Goal: Information Seeking & Learning: Learn about a topic

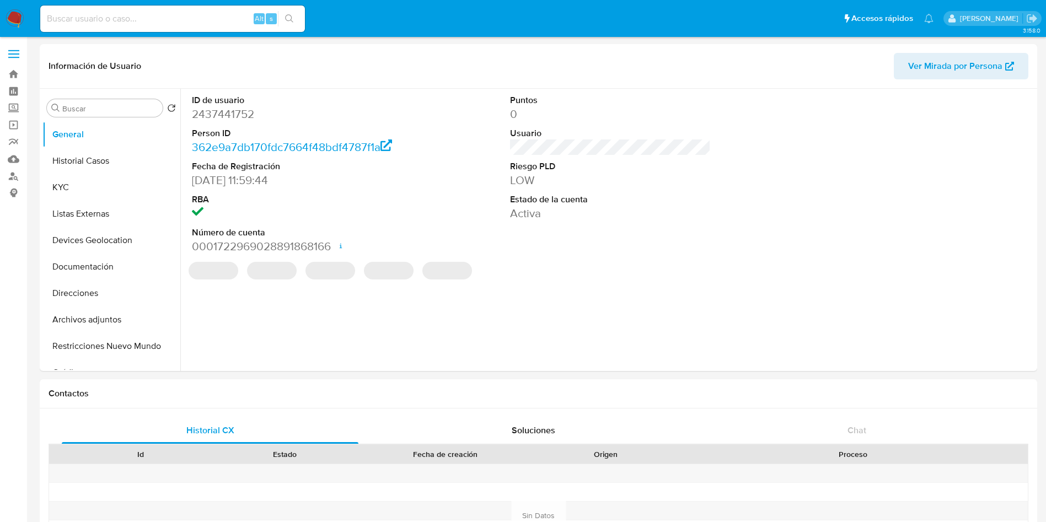
select select "10"
click at [11, 10] on img at bounding box center [15, 18] width 19 height 19
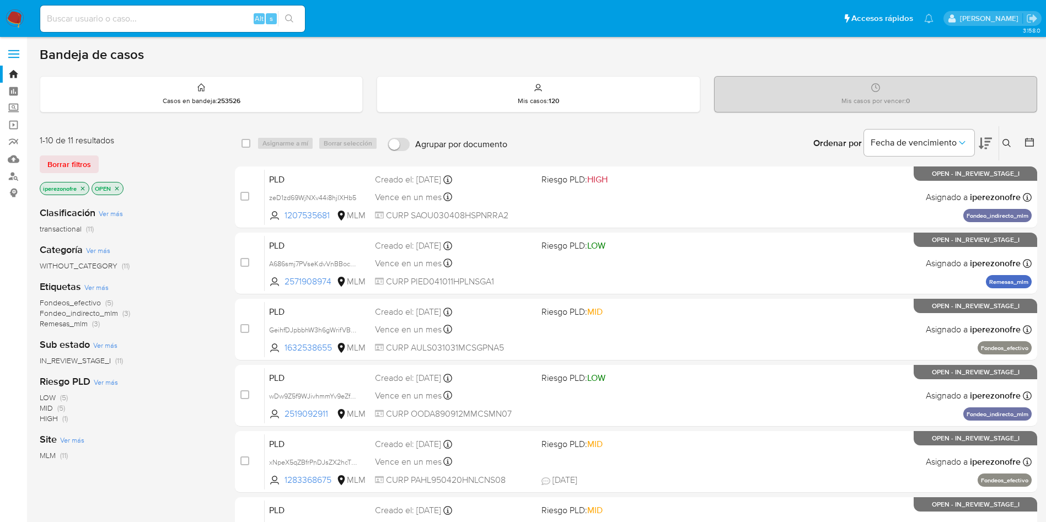
click at [1006, 145] on icon at bounding box center [1006, 143] width 8 height 8
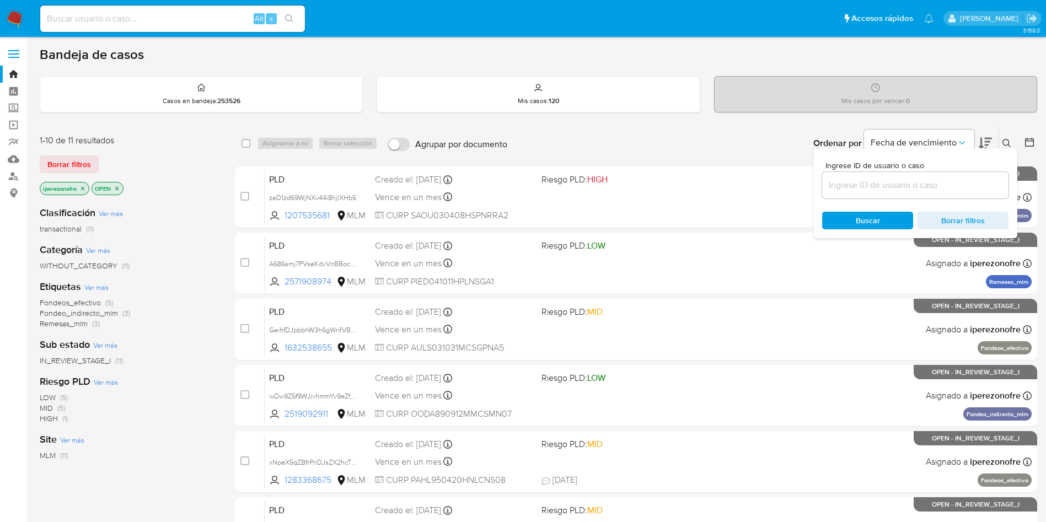
click at [870, 196] on div at bounding box center [915, 185] width 186 height 26
click at [870, 189] on input at bounding box center [915, 185] width 186 height 14
paste input "385667049"
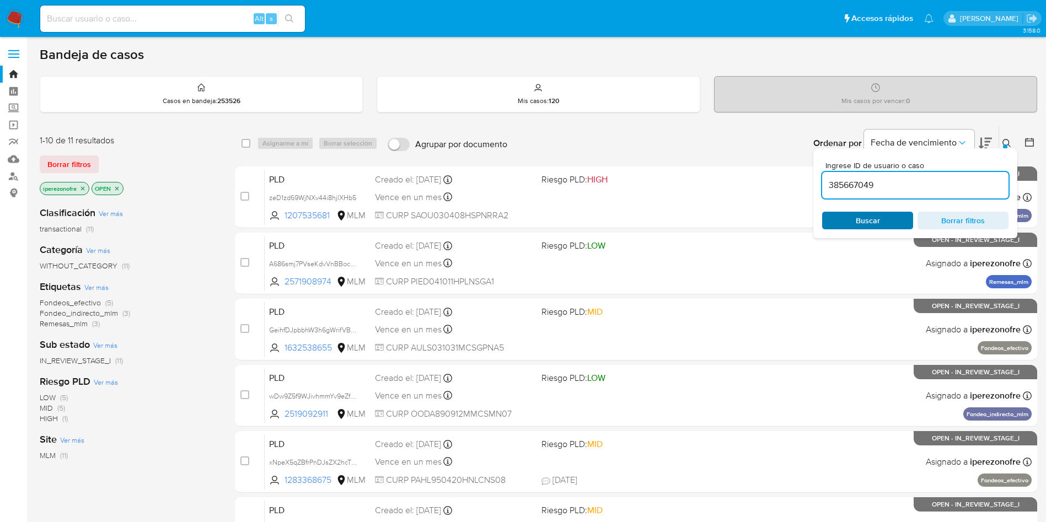
type input "385667049"
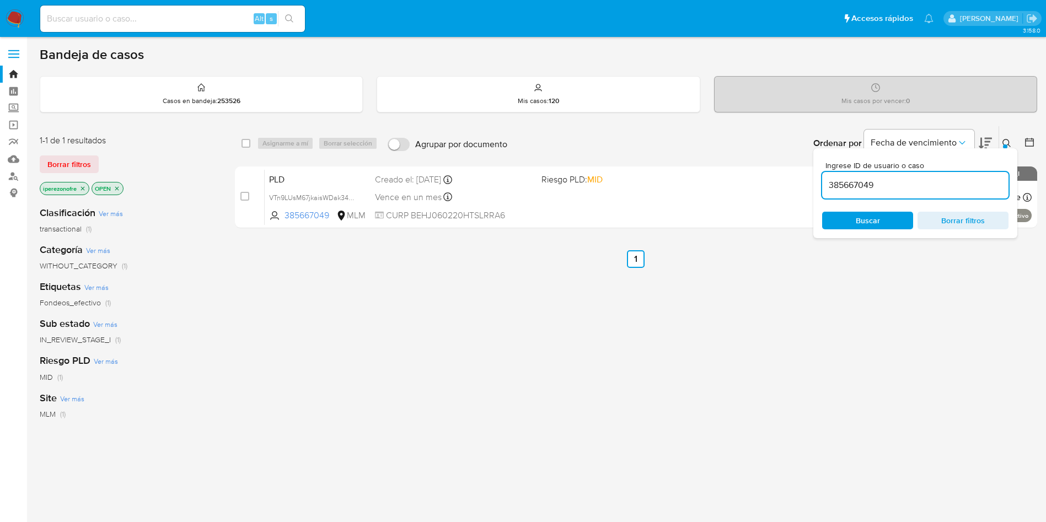
click at [862, 211] on div "Ingrese ID de usuario o caso 385667049 Buscar Borrar filtros" at bounding box center [915, 193] width 204 height 90
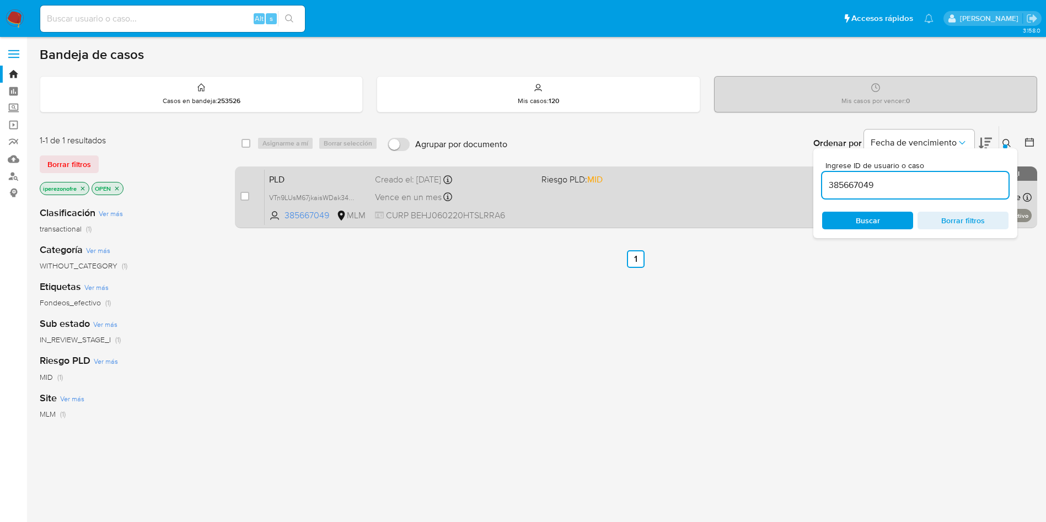
click at [702, 207] on div "PLD VTn9LUsM67jkaisWDak34LbP 385667049 MLM Riesgo PLD: MID Creado el: 12/08/202…" at bounding box center [648, 197] width 767 height 56
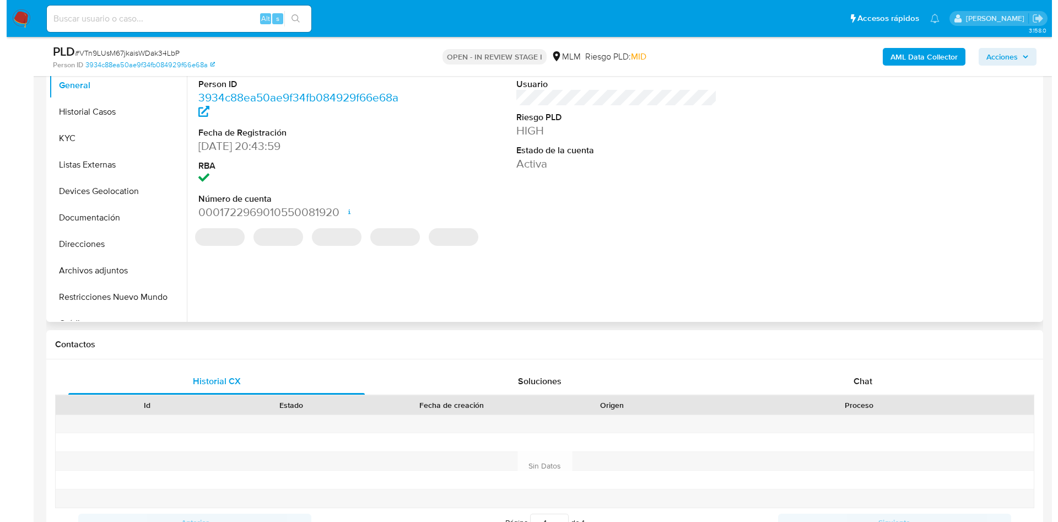
scroll to position [165, 0]
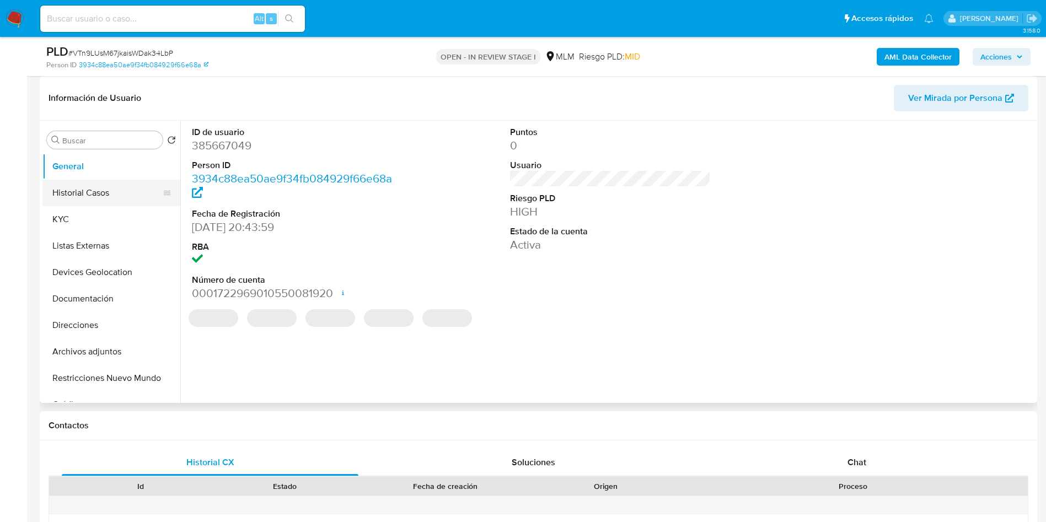
select select "10"
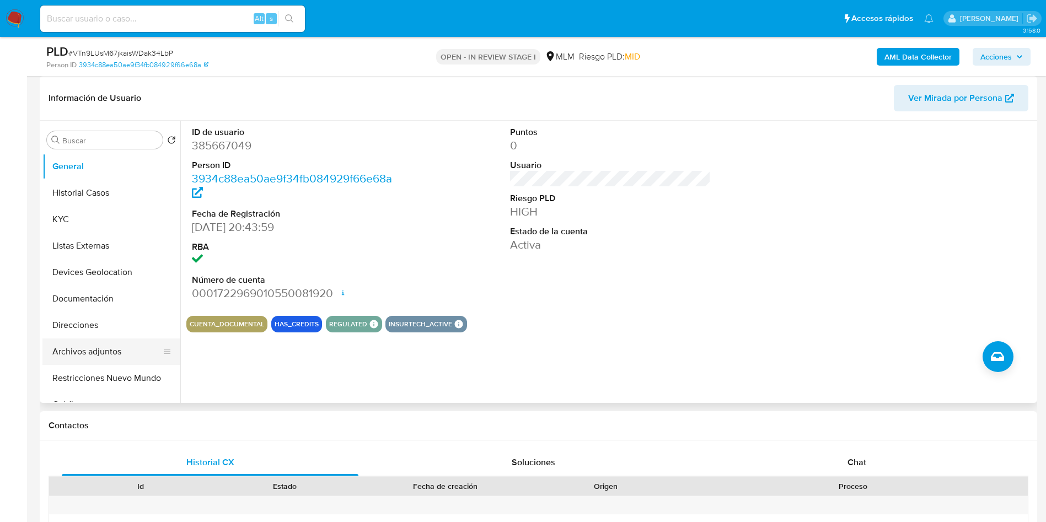
click at [117, 343] on button "Archivos adjuntos" at bounding box center [106, 351] width 129 height 26
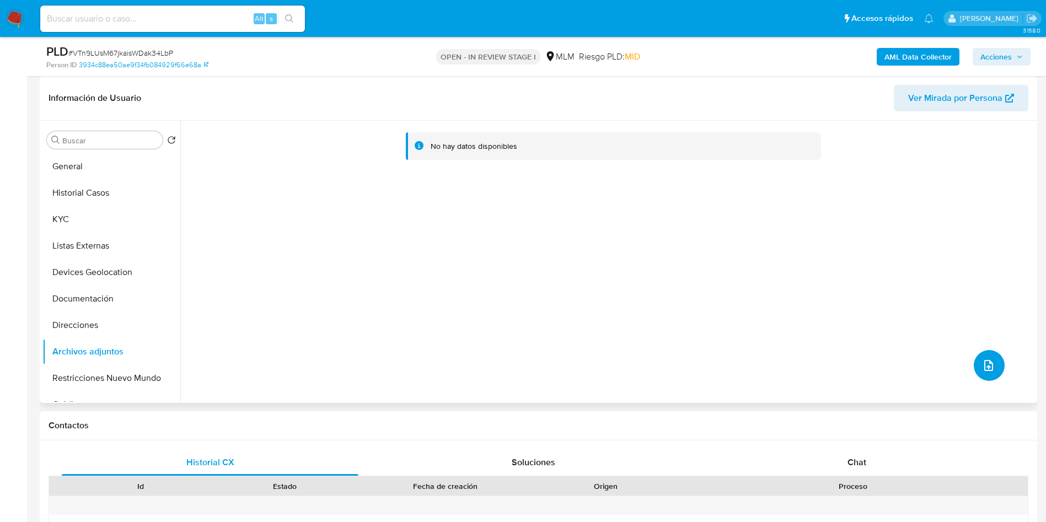
click at [989, 359] on span "upload-file" at bounding box center [988, 365] width 13 height 13
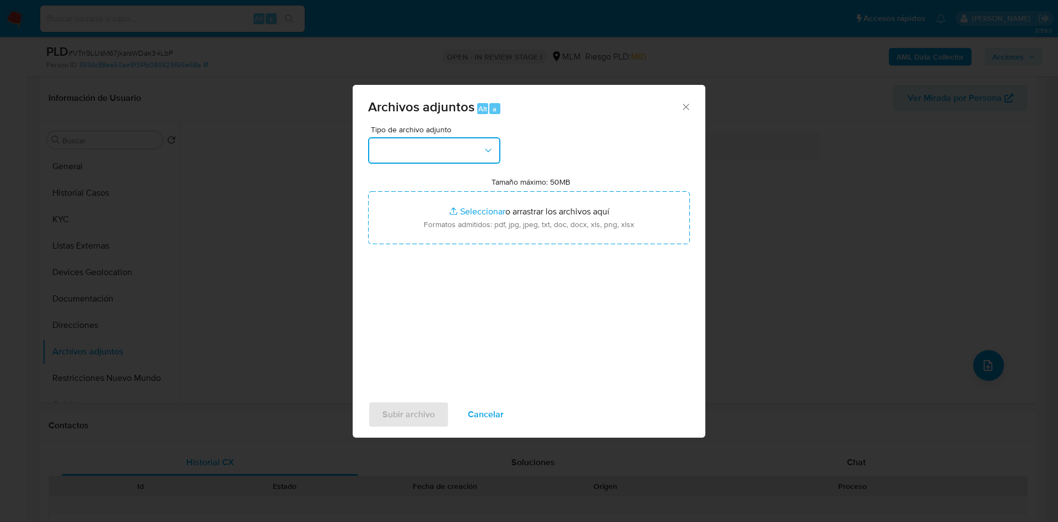
click at [461, 148] on button "button" at bounding box center [434, 150] width 132 height 26
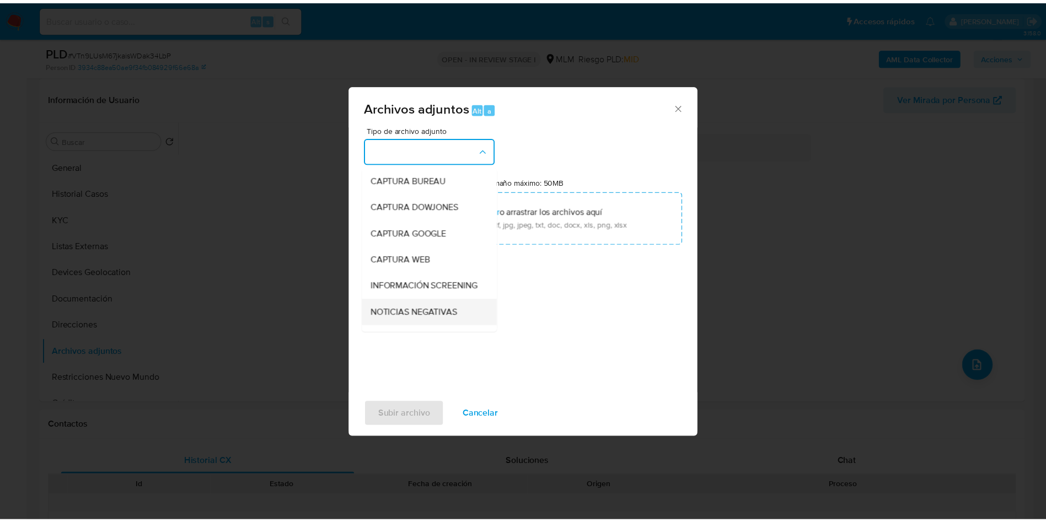
scroll to position [83, 0]
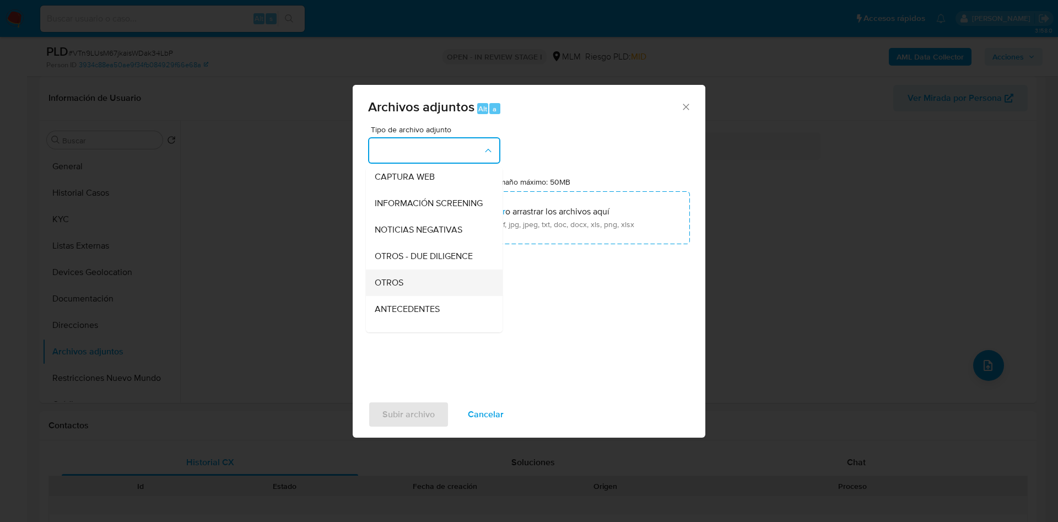
click at [428, 295] on div "OTROS" at bounding box center [431, 283] width 112 height 26
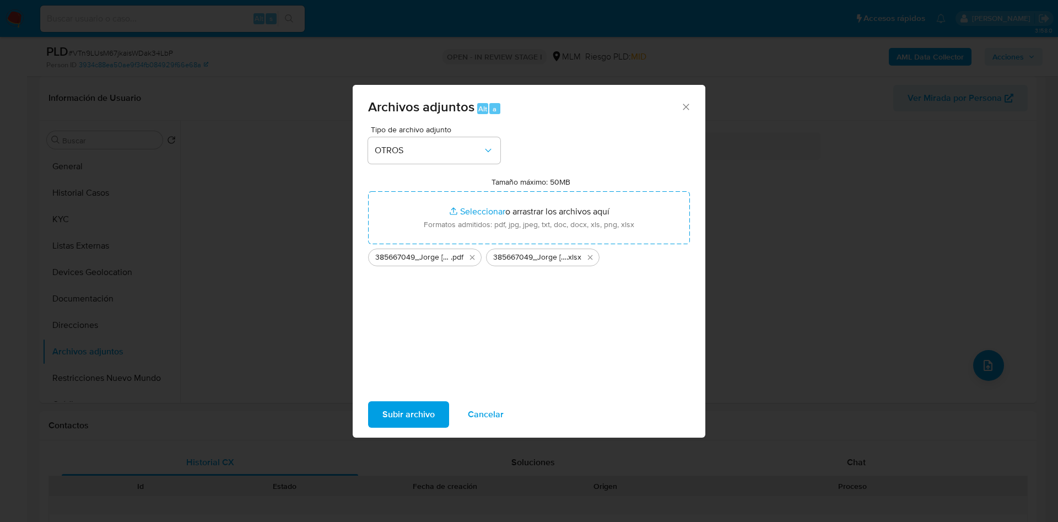
click at [411, 411] on span "Subir archivo" at bounding box center [409, 414] width 52 height 24
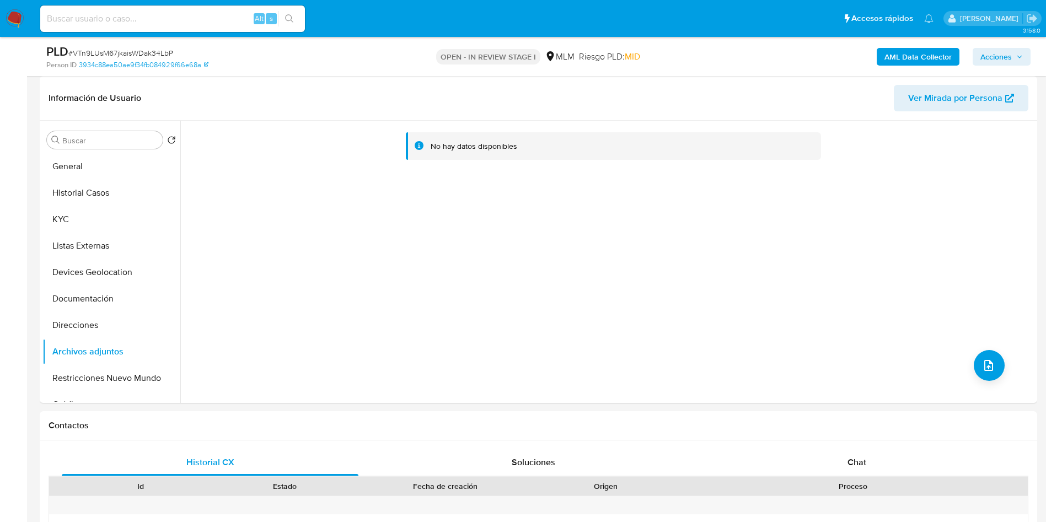
click at [83, 217] on button "KYC" at bounding box center [111, 219] width 138 height 26
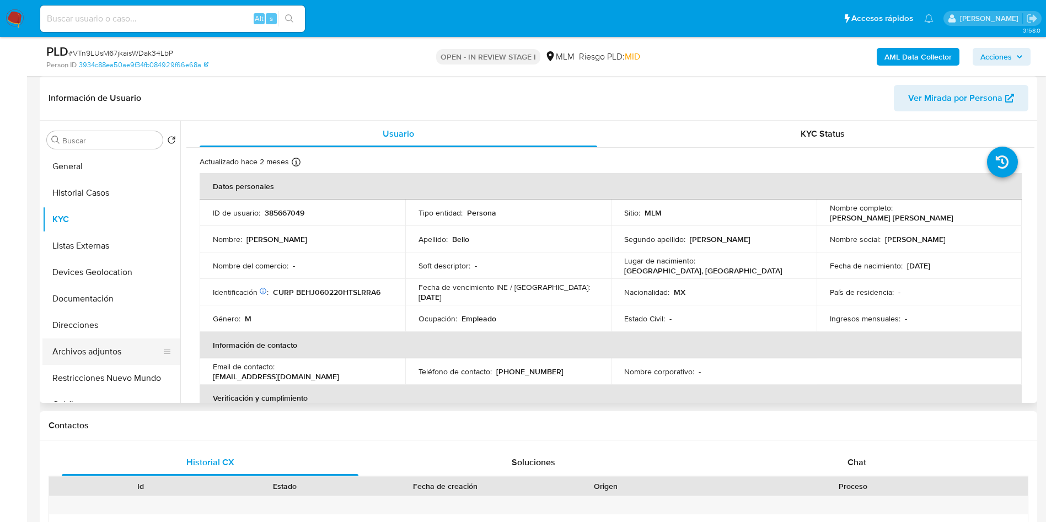
click at [90, 348] on button "Archivos adjuntos" at bounding box center [106, 351] width 129 height 26
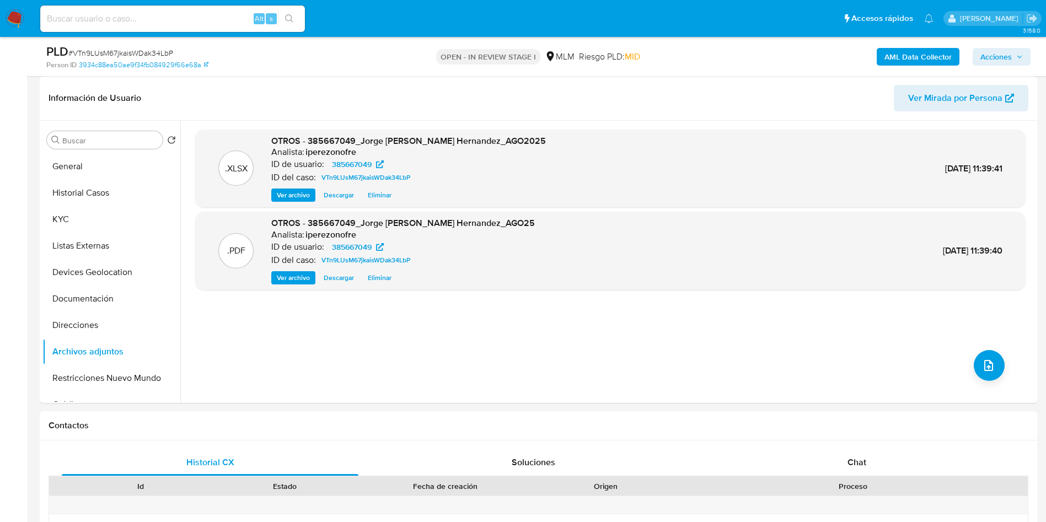
click at [1013, 55] on span "Acciones" at bounding box center [1001, 56] width 42 height 15
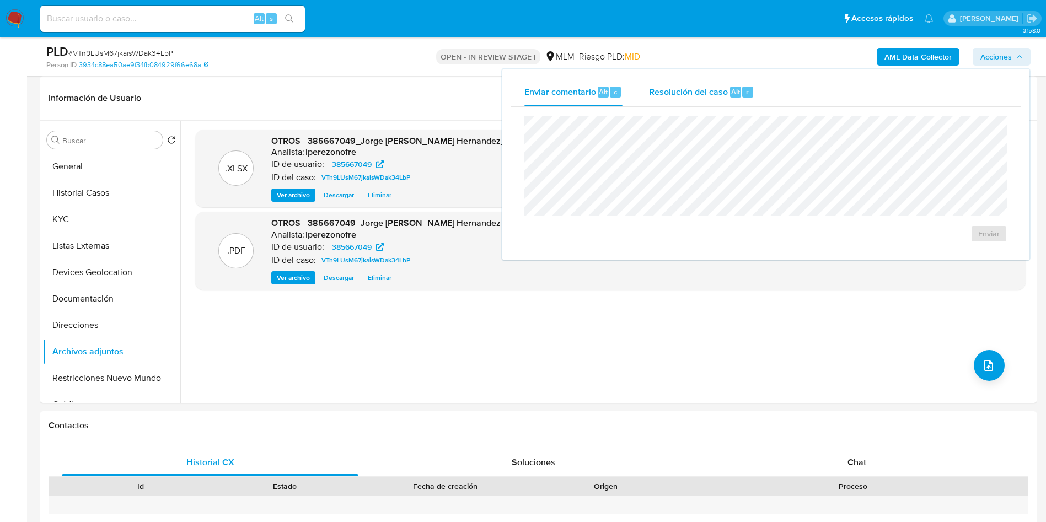
click at [665, 78] on div "Resolución del caso Alt r" at bounding box center [701, 92] width 105 height 29
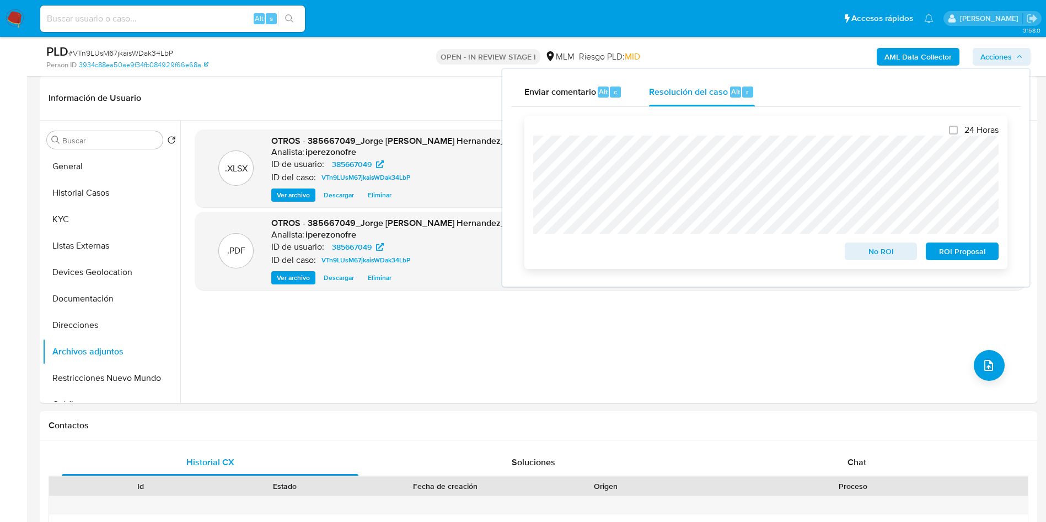
click at [993, 259] on button "ROI Proposal" at bounding box center [962, 252] width 73 height 18
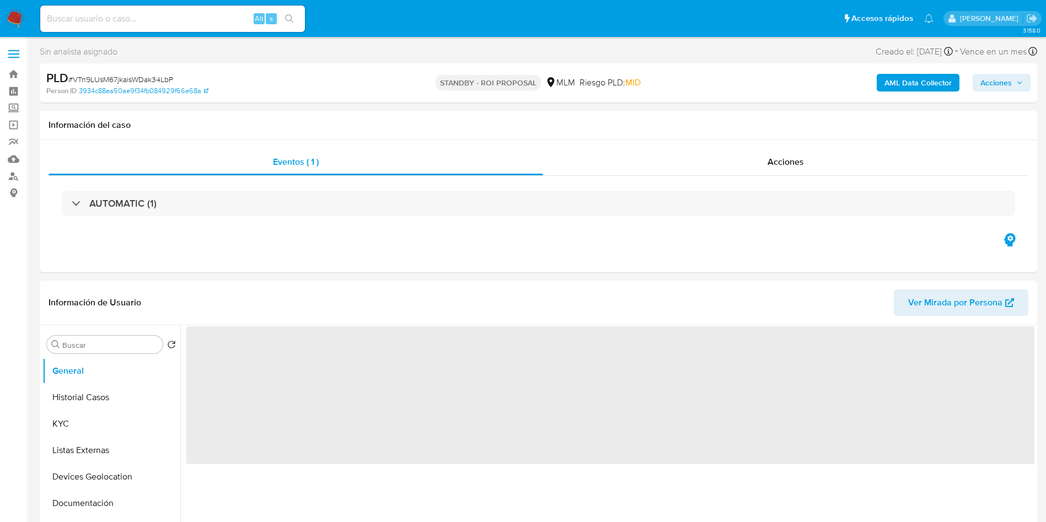
select select "10"
click at [157, 17] on input at bounding box center [172, 19] width 265 height 14
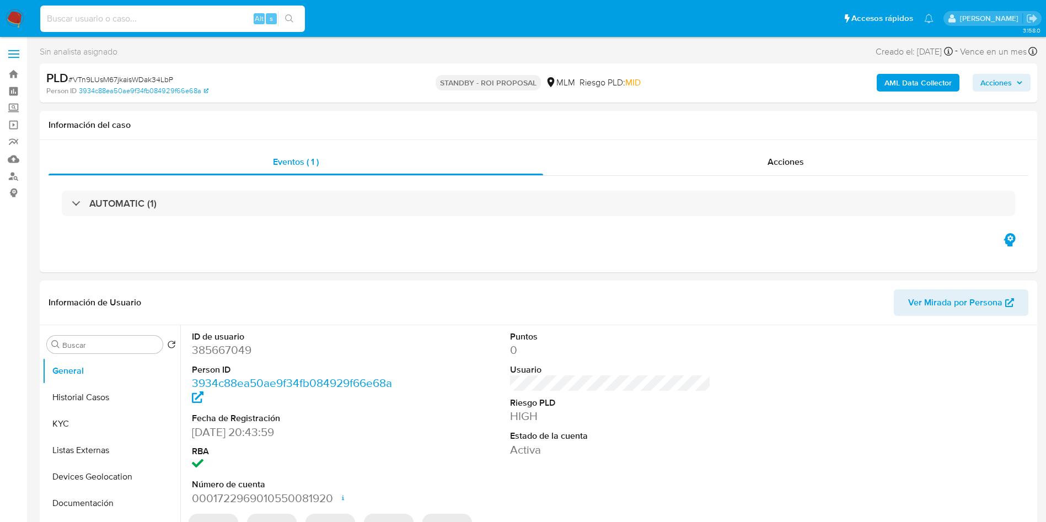
paste input "2461722564"
type input "2461722564"
select select "10"
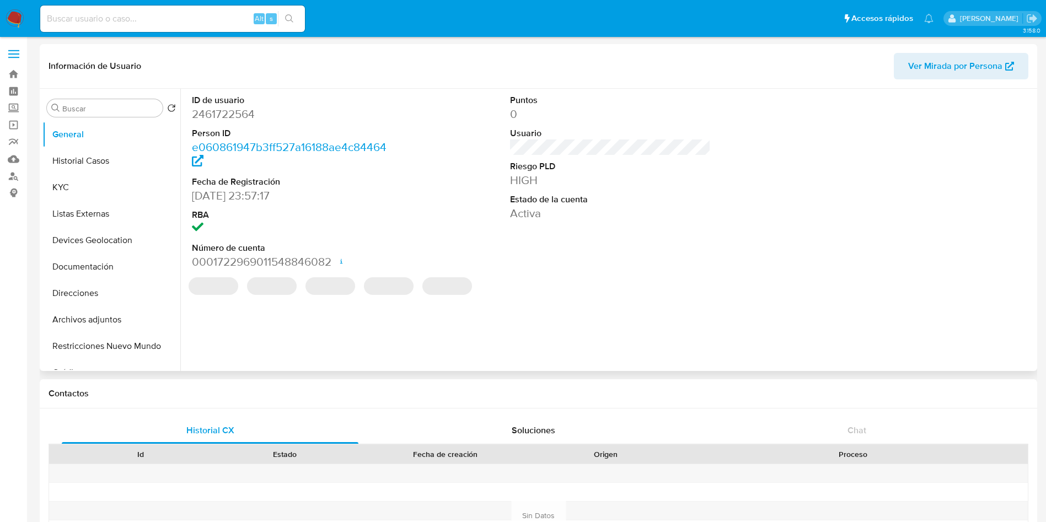
select select "10"
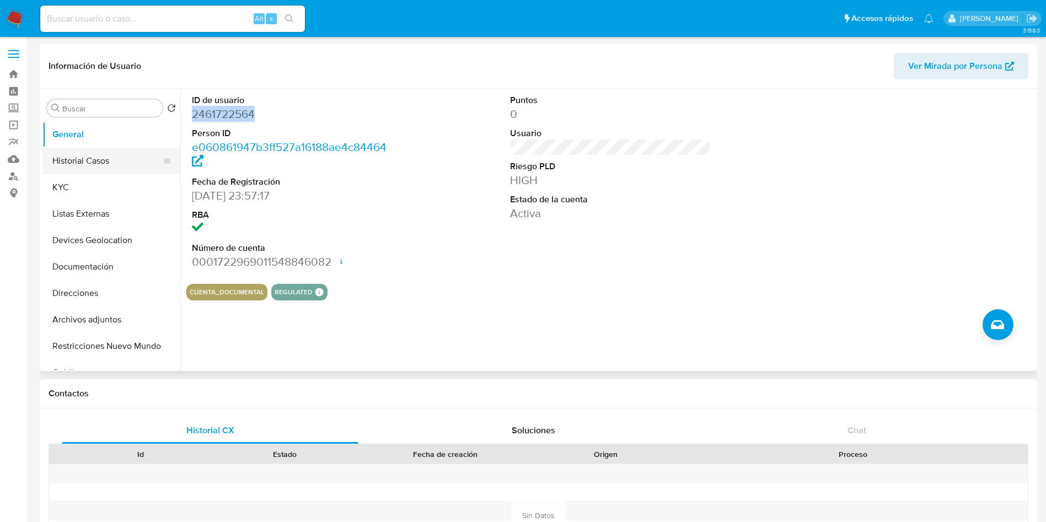
click at [103, 158] on button "Historial Casos" at bounding box center [106, 161] width 129 height 26
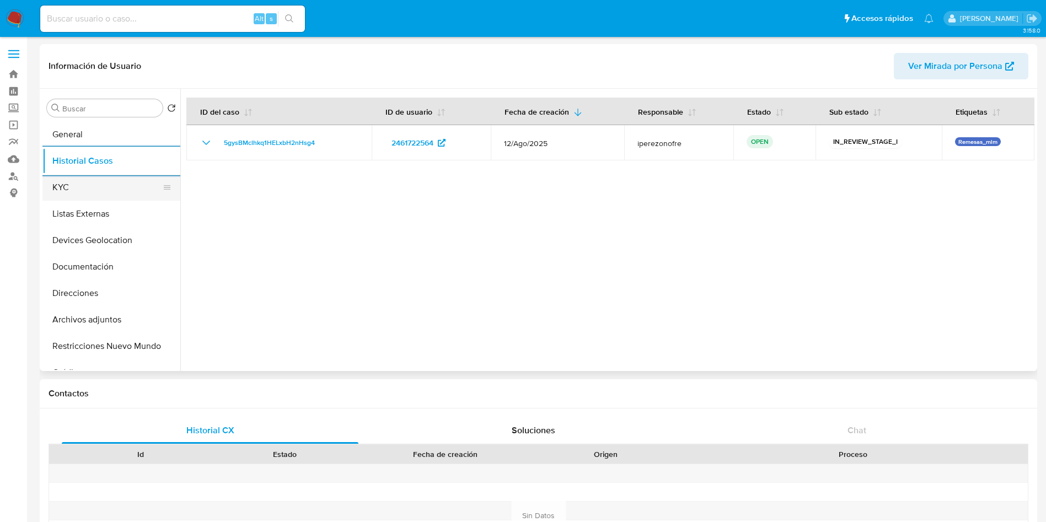
click at [105, 180] on button "KYC" at bounding box center [106, 187] width 129 height 26
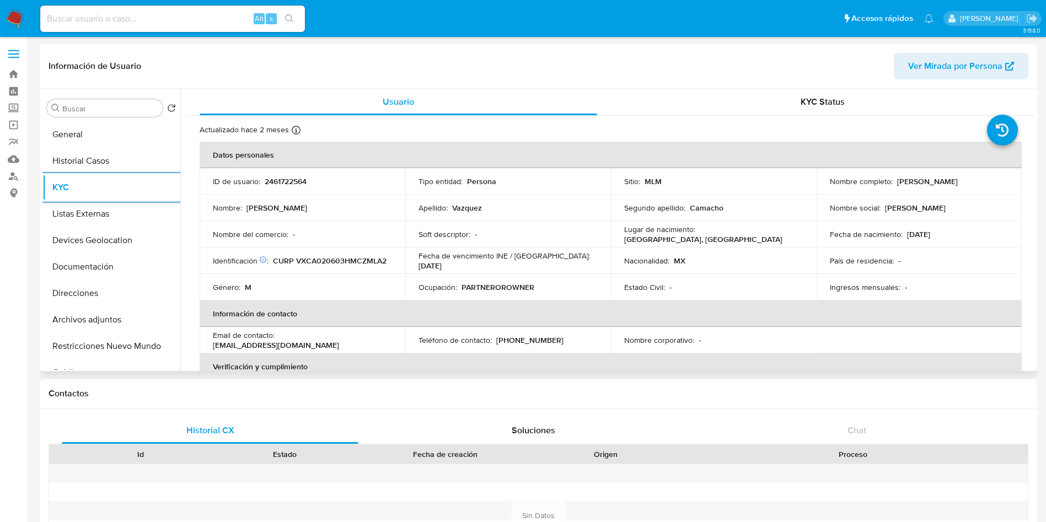
scroll to position [83, 0]
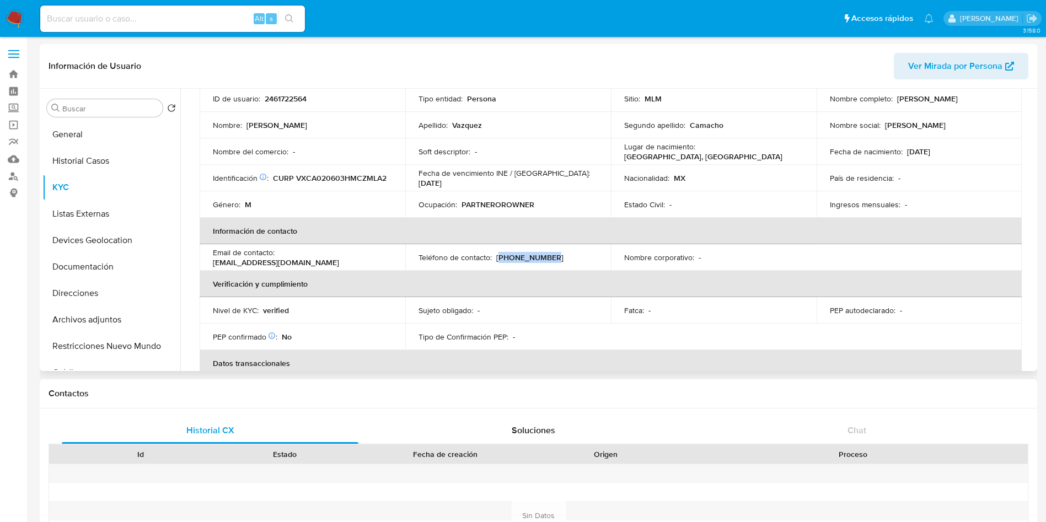
drag, startPoint x: 542, startPoint y: 255, endPoint x: 497, endPoint y: 255, distance: 45.2
click at [497, 255] on div "Teléfono de contacto : (55) 31589816" at bounding box center [507, 257] width 179 height 10
copy p "55) 31589816"
drag, startPoint x: 358, startPoint y: 260, endPoint x: 277, endPoint y: 262, distance: 81.1
click at [277, 262] on div "Email de contacto : snedalan@gmail.com" at bounding box center [302, 258] width 179 height 20
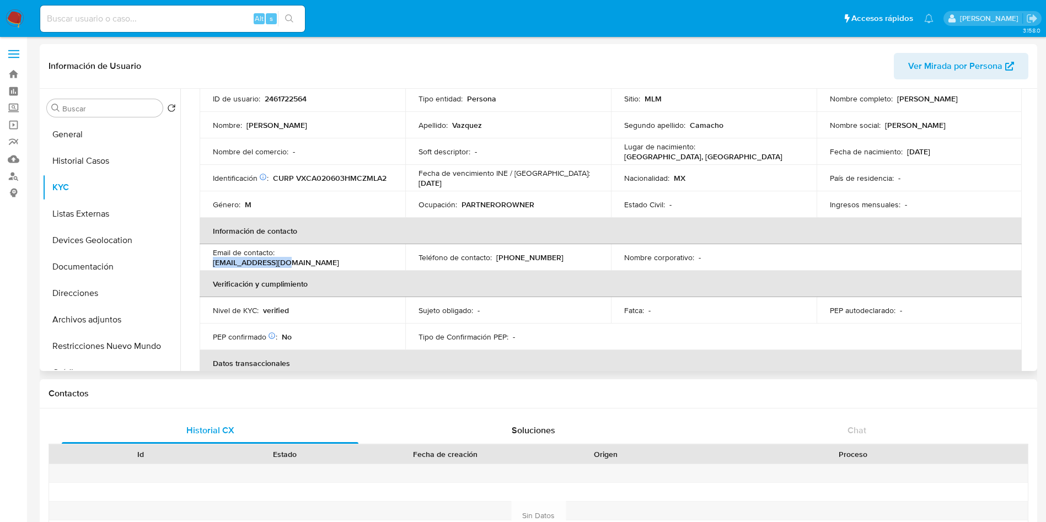
copy p "snedalan@gmail.com"
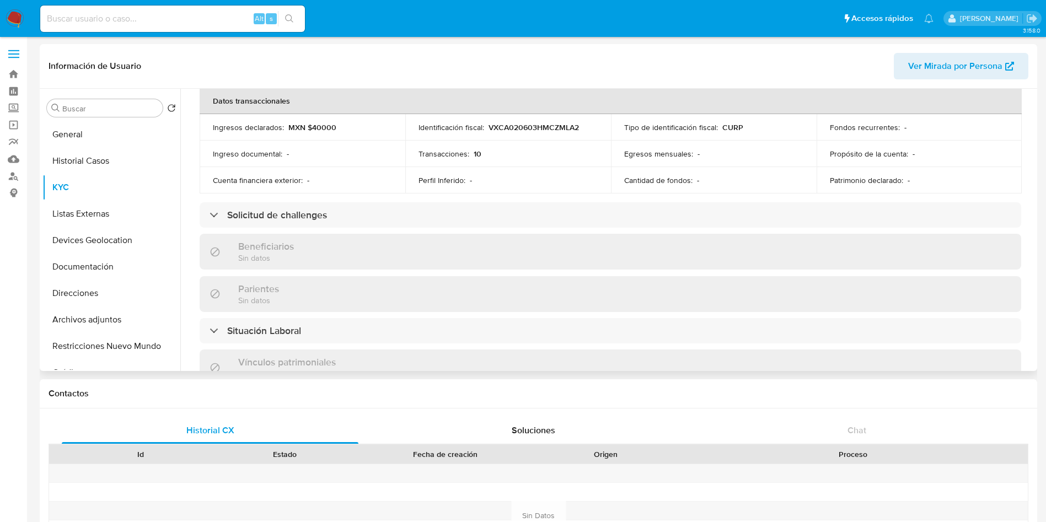
scroll to position [347, 0]
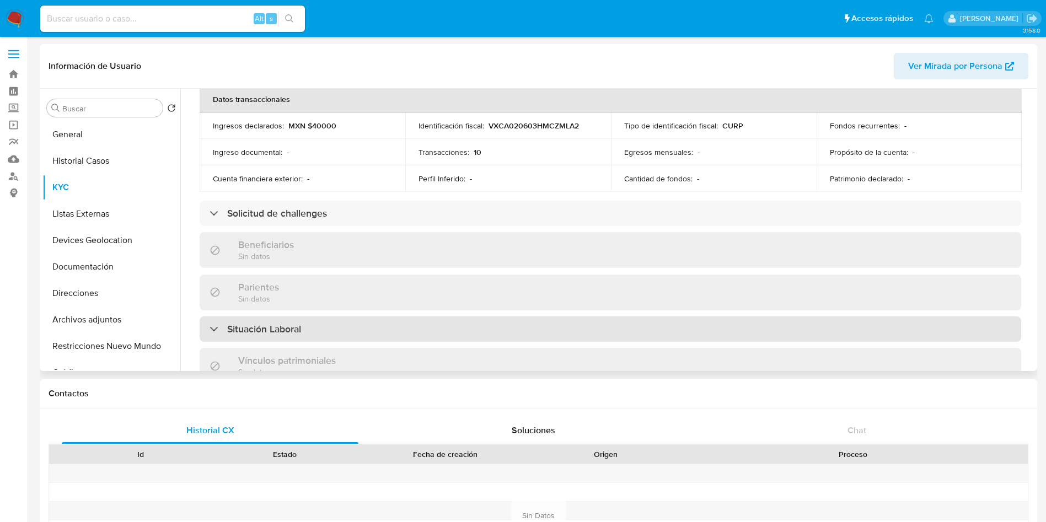
click at [460, 335] on div "Situación Laboral" at bounding box center [610, 328] width 821 height 25
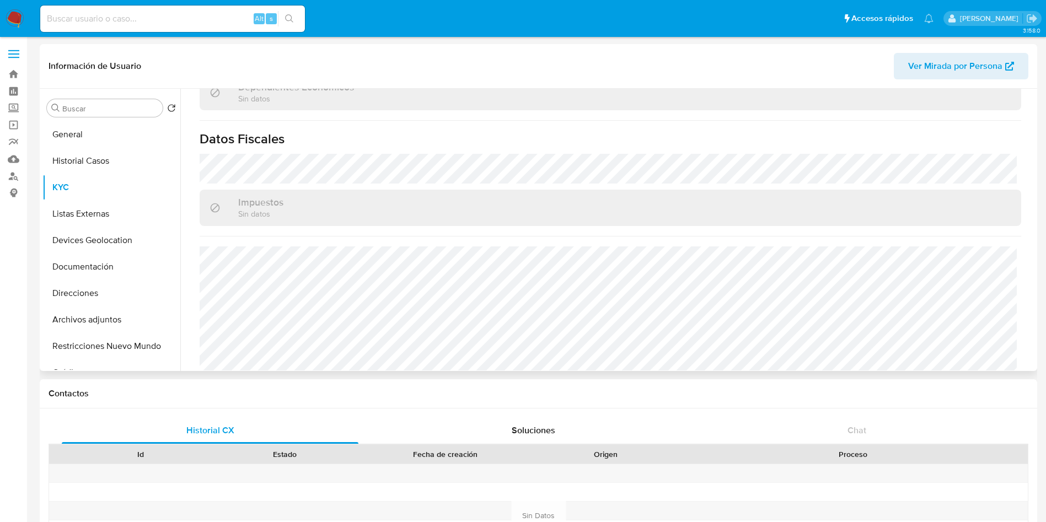
scroll to position [831, 0]
click at [95, 207] on button "Listas Externas" at bounding box center [106, 214] width 129 height 26
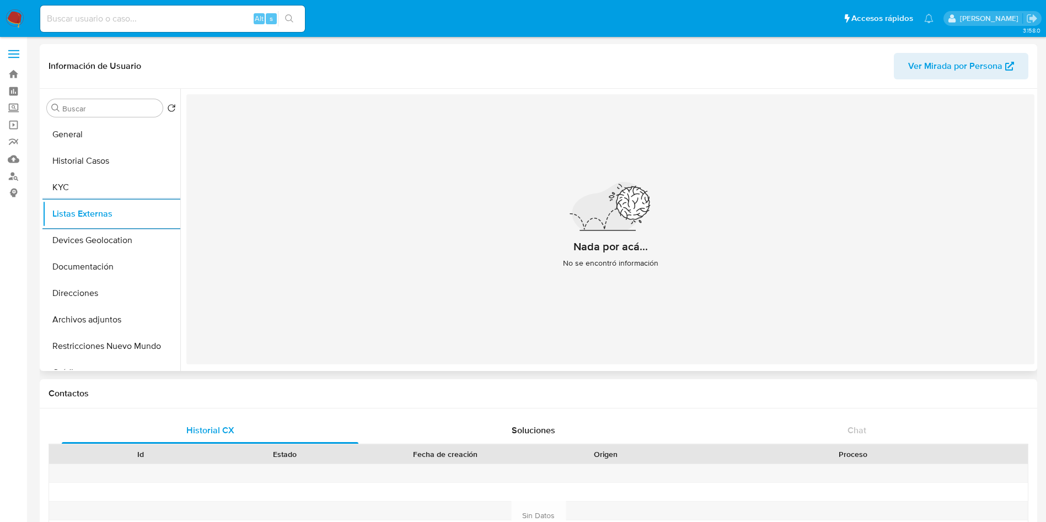
drag, startPoint x: 82, startPoint y: 239, endPoint x: 282, endPoint y: 266, distance: 201.4
click at [82, 239] on button "Devices Geolocation" at bounding box center [111, 240] width 138 height 26
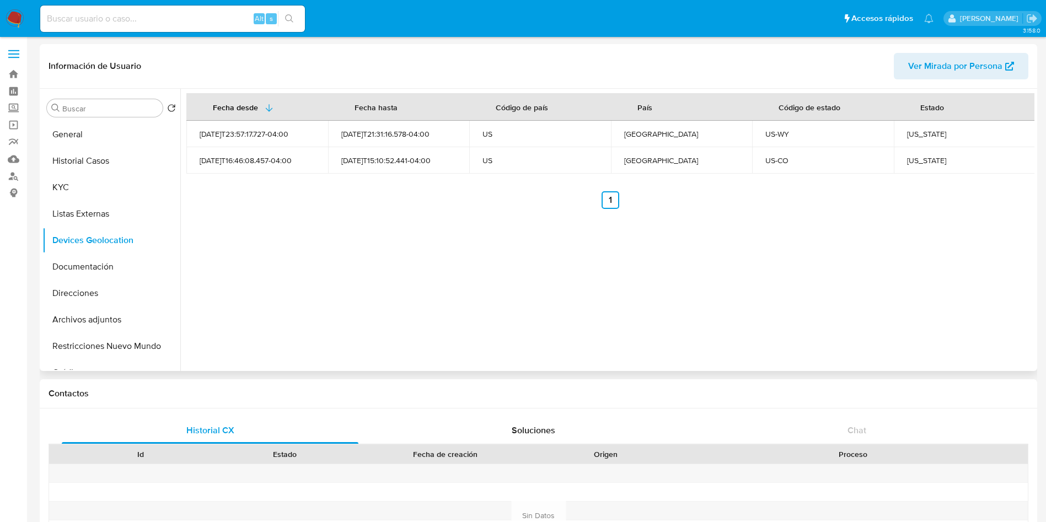
click at [911, 133] on div "Wyoming" at bounding box center [964, 134] width 115 height 10
copy div "Wyoming"
click at [919, 153] on td "Colorado" at bounding box center [965, 160] width 142 height 26
click at [919, 155] on div "Colorado" at bounding box center [964, 160] width 115 height 10
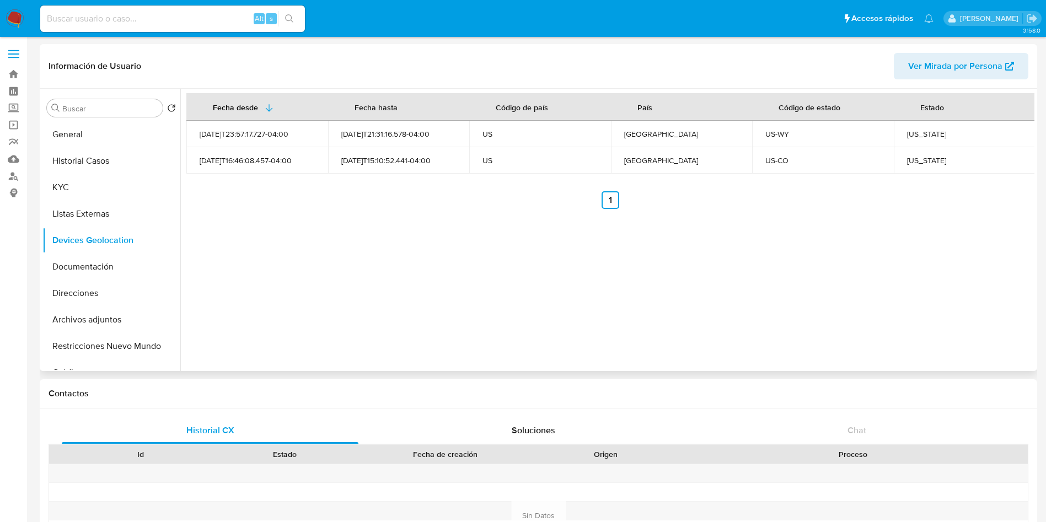
click at [919, 162] on div "Colorado" at bounding box center [964, 160] width 115 height 10
copy div "Colorado"
click at [777, 315] on div "Fecha desde Fecha hasta Código de país País Código de estado Estado 2025-05-25T…" at bounding box center [607, 230] width 854 height 282
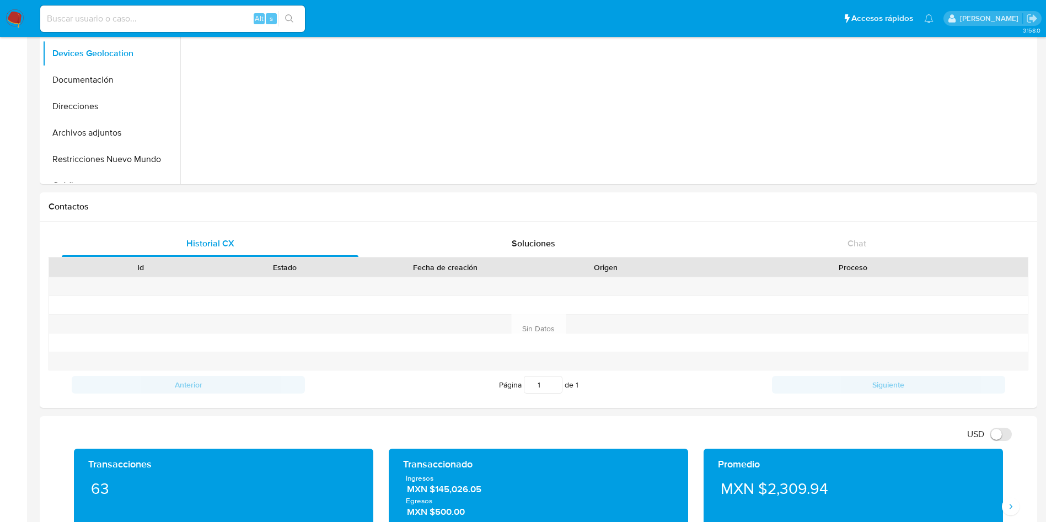
scroll to position [496, 0]
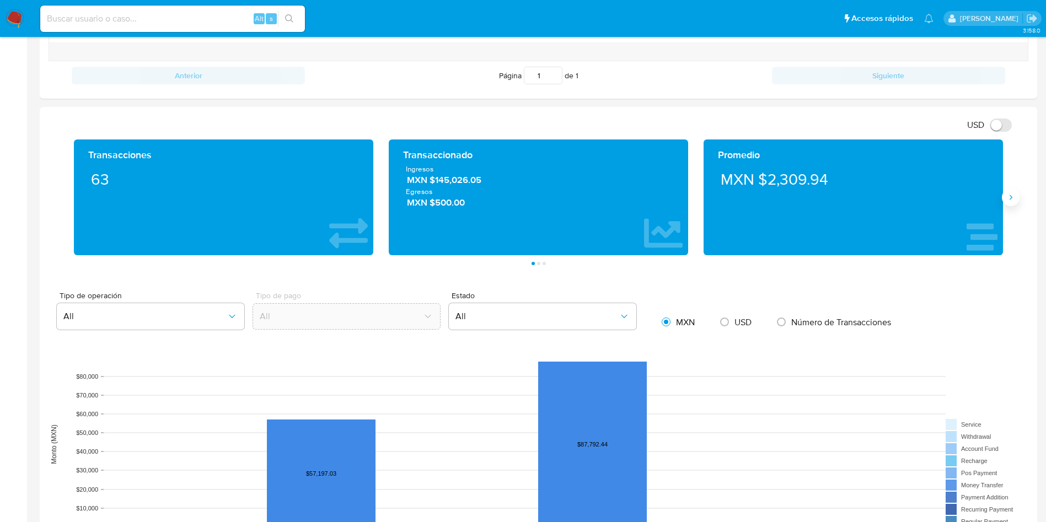
click at [1005, 192] on button "Siguiente" at bounding box center [1011, 198] width 18 height 18
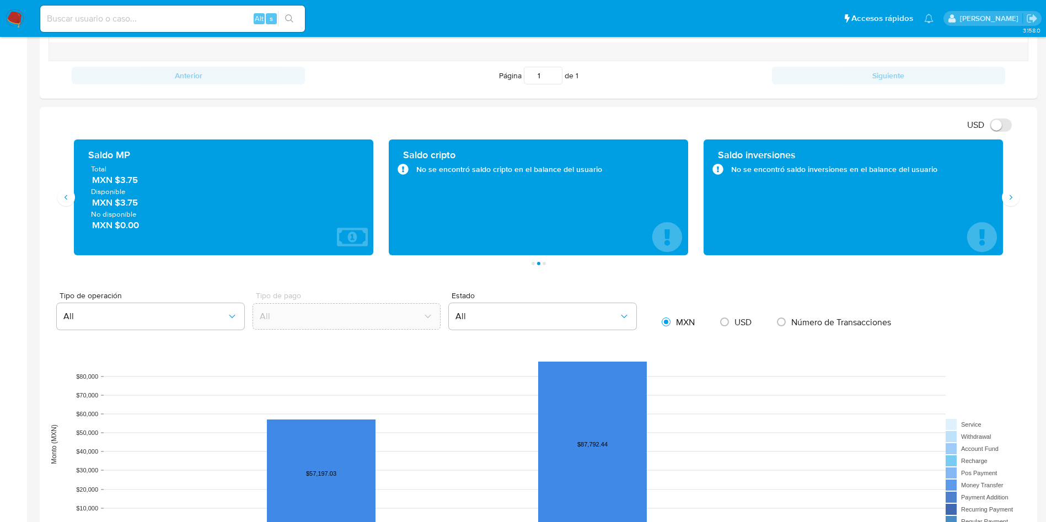
drag, startPoint x: 150, startPoint y: 185, endPoint x: 118, endPoint y: 181, distance: 32.2
click at [118, 181] on span "MXN $3.75" at bounding box center [224, 180] width 264 height 13
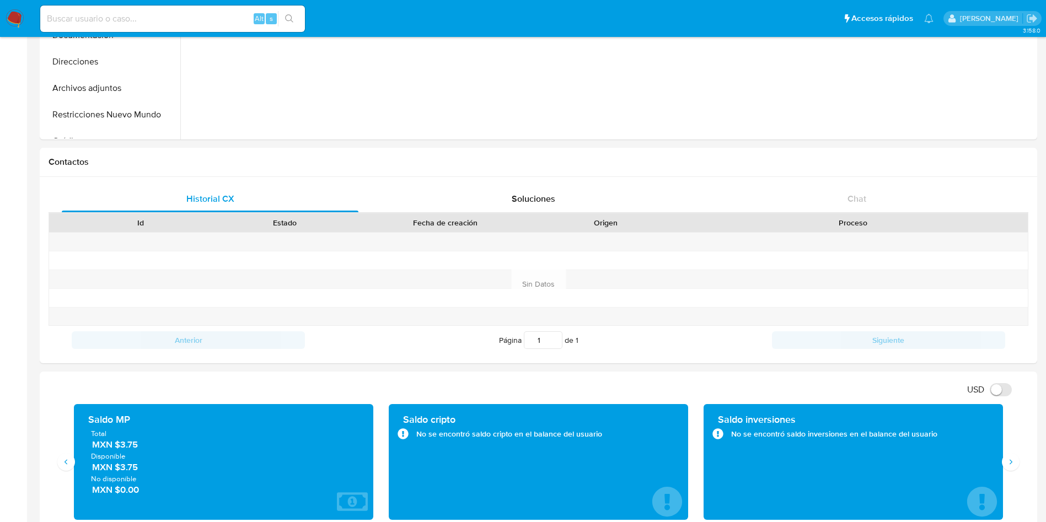
scroll to position [0, 0]
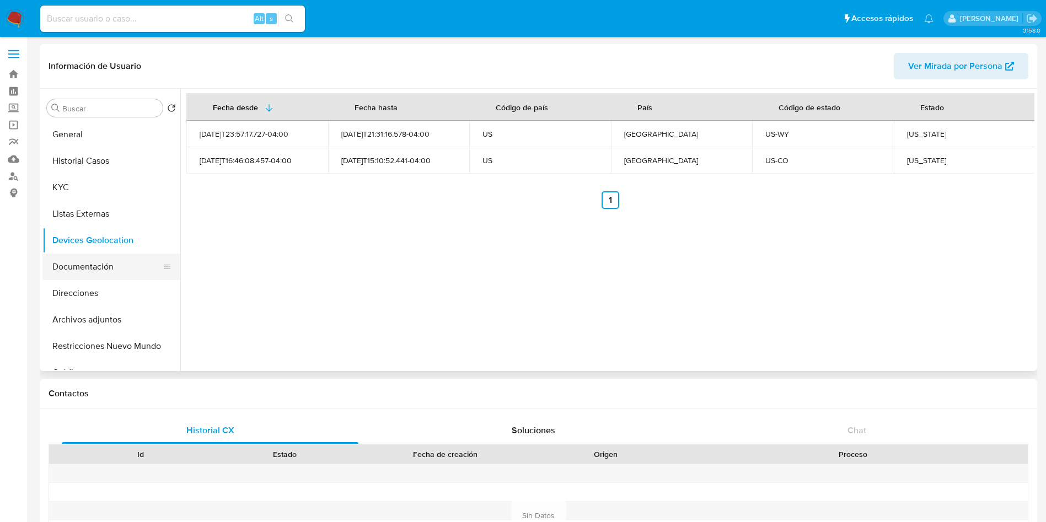
click at [79, 268] on button "Documentación" at bounding box center [106, 267] width 129 height 26
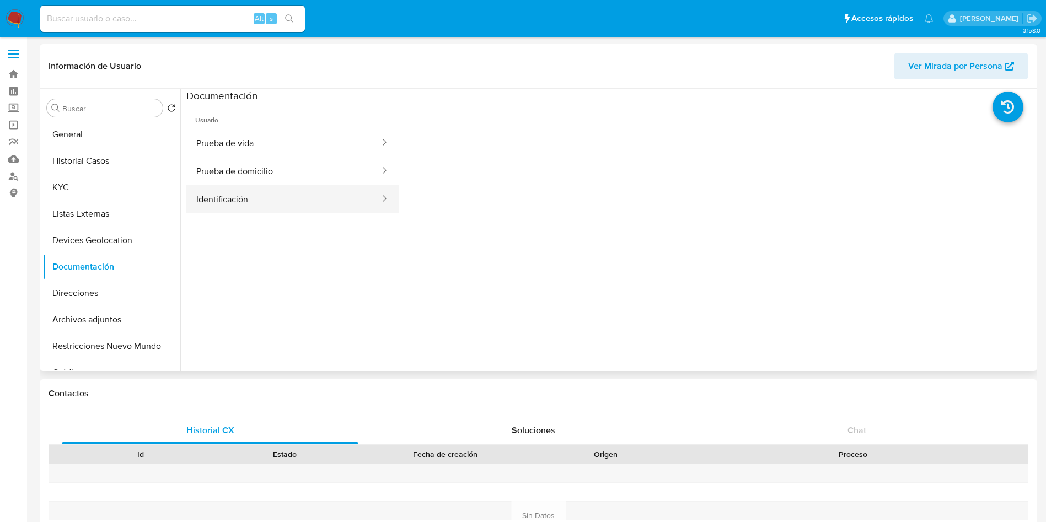
click at [228, 199] on button "Identificación" at bounding box center [283, 199] width 195 height 28
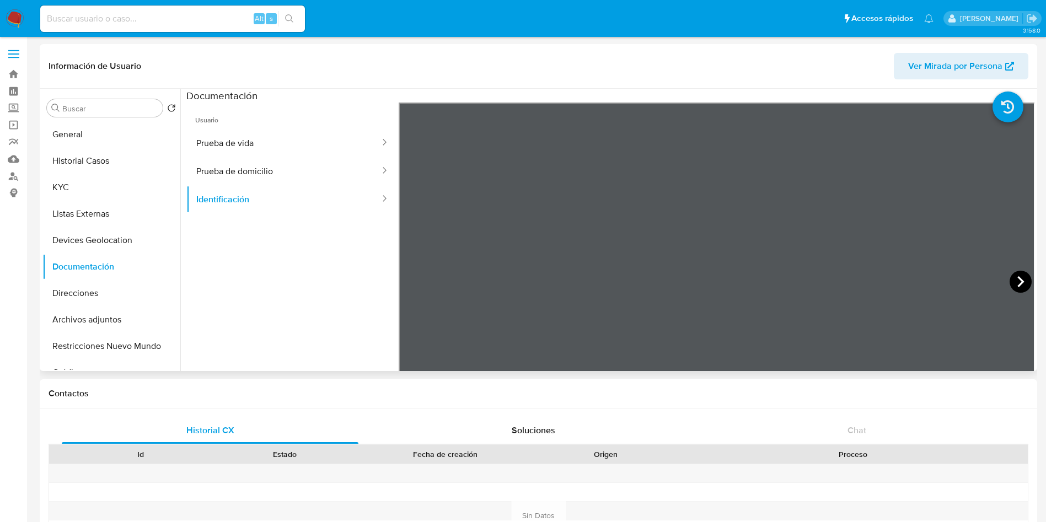
click at [1016, 277] on icon at bounding box center [1020, 282] width 22 height 22
click at [274, 143] on button "Prueba de vida" at bounding box center [283, 143] width 195 height 28
click at [259, 175] on button "Prueba de domicilio" at bounding box center [283, 171] width 195 height 28
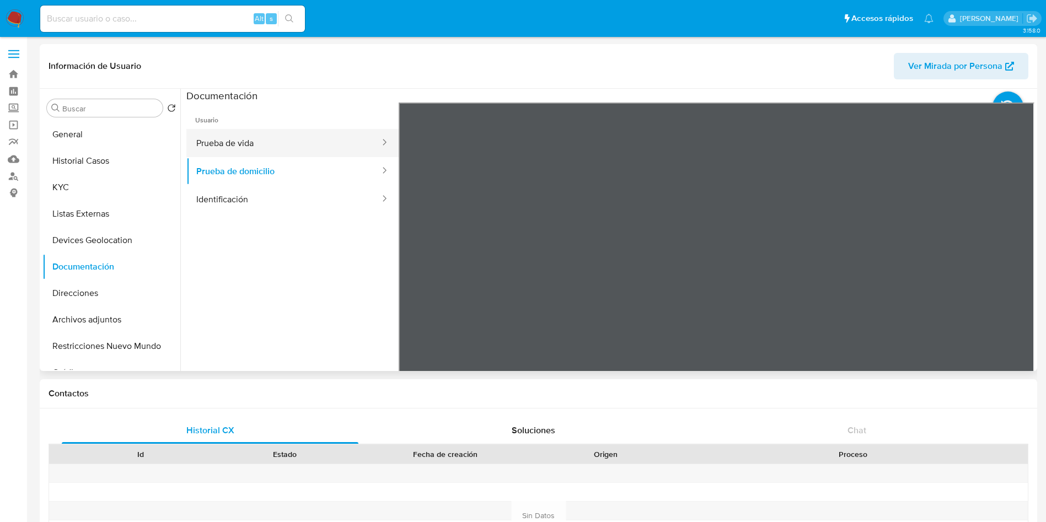
click at [240, 148] on button "Prueba de vida" at bounding box center [283, 143] width 195 height 28
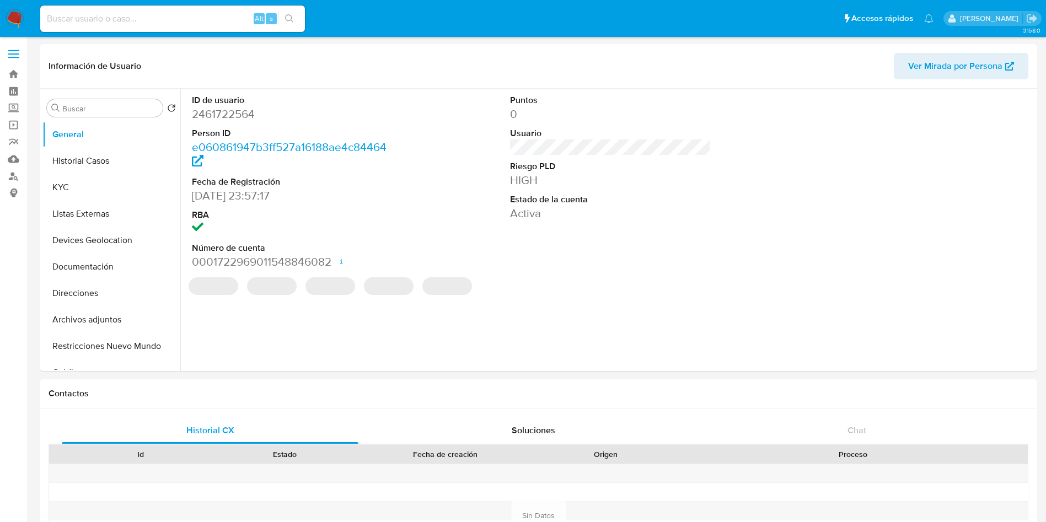
select select "10"
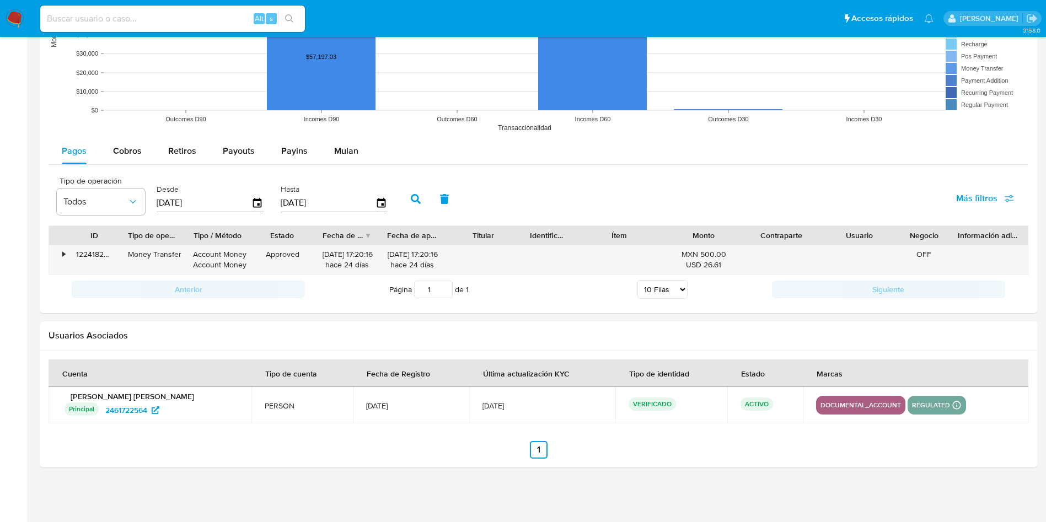
scroll to position [913, 0]
click at [139, 149] on span "Cobros" at bounding box center [127, 150] width 29 height 13
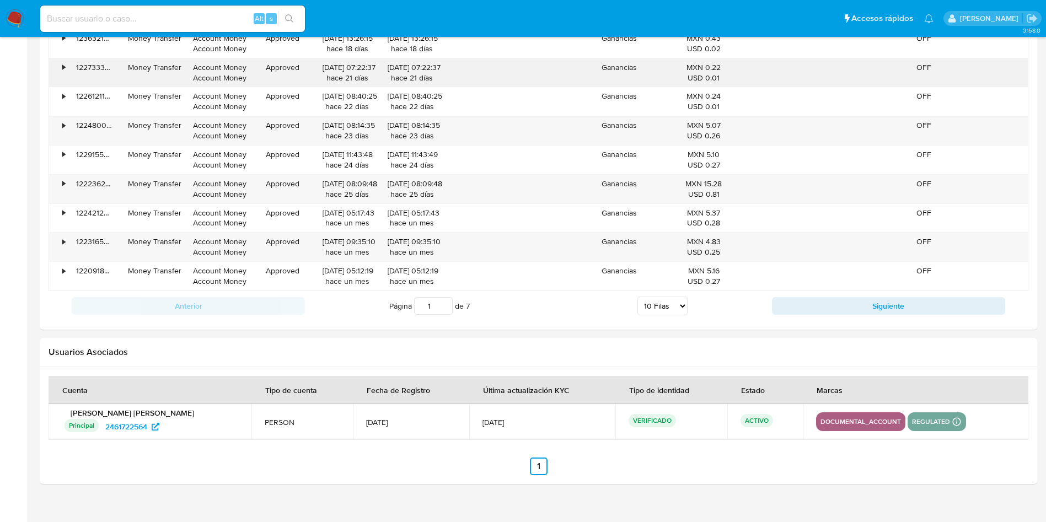
scroll to position [1161, 0]
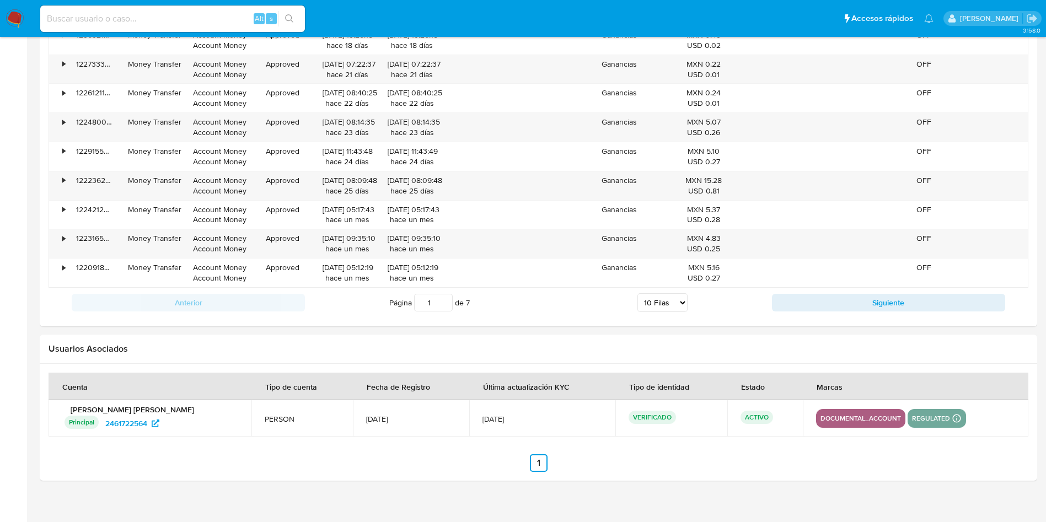
click at [663, 316] on div "Anterior Página 1 de 7 5 Filas 10 Filas 20 Filas 25 Filas 50 Filas 100 Filas Si…" at bounding box center [539, 303] width 980 height 30
click at [665, 297] on select "5 Filas 10 Filas 20 Filas 25 Filas 50 Filas 100 Filas" at bounding box center [662, 302] width 50 height 19
select select "100"
click at [637, 293] on select "5 Filas 10 Filas 20 Filas 25 Filas 50 Filas 100 Filas" at bounding box center [662, 302] width 50 height 19
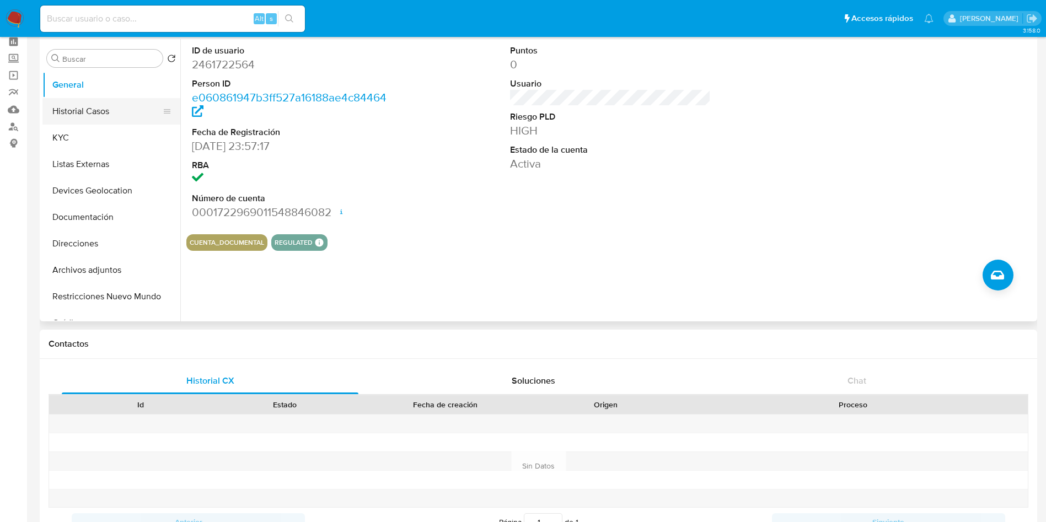
scroll to position [0, 0]
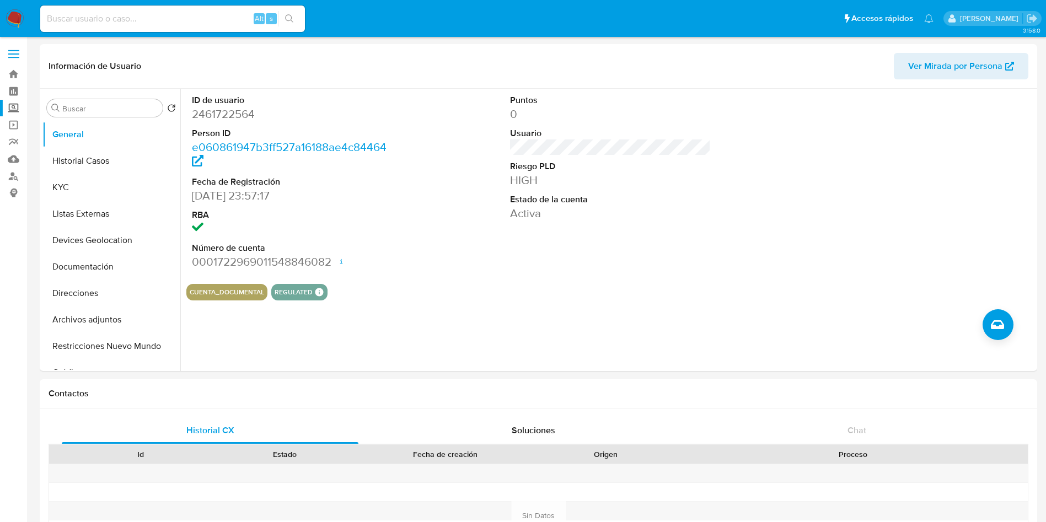
click at [18, 108] on label "Screening" at bounding box center [65, 108] width 131 height 17
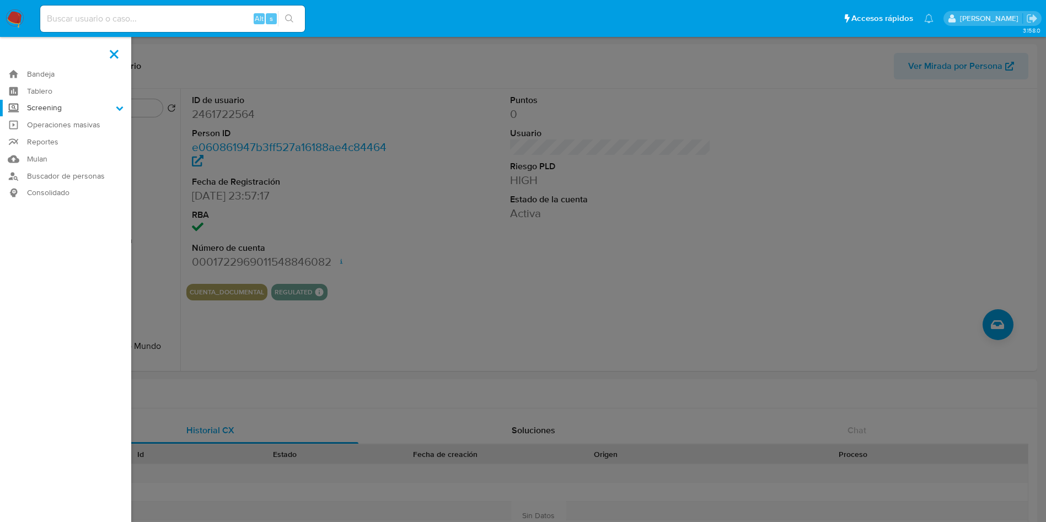
click at [0, 0] on input "Screening" at bounding box center [0, 0] width 0 height 0
click at [57, 153] on link "Herramientas" at bounding box center [65, 151] width 131 height 14
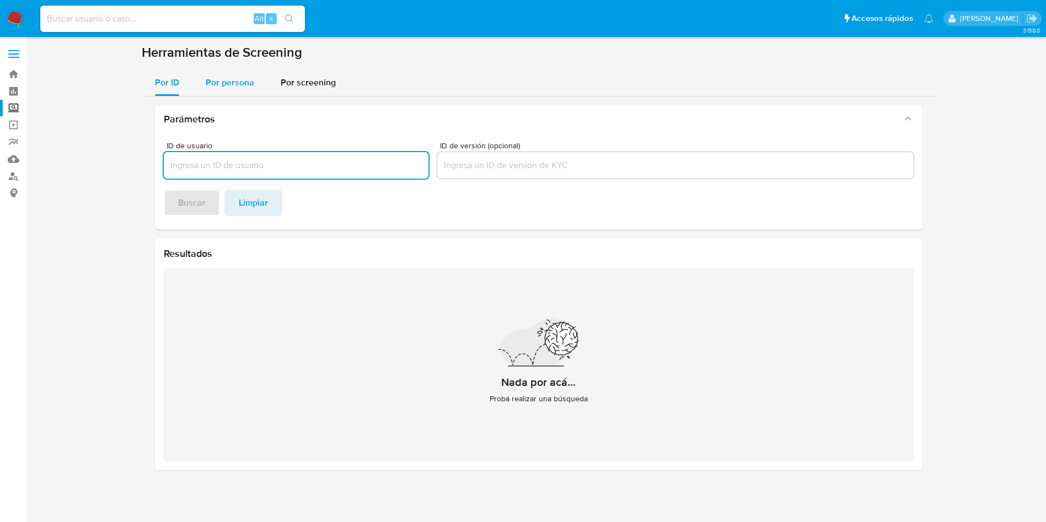
click at [235, 71] on div "Por persona" at bounding box center [230, 82] width 49 height 26
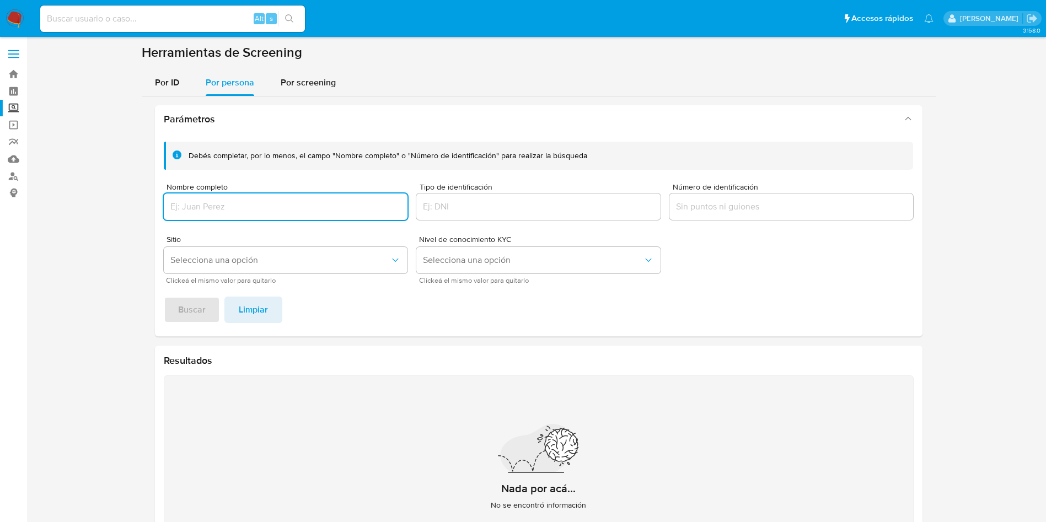
click at [259, 206] on input "Nombre completo" at bounding box center [286, 207] width 244 height 14
type input "[PERSON_NAME]"
click at [196, 313] on span "Buscar" at bounding box center [192, 310] width 28 height 24
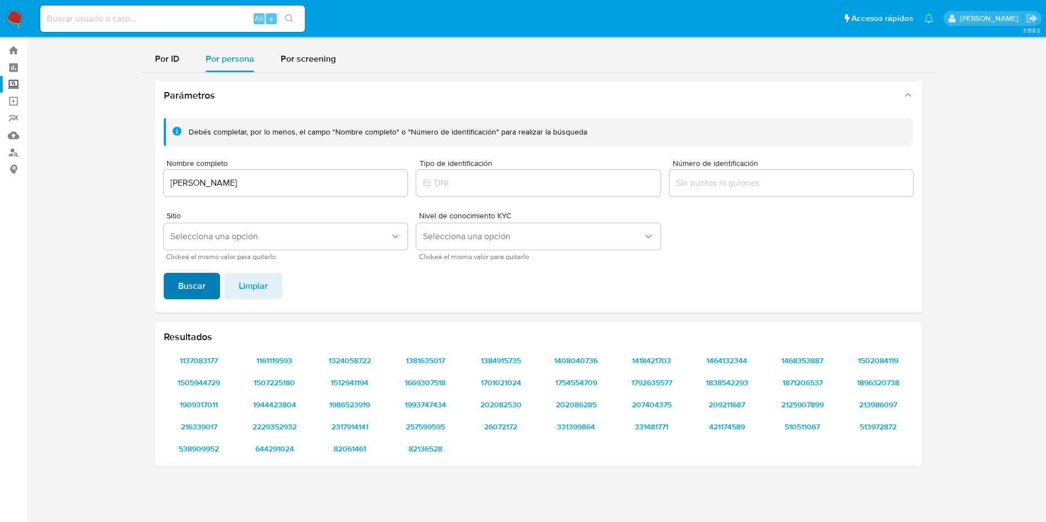
scroll to position [24, 0]
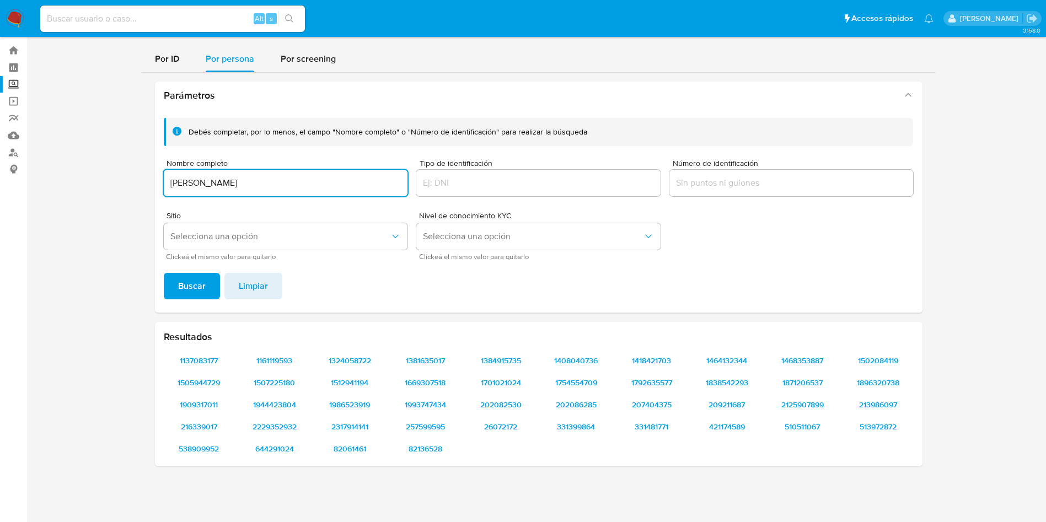
drag, startPoint x: 249, startPoint y: 182, endPoint x: 49, endPoint y: 151, distance: 202.6
click at [49, 151] on section at bounding box center [538, 247] width 997 height 455
type input "[PERSON_NAME]"
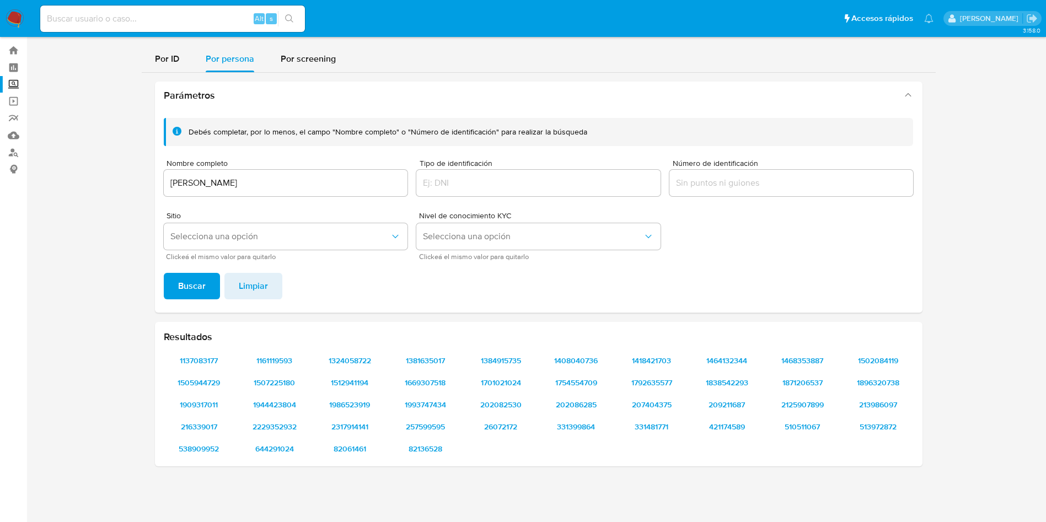
click at [203, 287] on span "Buscar" at bounding box center [192, 286] width 28 height 24
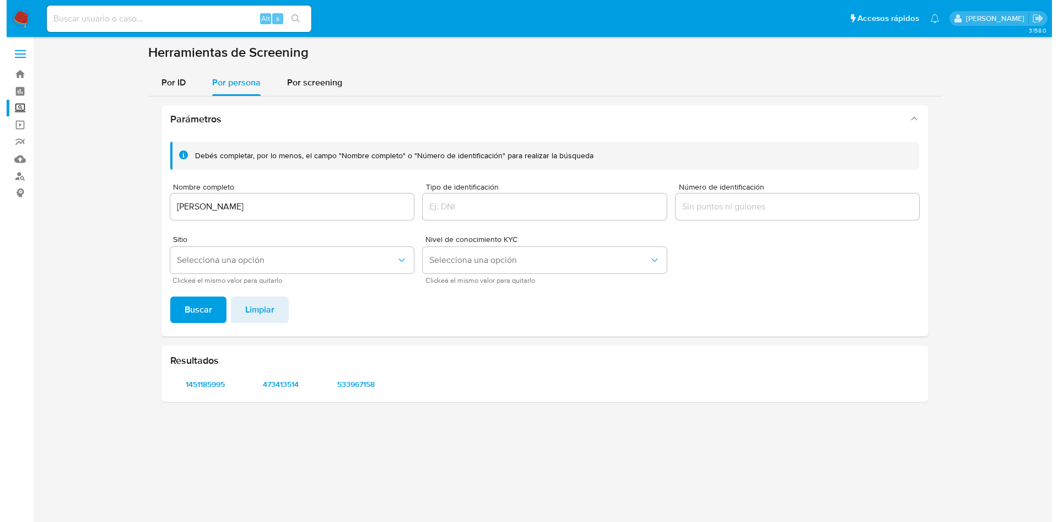
scroll to position [0, 0]
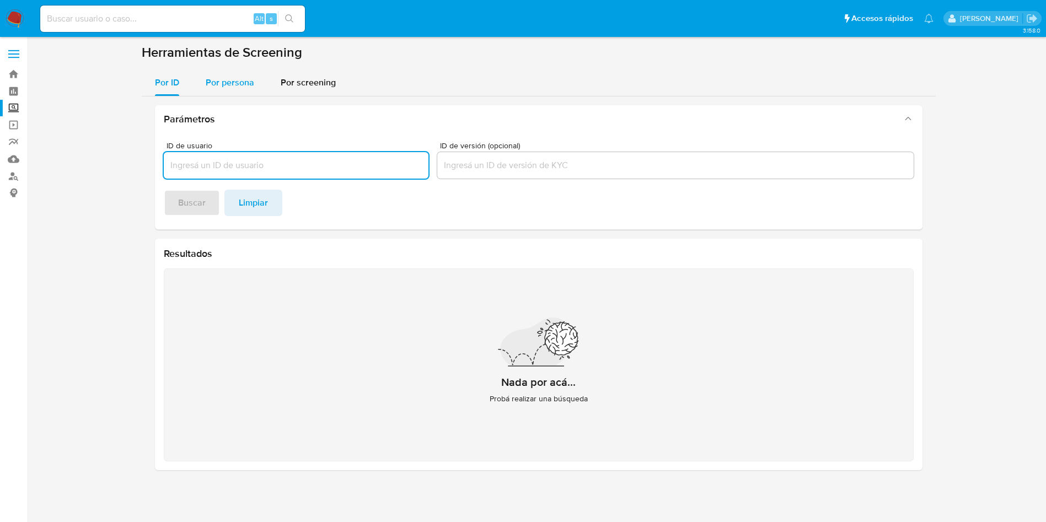
click at [241, 74] on div "Por persona" at bounding box center [230, 82] width 49 height 26
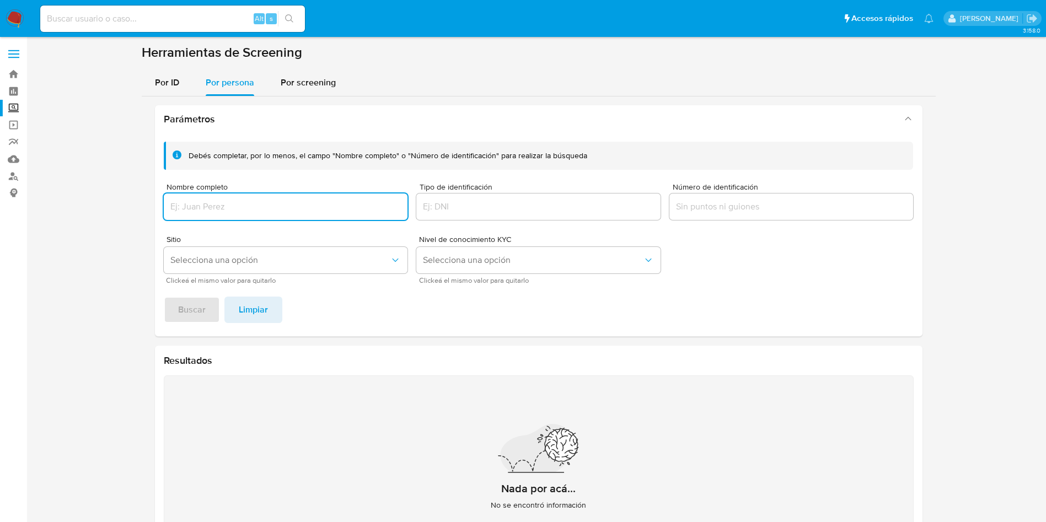
click at [278, 206] on input "Nombre completo" at bounding box center [286, 207] width 244 height 14
type input "IGNACIO PAZ SANTIAGO"
click at [205, 305] on button "Buscar" at bounding box center [192, 310] width 56 height 26
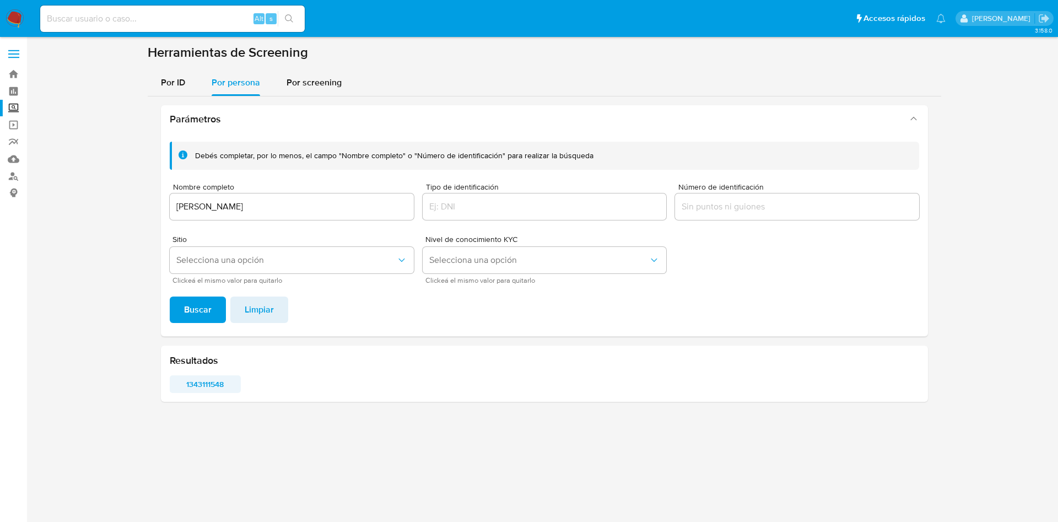
click at [214, 377] on span "1343111548" at bounding box center [206, 384] width 56 height 15
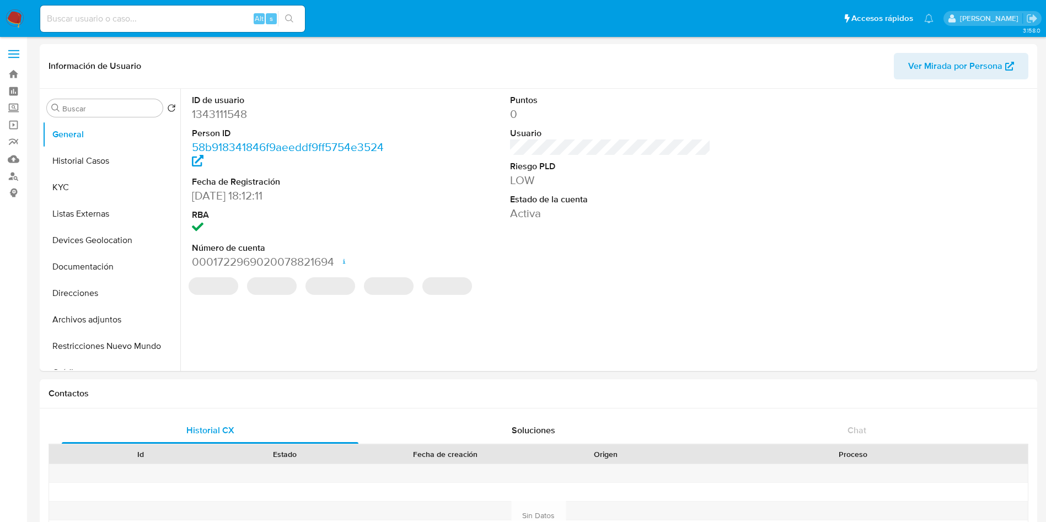
select select "10"
click at [576, 287] on div "HAS_MPOS REGULATED REGULATED MLM IFPE Evaluation Result COMPLIES User Regulated…" at bounding box center [610, 292] width 848 height 17
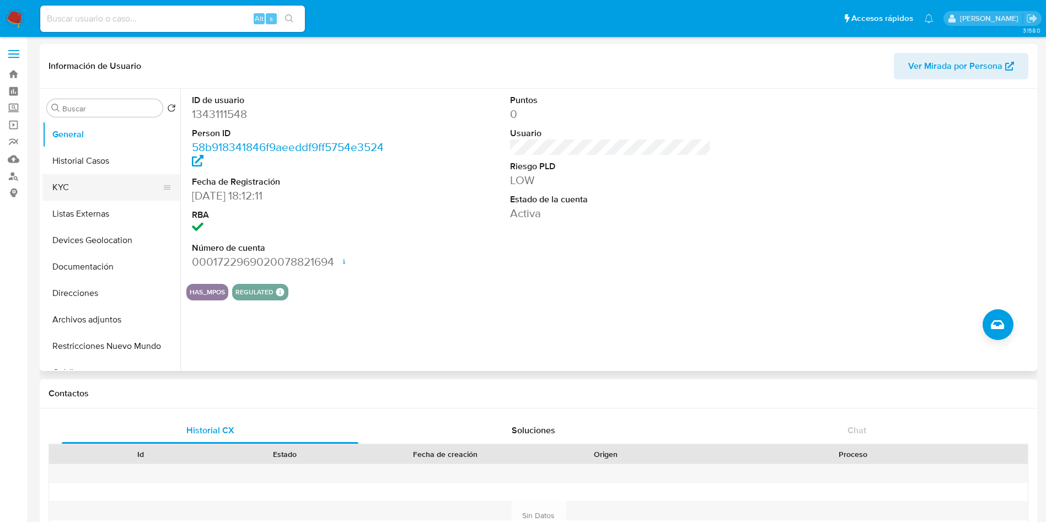
click at [66, 178] on button "KYC" at bounding box center [106, 187] width 129 height 26
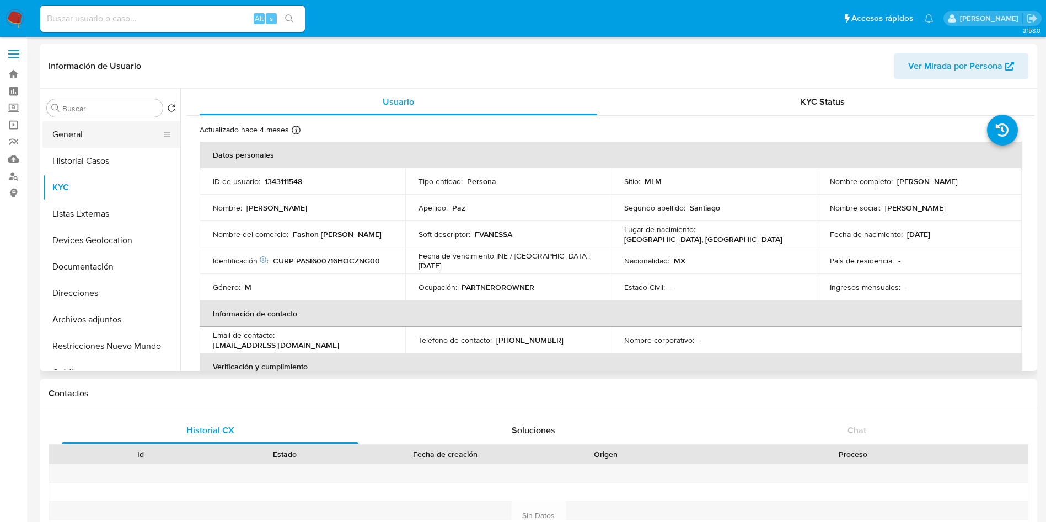
click at [84, 142] on button "General" at bounding box center [106, 134] width 129 height 26
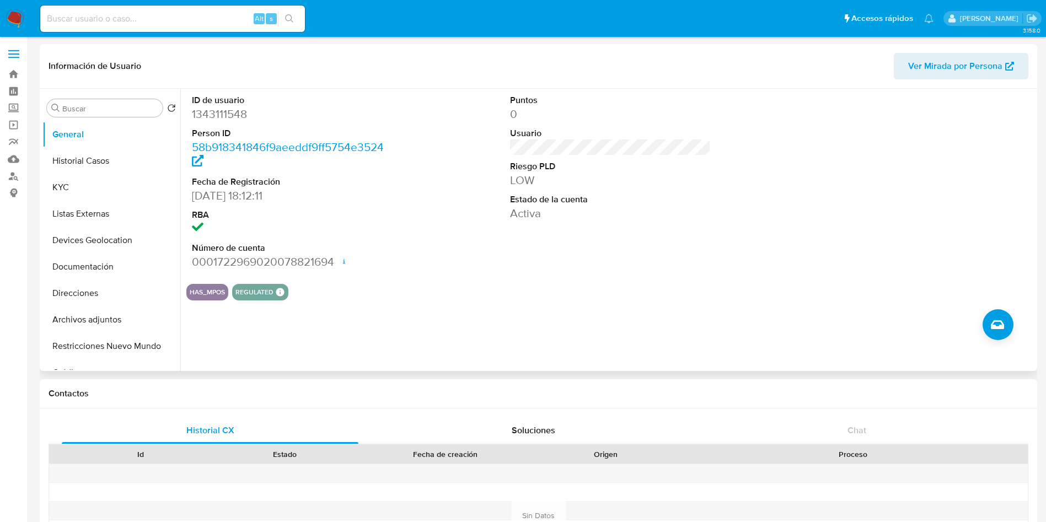
click at [233, 114] on dd "1343111548" at bounding box center [292, 113] width 201 height 15
copy dd "1343111548"
click at [511, 296] on div "HAS_MPOS REGULATED REGULATED MLM IFPE Evaluation Result COMPLIES User Regulated…" at bounding box center [610, 292] width 848 height 17
click at [107, 158] on button "Historial Casos" at bounding box center [106, 161] width 129 height 26
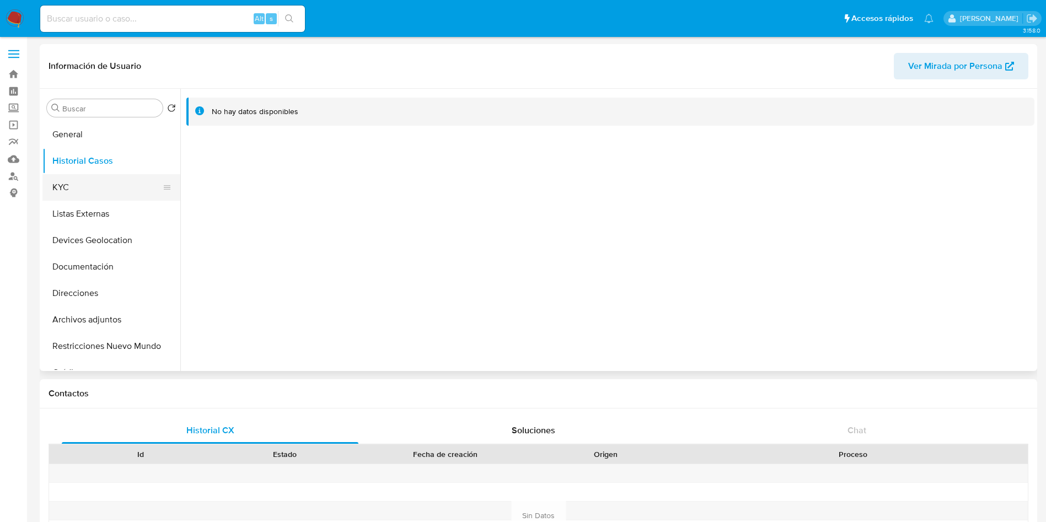
click at [96, 186] on button "KYC" at bounding box center [106, 187] width 129 height 26
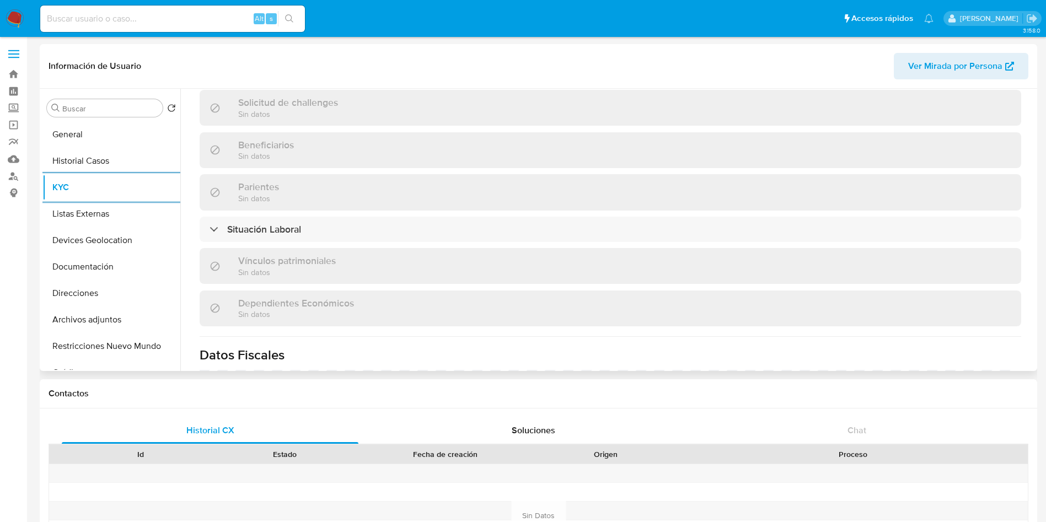
scroll to position [519, 0]
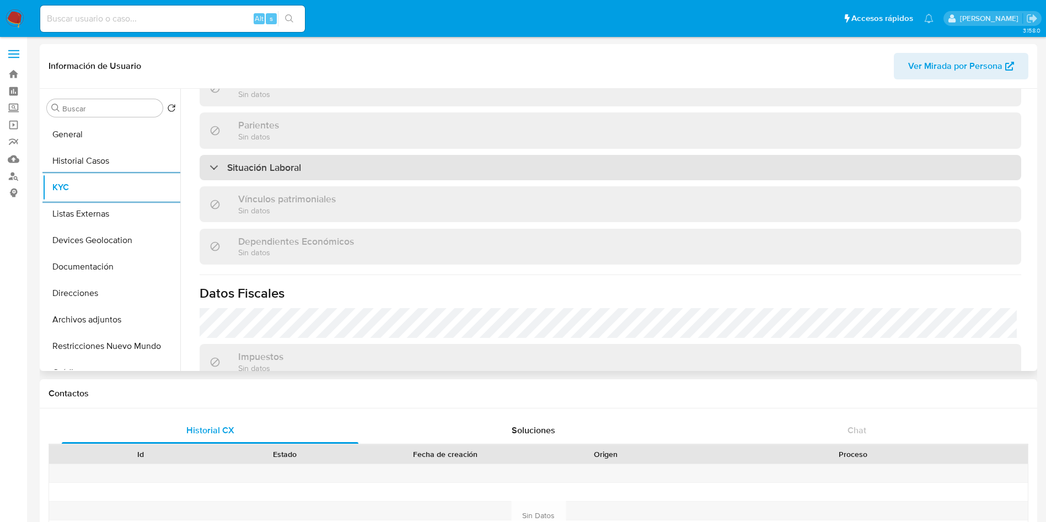
click at [932, 169] on div "Situación Laboral" at bounding box center [610, 167] width 821 height 25
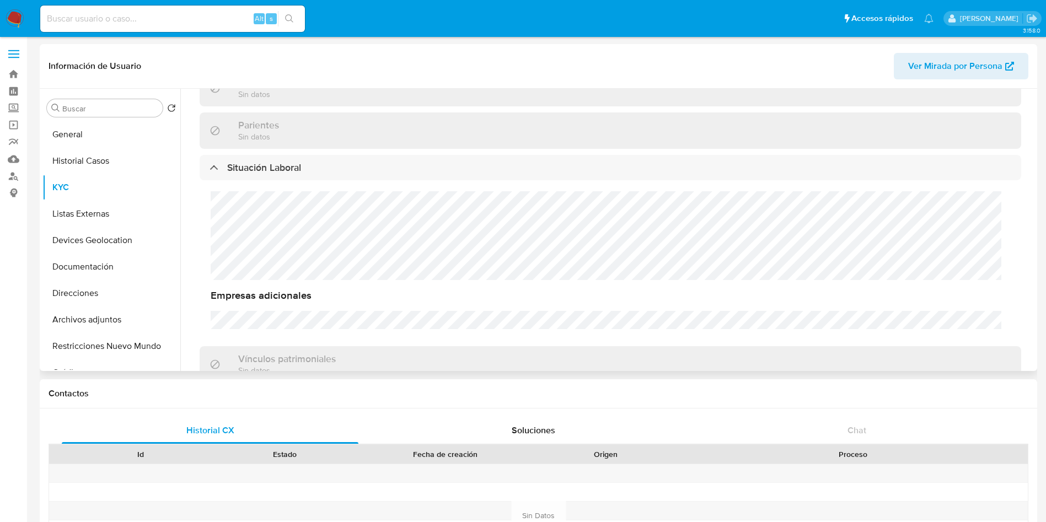
drag, startPoint x: 1029, startPoint y: 236, endPoint x: 1029, endPoint y: 250, distance: 14.3
click at [1029, 250] on div "Actualizado hace 4 meses Creado: 31/03/2023 16:12:22 Actualizado: 23/05/2025 13…" at bounding box center [610, 144] width 848 height 1097
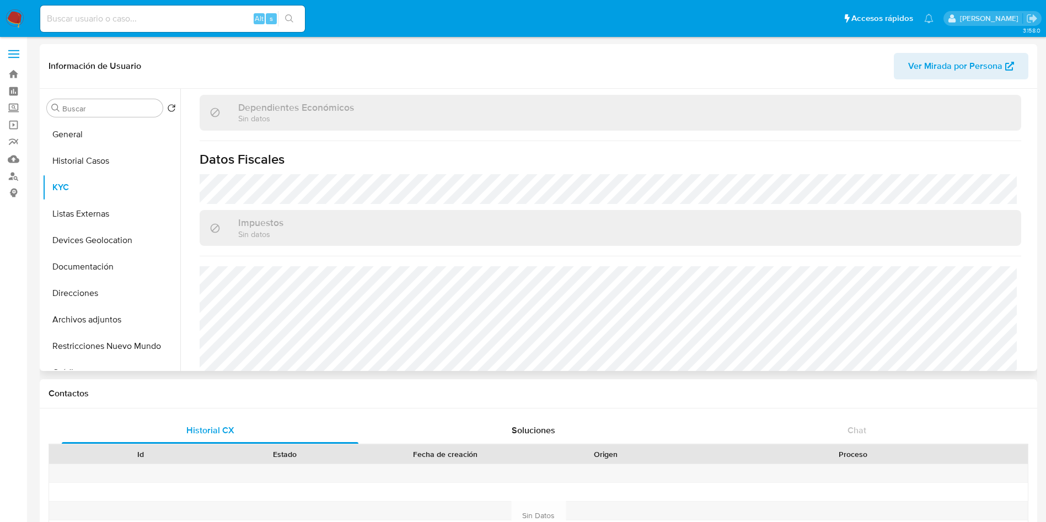
scroll to position [842, 0]
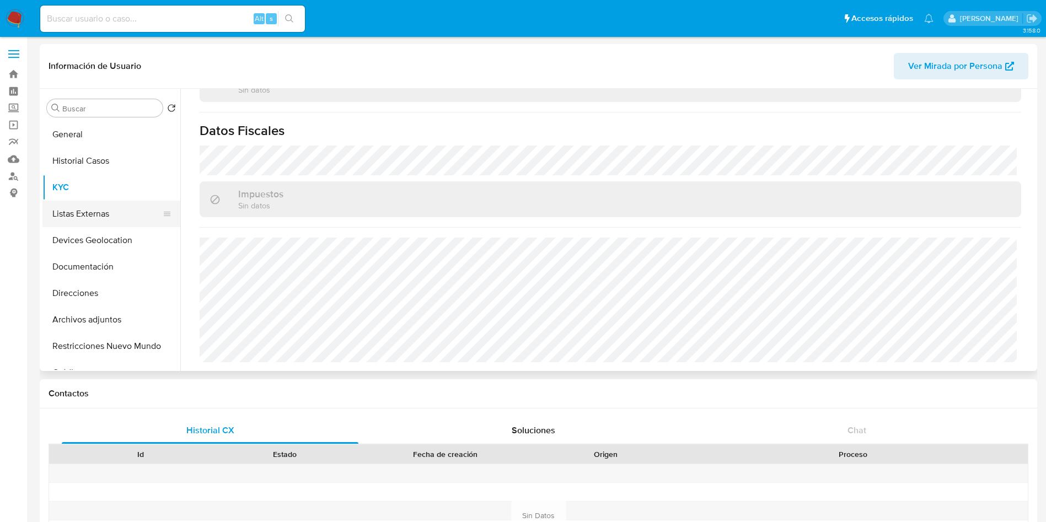
click at [117, 217] on button "Listas Externas" at bounding box center [106, 214] width 129 height 26
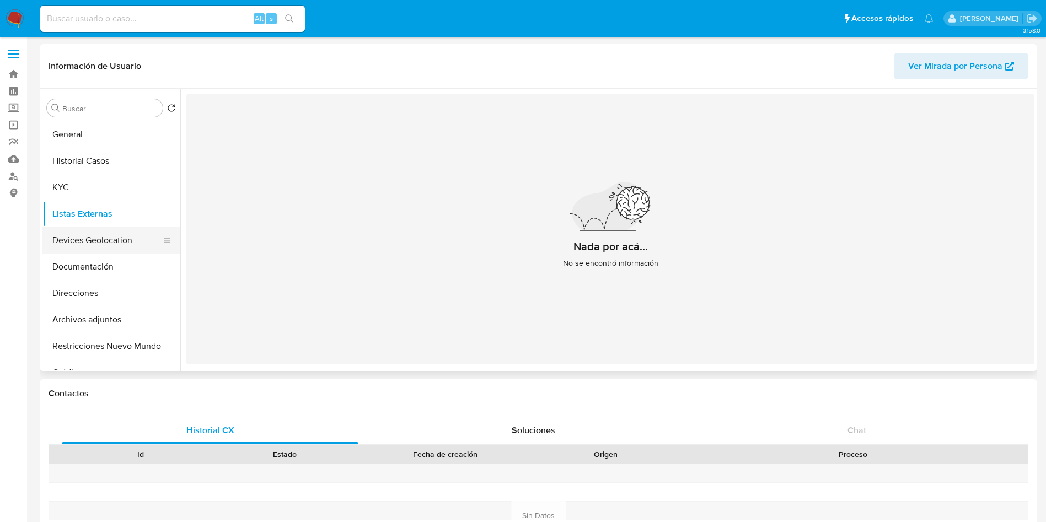
click at [105, 234] on button "Devices Geolocation" at bounding box center [106, 240] width 129 height 26
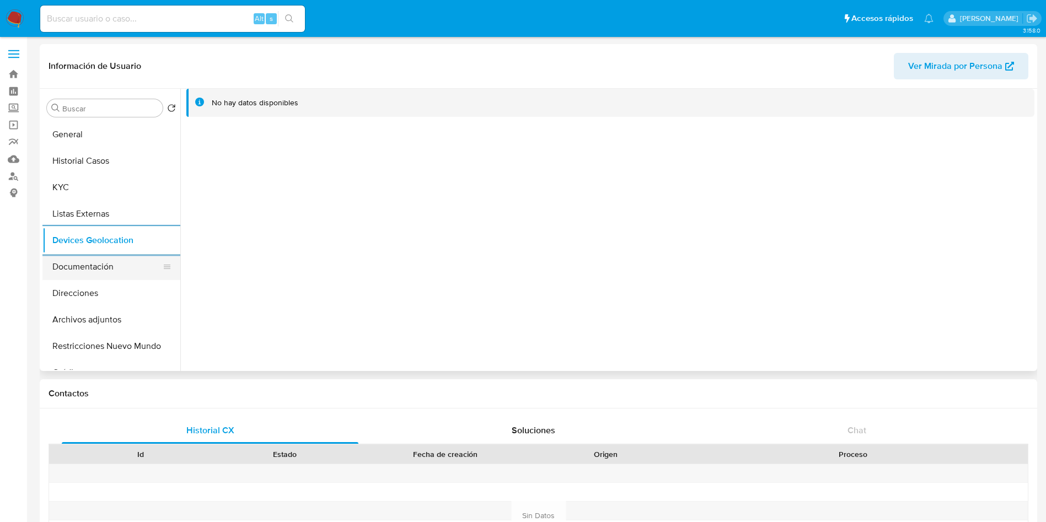
click at [99, 269] on button "Documentación" at bounding box center [106, 267] width 129 height 26
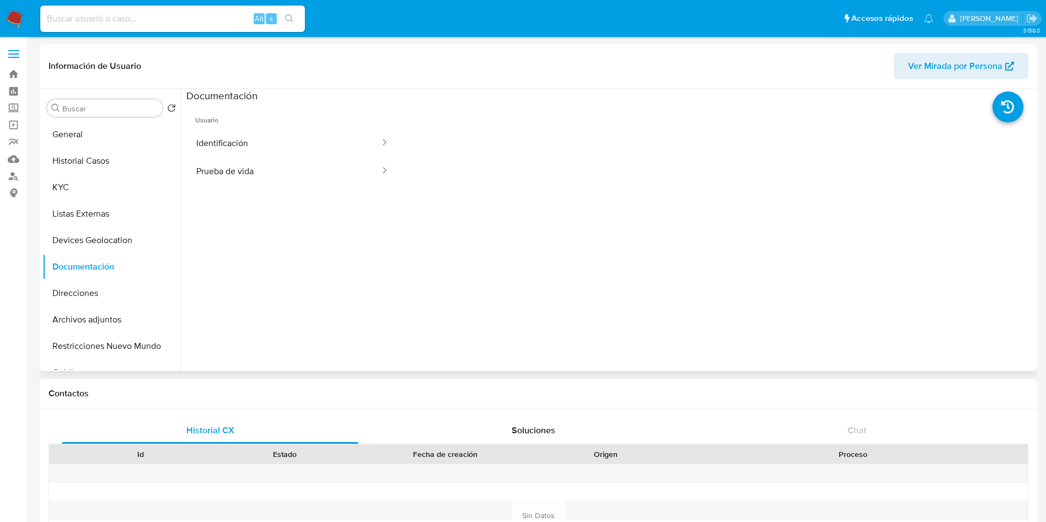
click at [304, 125] on span "Usuario" at bounding box center [292, 116] width 212 height 26
click at [316, 138] on button "Identificación" at bounding box center [283, 143] width 195 height 28
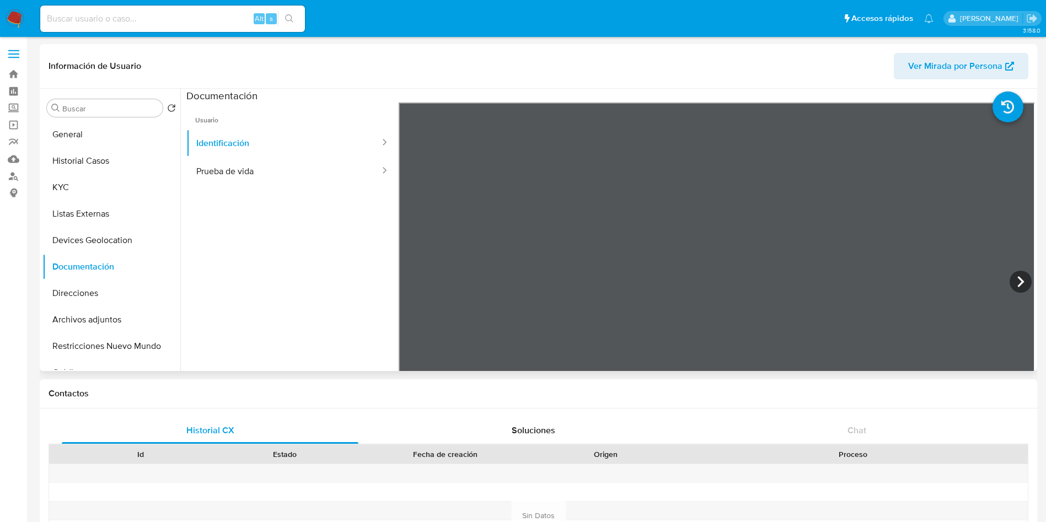
click at [261, 186] on ul "Usuario Identificación Prueba de vida" at bounding box center [292, 262] width 212 height 318
click at [268, 168] on button "Prueba de vida" at bounding box center [283, 171] width 195 height 28
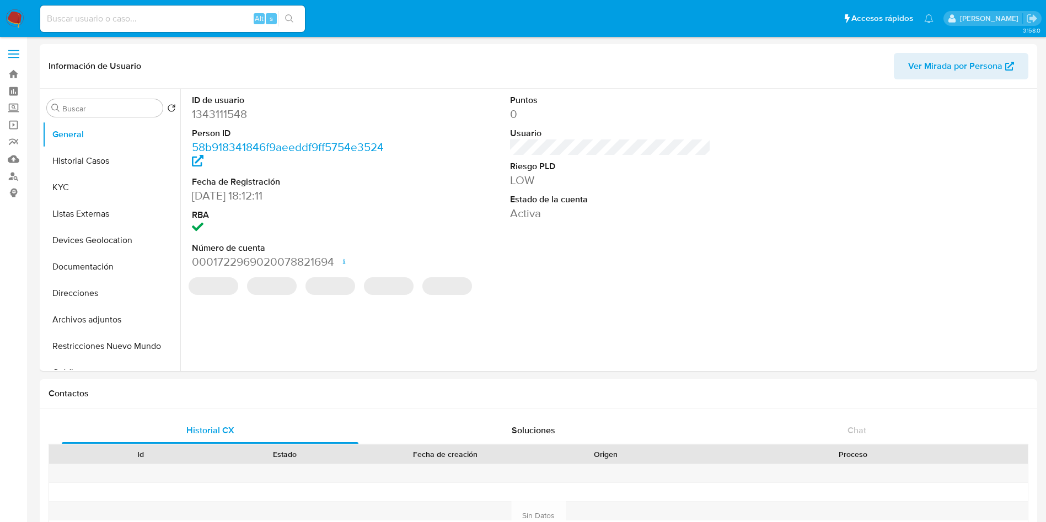
select select "10"
click at [13, 112] on label "Screening" at bounding box center [65, 108] width 131 height 17
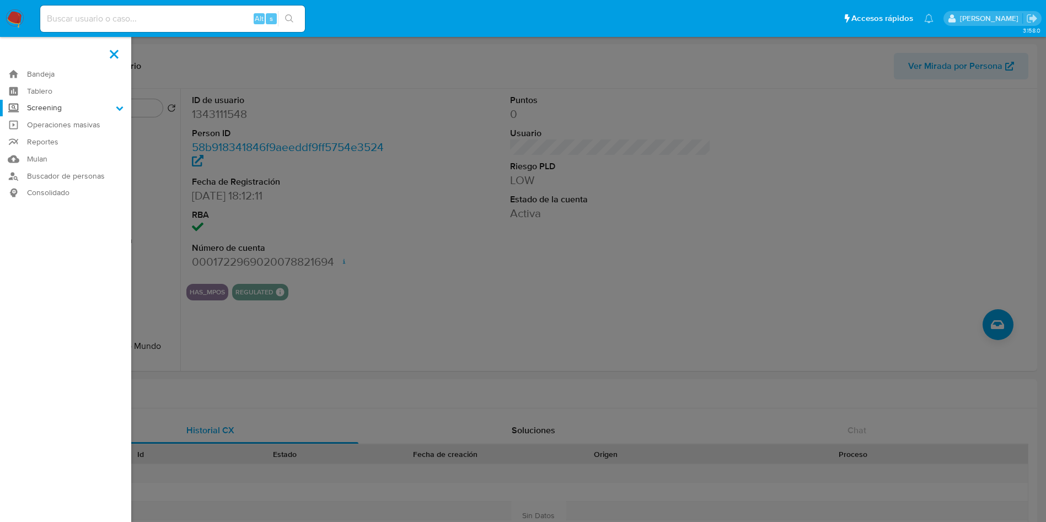
click at [0, 0] on input "Screening" at bounding box center [0, 0] width 0 height 0
click at [63, 150] on link "Herramientas" at bounding box center [65, 151] width 131 height 14
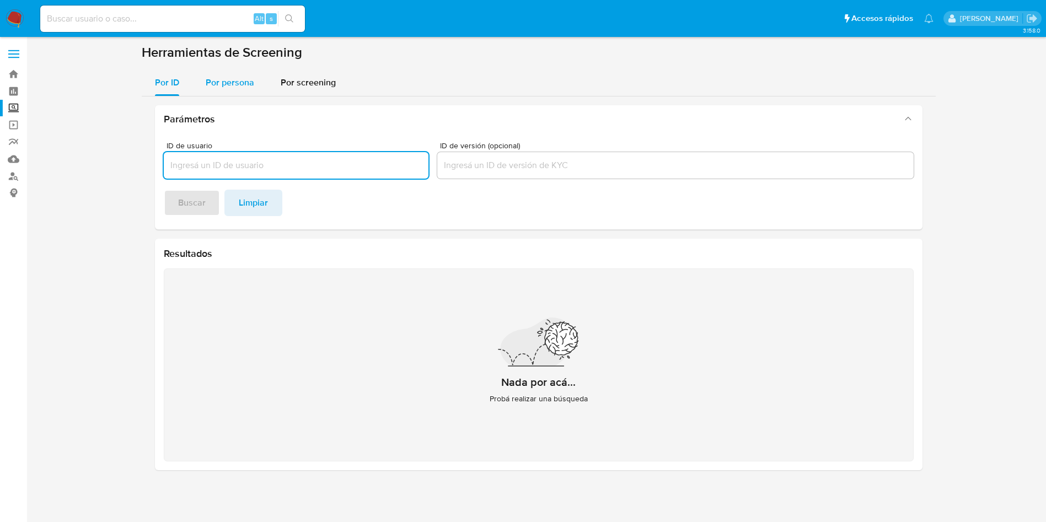
click at [231, 79] on span "Por persona" at bounding box center [230, 82] width 49 height 13
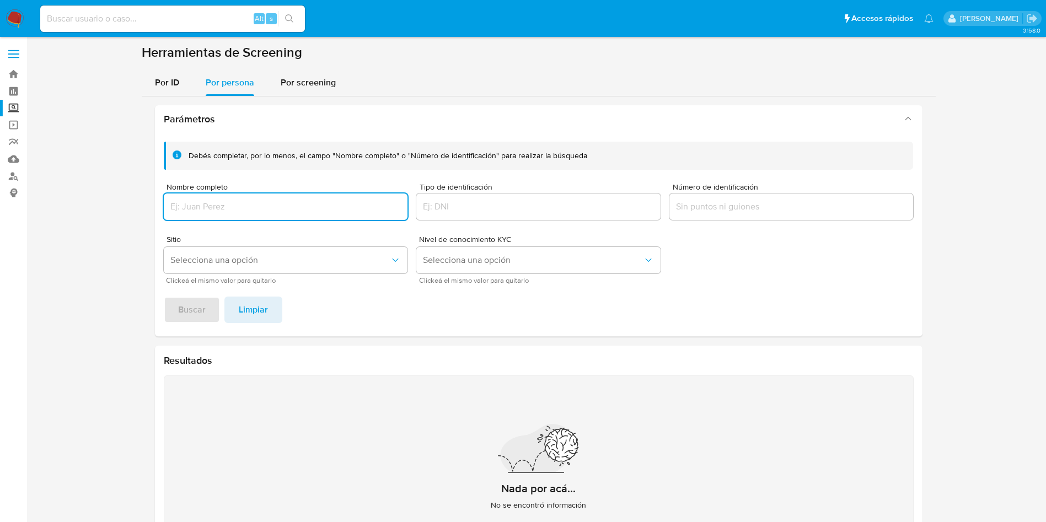
click at [238, 207] on input "Nombre completo" at bounding box center [286, 207] width 244 height 14
type input "[PERSON_NAME]"
click at [193, 308] on span "Buscar" at bounding box center [192, 310] width 28 height 24
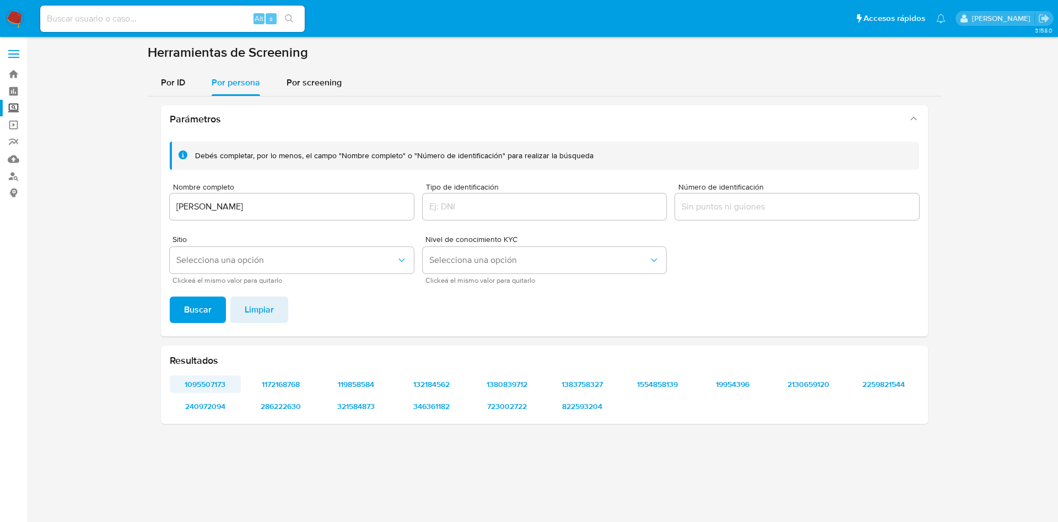
click at [208, 388] on span "1095507173" at bounding box center [206, 384] width 56 height 15
click at [284, 384] on span "1172168768" at bounding box center [281, 384] width 56 height 15
click at [359, 389] on span "119858584" at bounding box center [357, 384] width 56 height 15
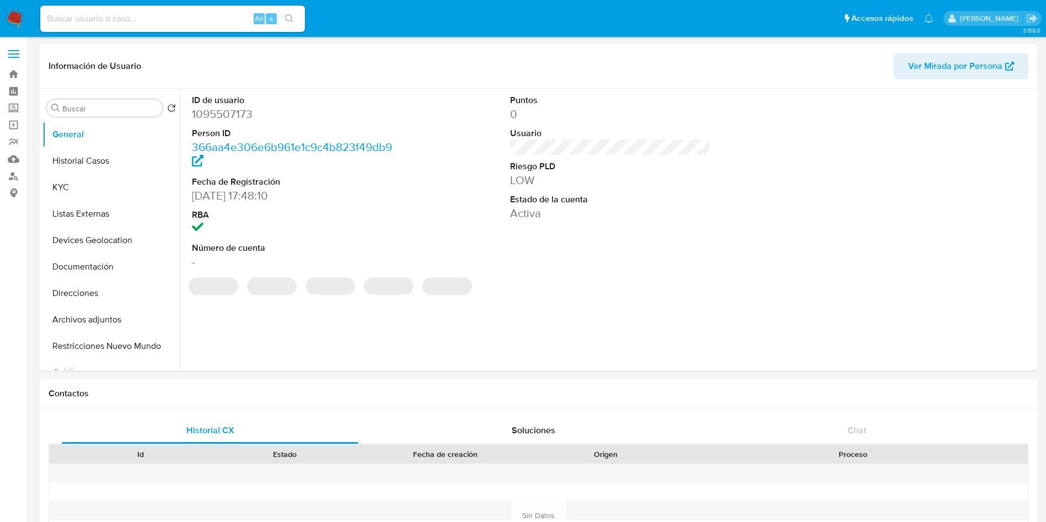
select select "10"
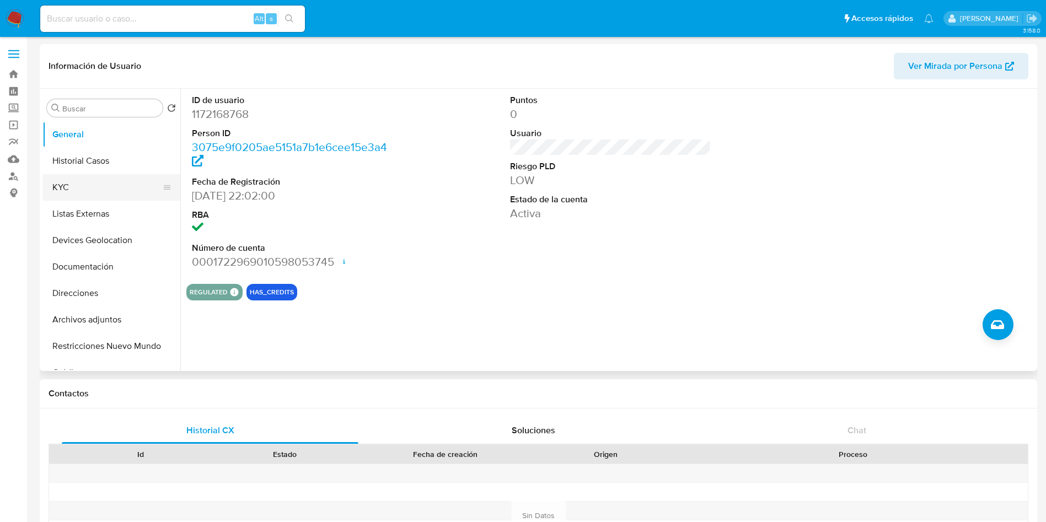
click at [72, 187] on button "KYC" at bounding box center [106, 187] width 129 height 26
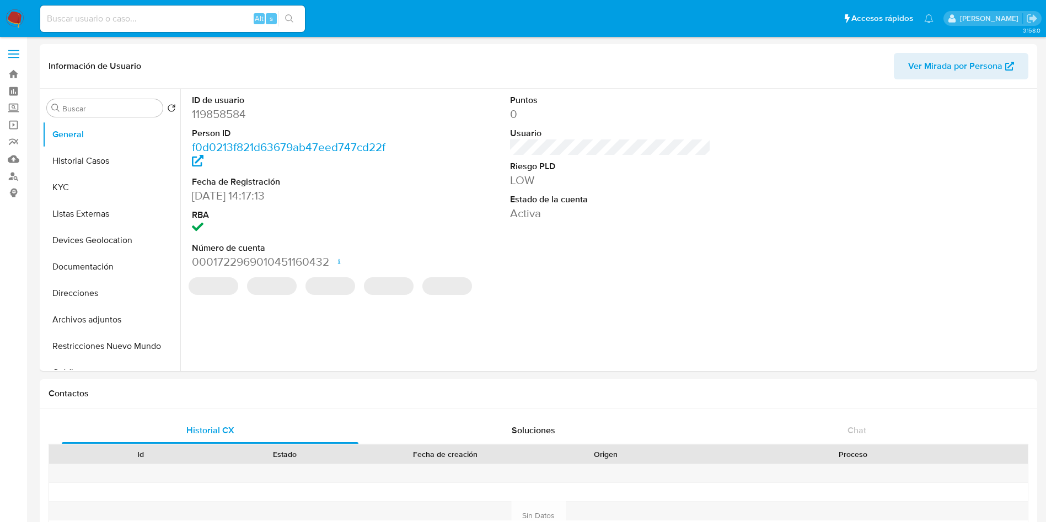
select select "10"
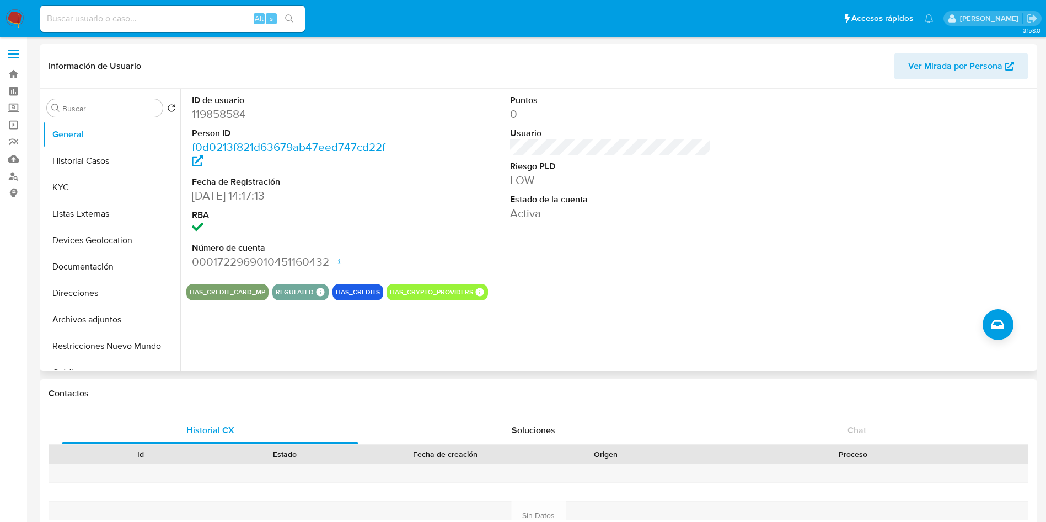
click at [225, 106] on dd "119858584" at bounding box center [292, 113] width 201 height 15
copy dd "119858584"
click at [126, 157] on button "Historial Casos" at bounding box center [106, 161] width 129 height 26
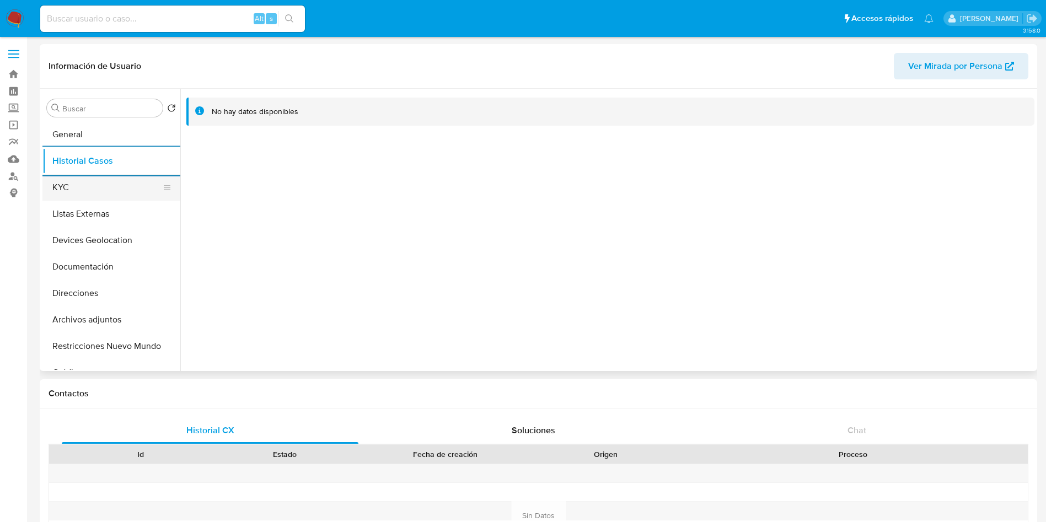
click at [127, 181] on button "KYC" at bounding box center [106, 187] width 129 height 26
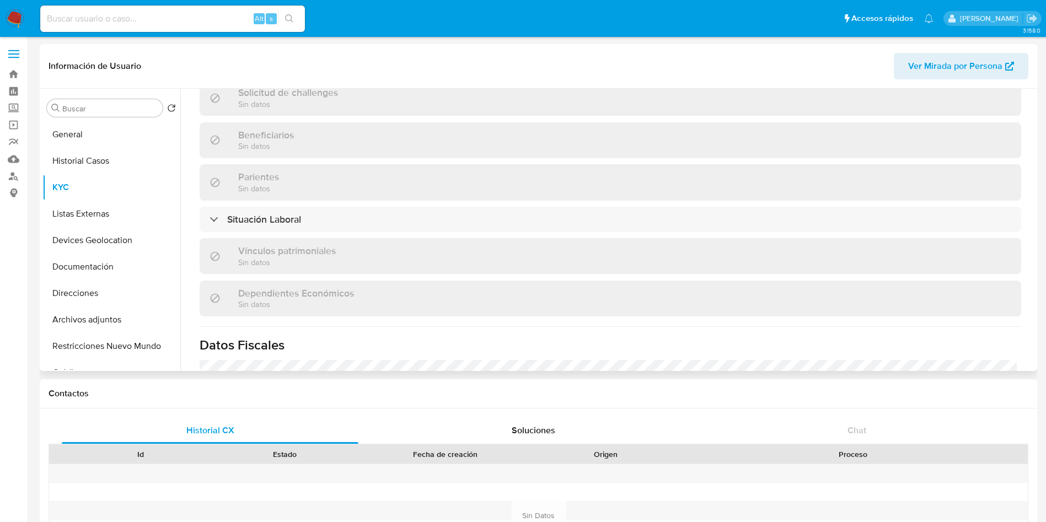
scroll to position [526, 0]
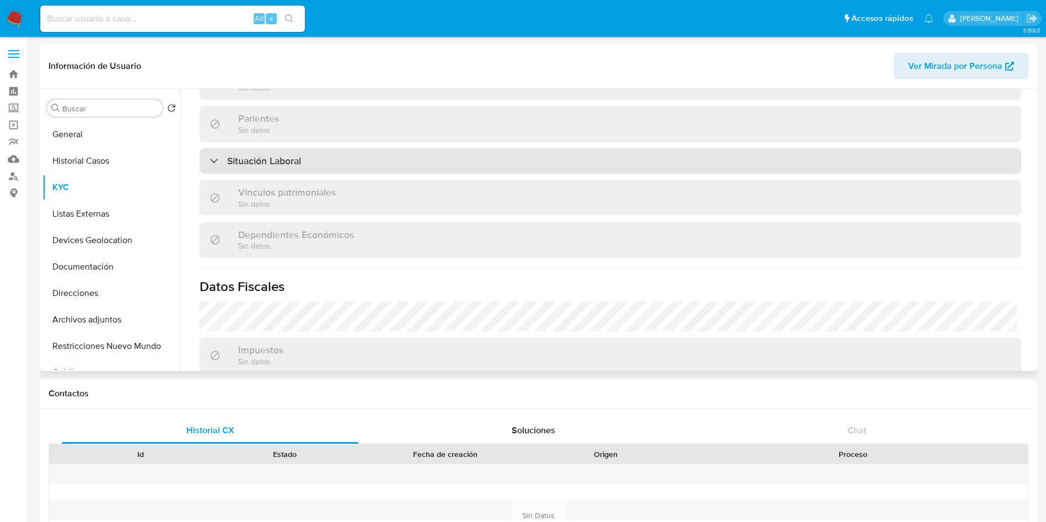
click at [553, 164] on div "Situación Laboral" at bounding box center [610, 160] width 821 height 25
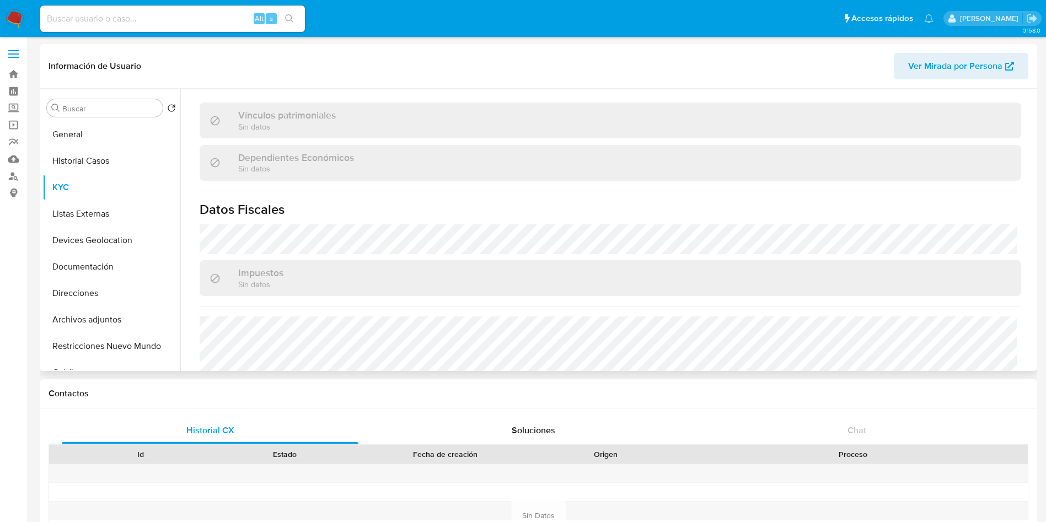
scroll to position [842, 0]
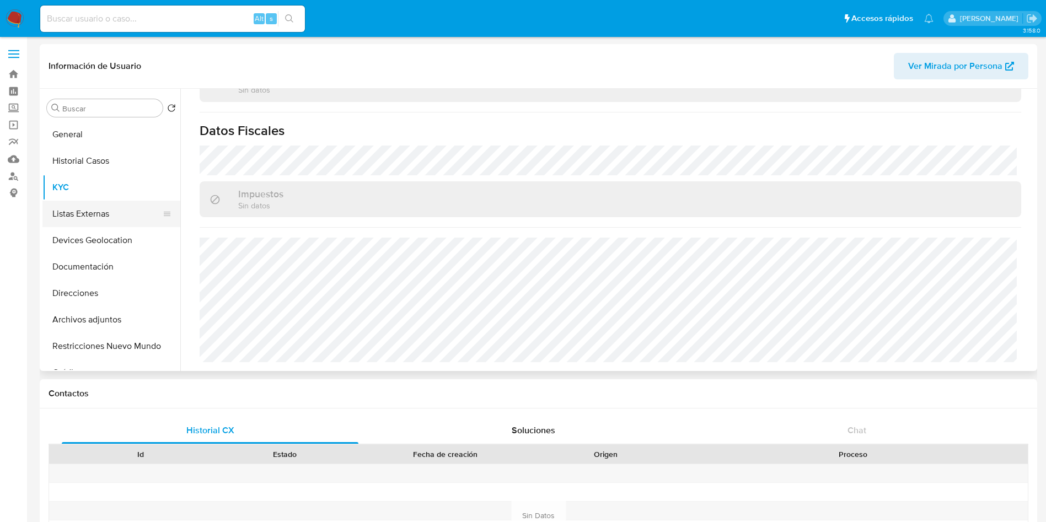
click at [95, 201] on button "Listas Externas" at bounding box center [106, 214] width 129 height 26
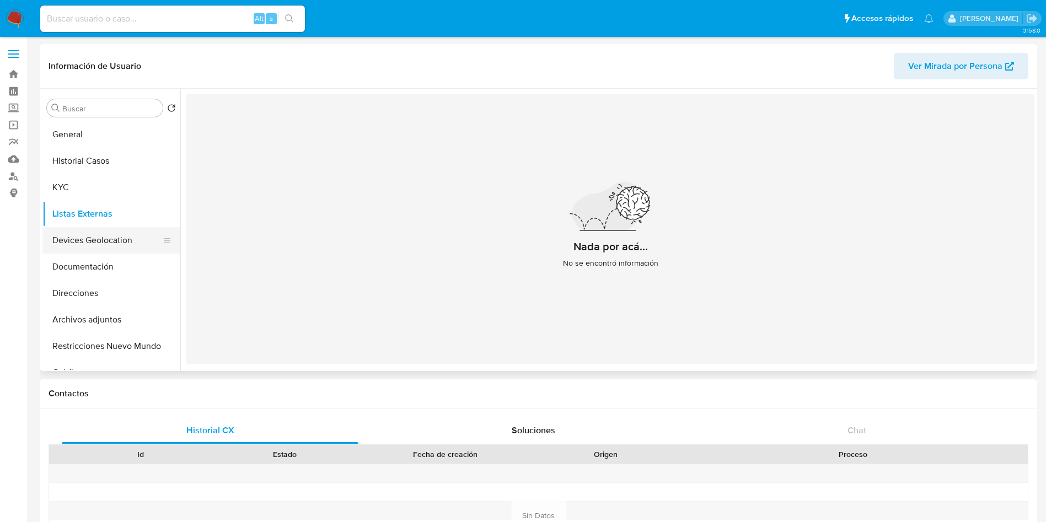
click at [100, 242] on button "Devices Geolocation" at bounding box center [106, 240] width 129 height 26
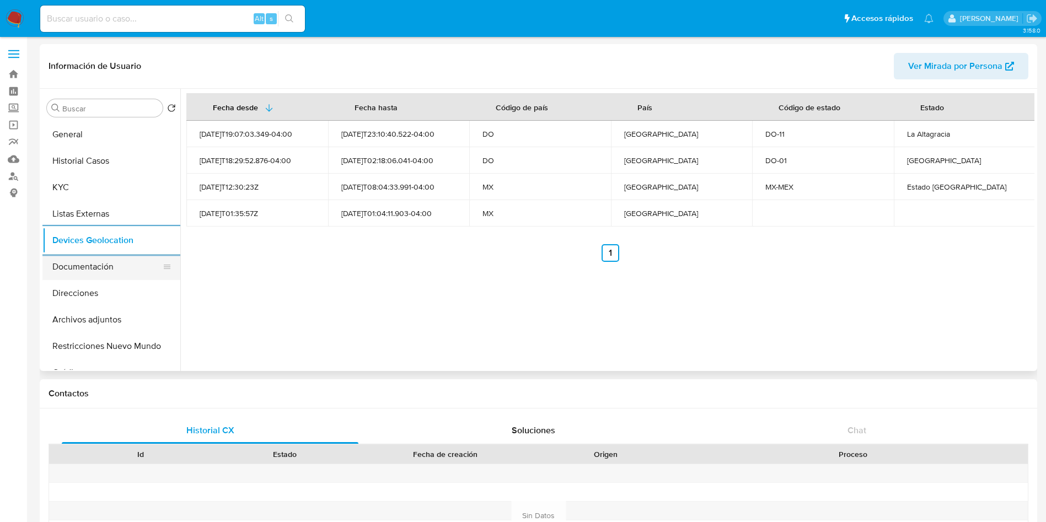
click at [94, 268] on button "Documentación" at bounding box center [106, 267] width 129 height 26
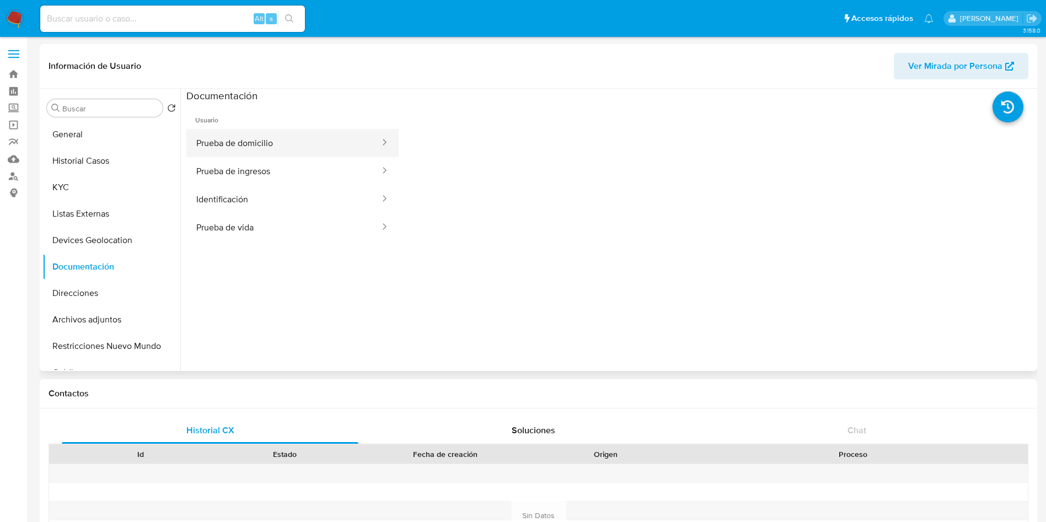
click at [288, 139] on button "Prueba de domicilio" at bounding box center [283, 143] width 195 height 28
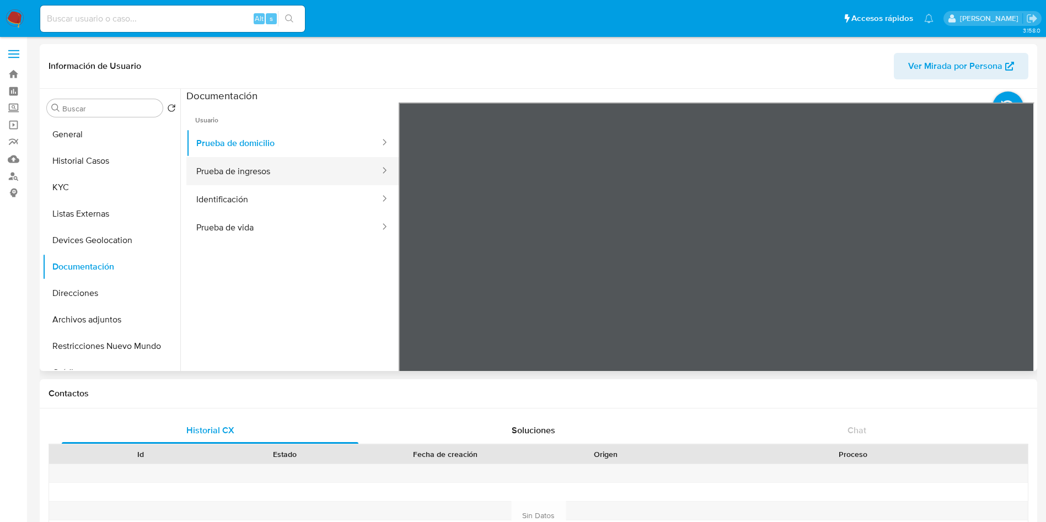
click at [278, 178] on button "Prueba de ingresos" at bounding box center [283, 171] width 195 height 28
click at [278, 189] on button "Identificación" at bounding box center [283, 199] width 195 height 28
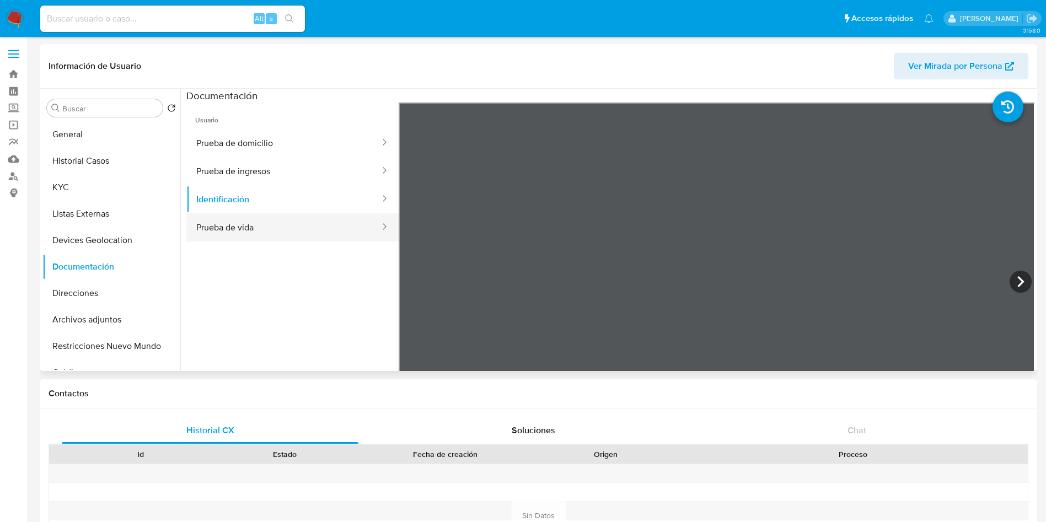
click at [293, 227] on button "Prueba de vida" at bounding box center [283, 227] width 195 height 28
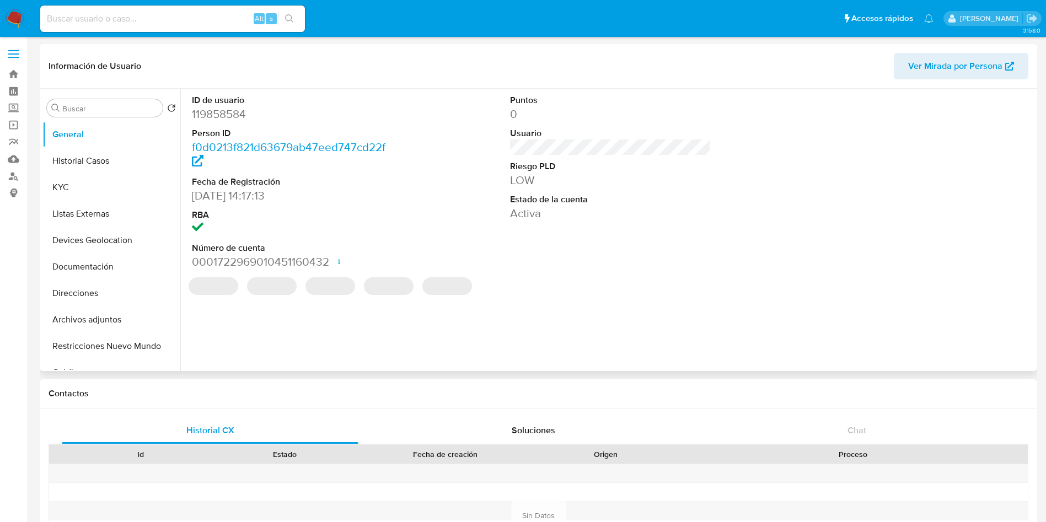
select select "10"
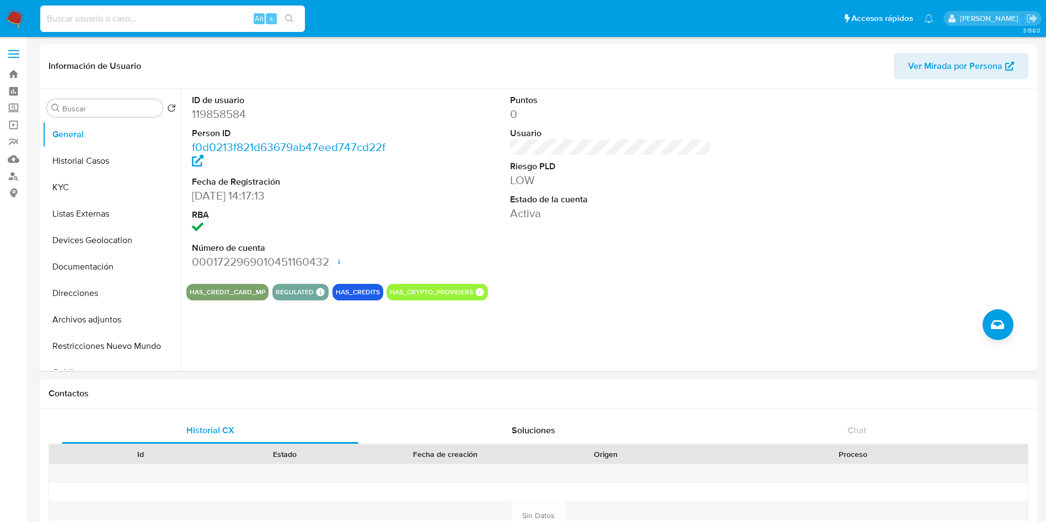
click at [207, 15] on input at bounding box center [172, 19] width 265 height 14
paste input "67979129"
type input "67979129"
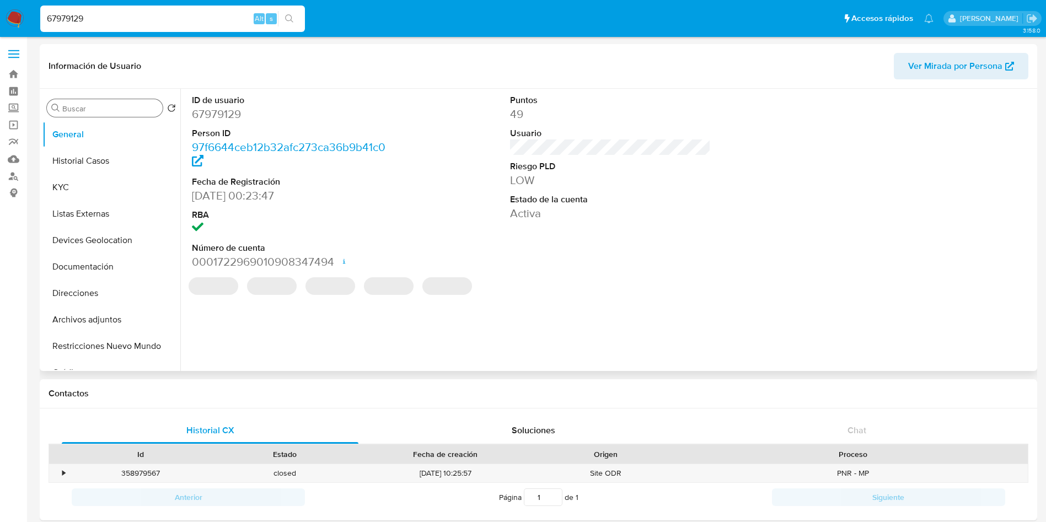
select select "10"
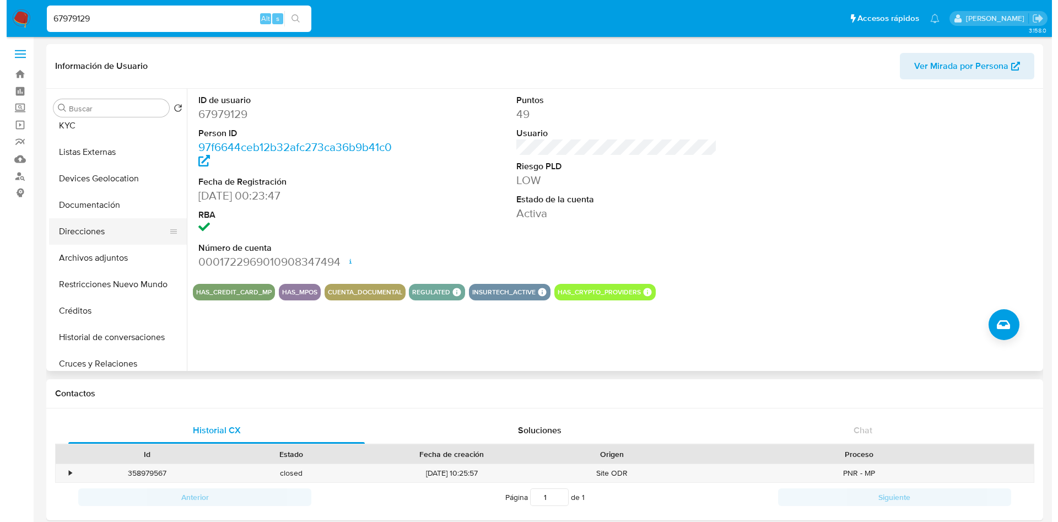
scroll to position [83, 0]
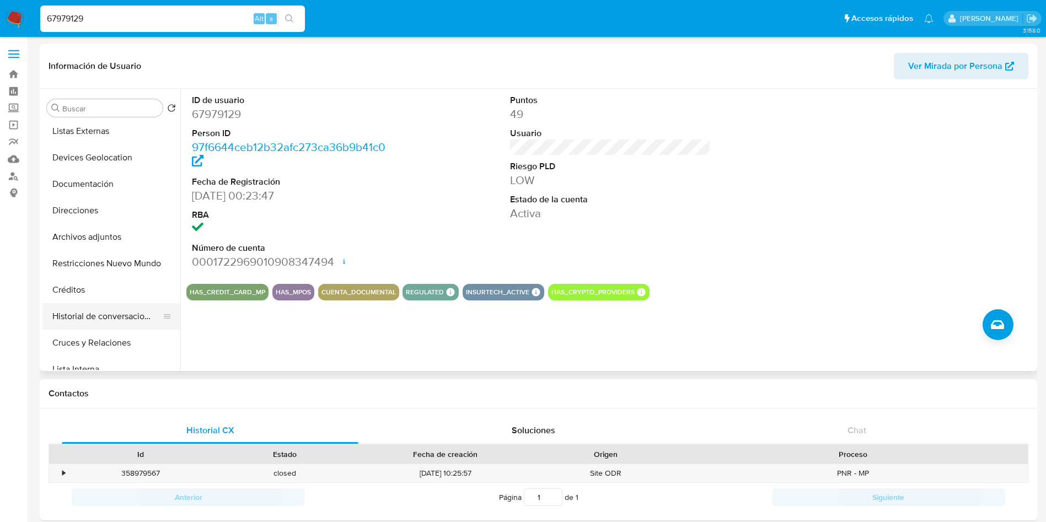
click at [107, 320] on button "Historial de conversaciones" at bounding box center [106, 316] width 129 height 26
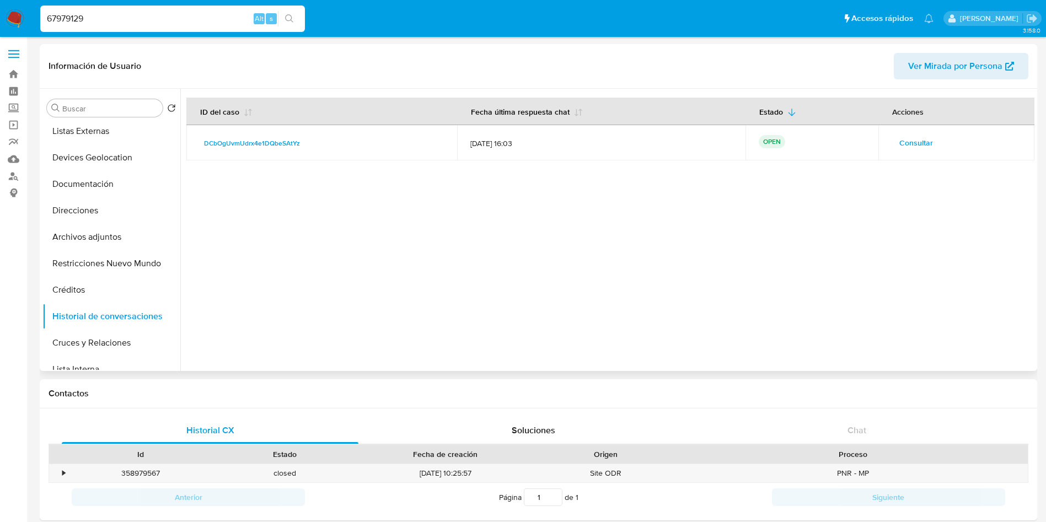
click at [899, 136] on span "Consultar" at bounding box center [916, 142] width 34 height 15
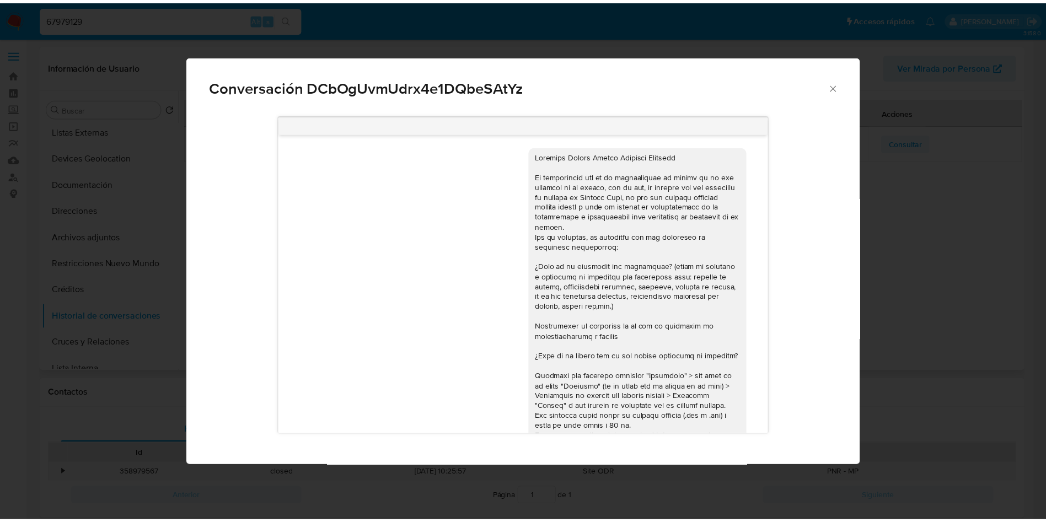
scroll to position [279, 0]
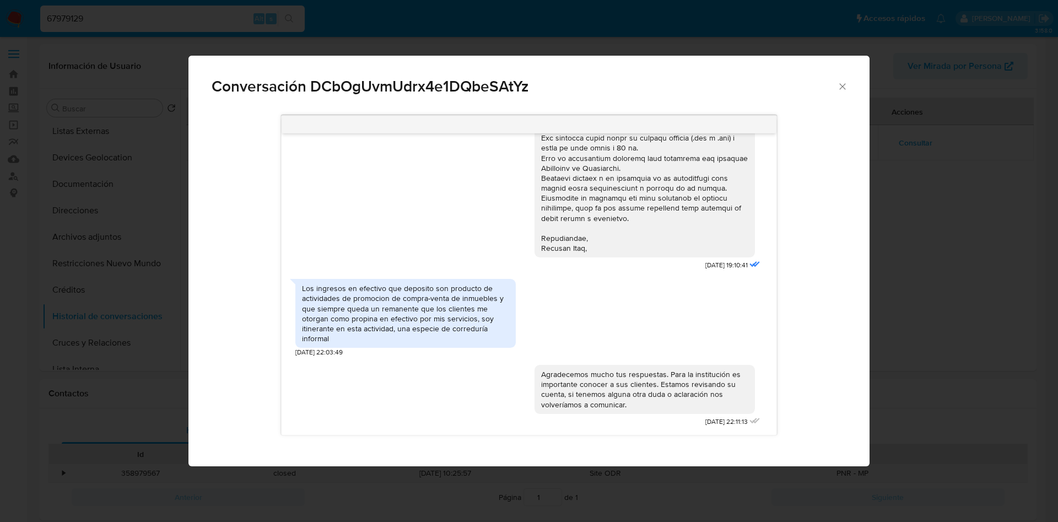
click at [840, 85] on icon "Cerrar" at bounding box center [842, 86] width 11 height 11
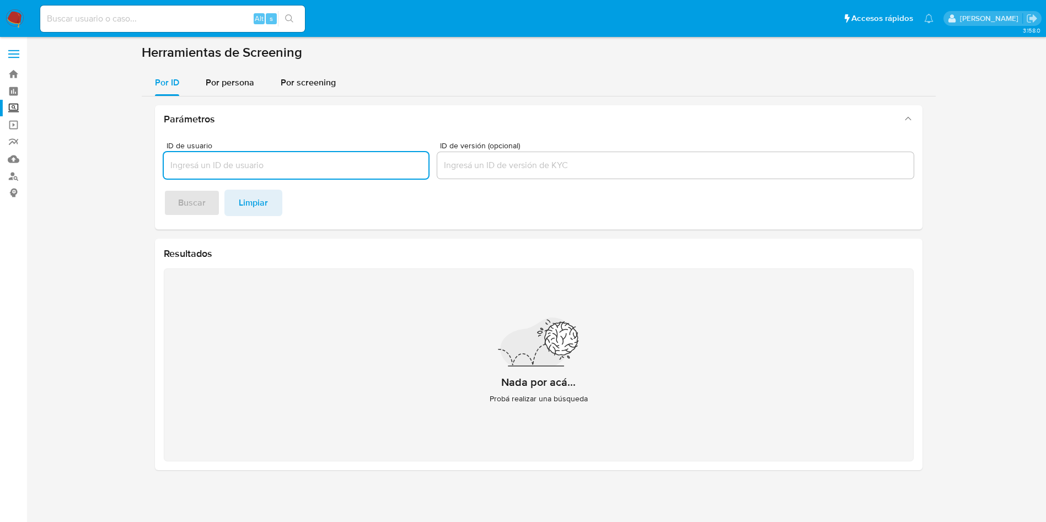
click at [9, 18] on img at bounding box center [15, 18] width 19 height 19
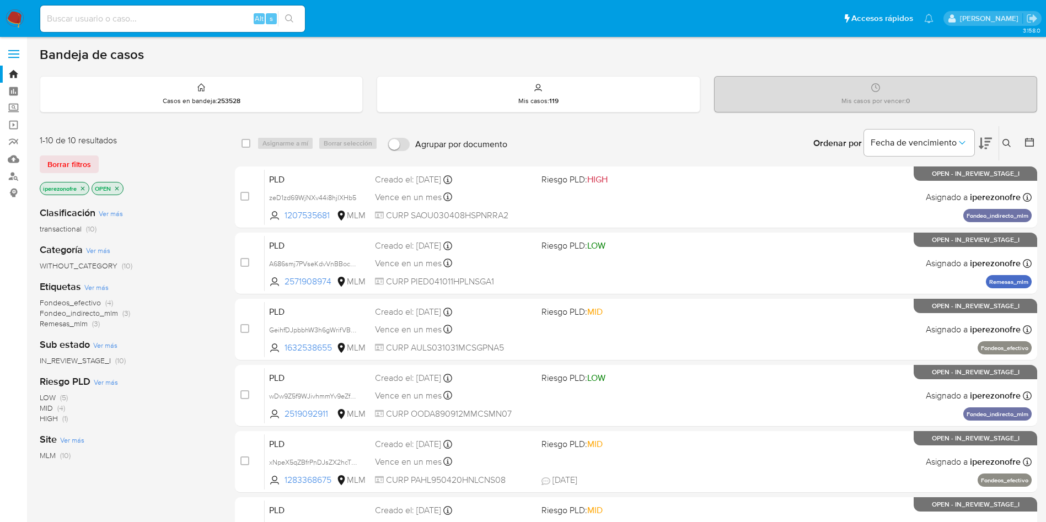
click at [1007, 143] on icon at bounding box center [1006, 143] width 9 height 9
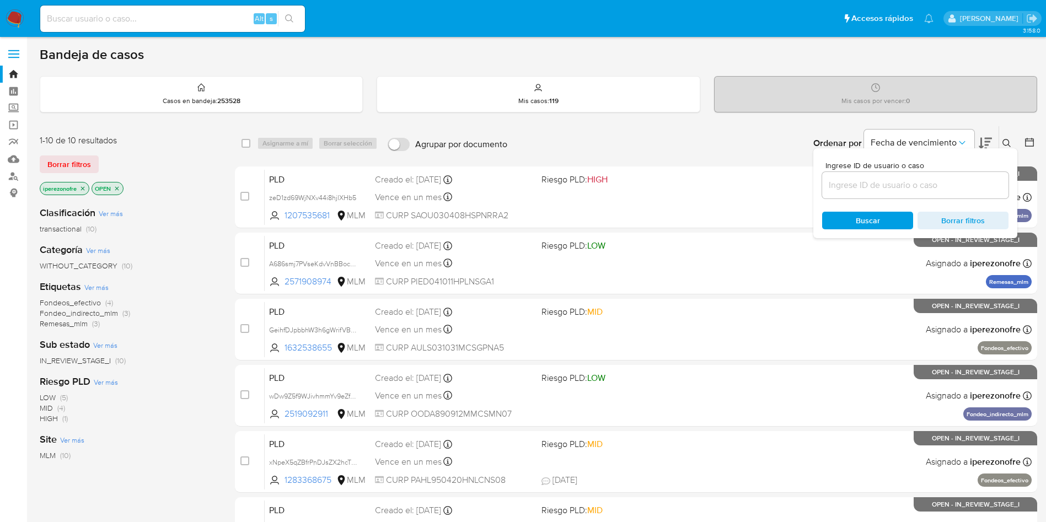
click at [897, 187] on input at bounding box center [915, 185] width 186 height 14
type input "67979129"
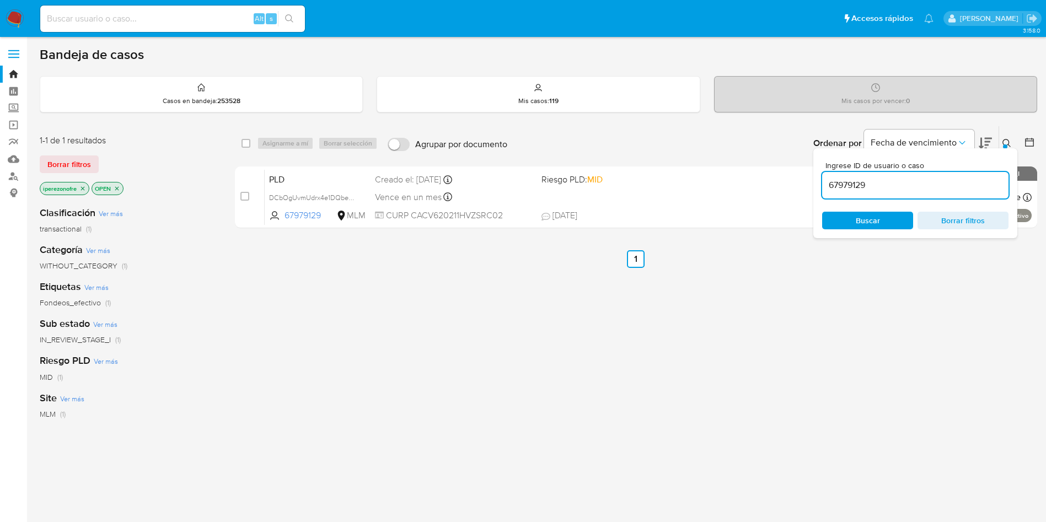
click at [881, 226] on span "Buscar" at bounding box center [868, 220] width 76 height 15
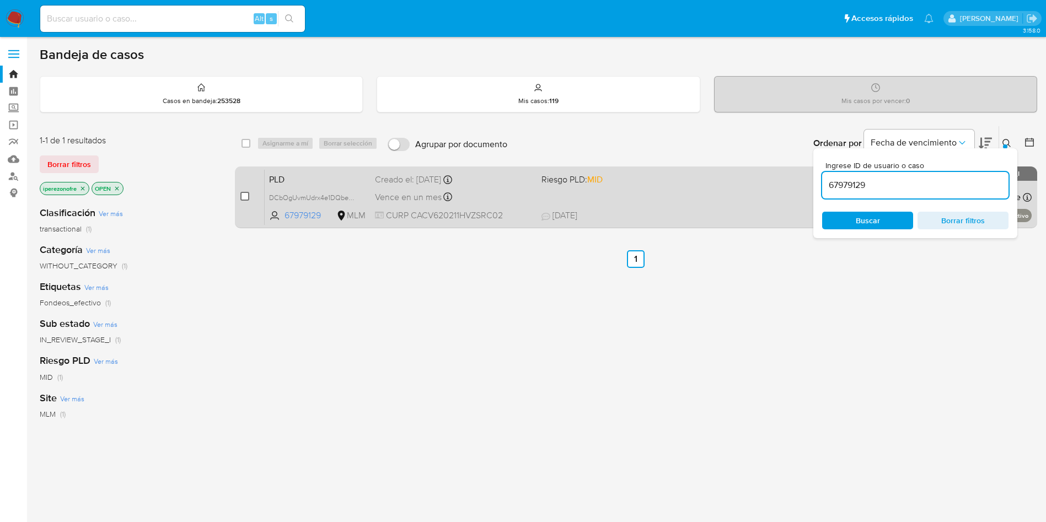
click at [245, 198] on input "checkbox" at bounding box center [244, 196] width 9 height 9
checkbox input "true"
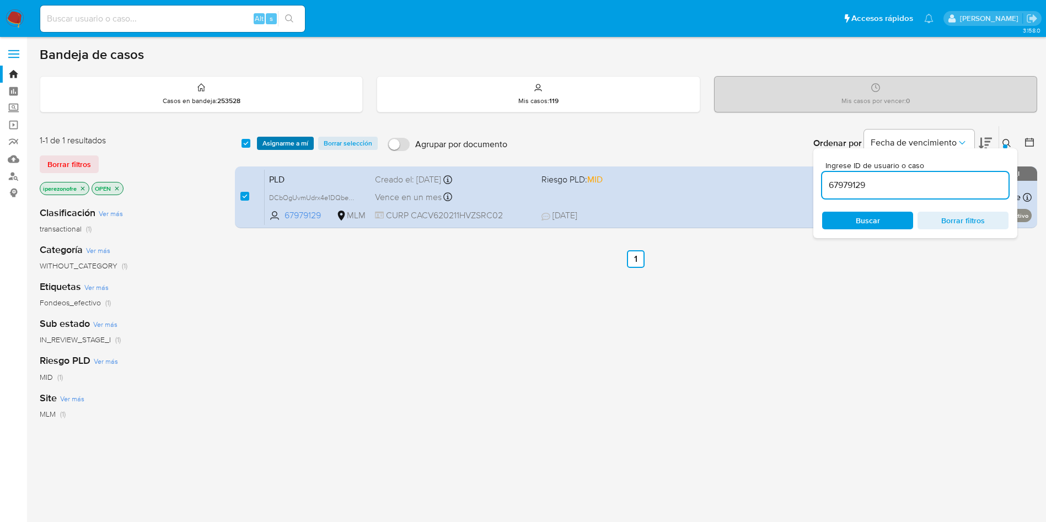
click at [292, 144] on span "Asignarme a mí" at bounding box center [285, 143] width 46 height 11
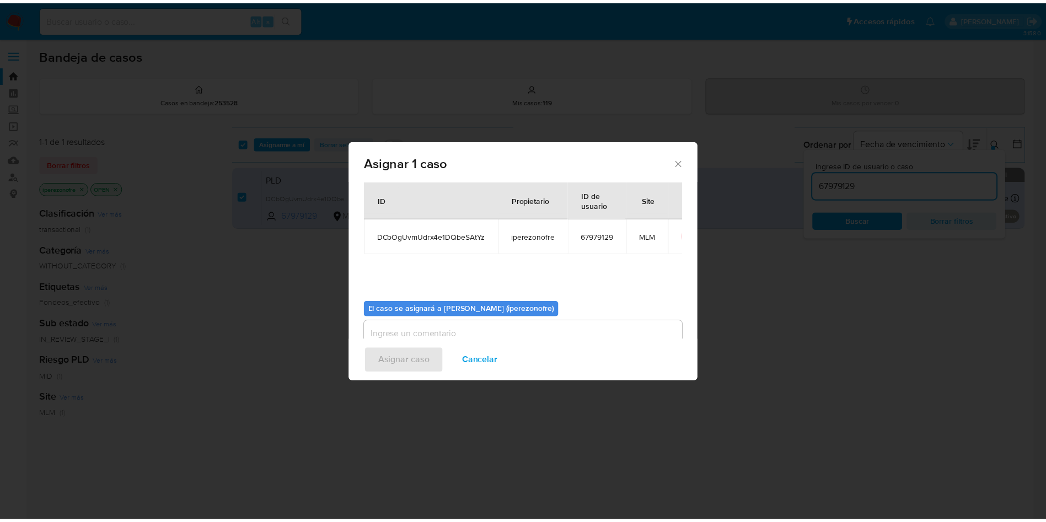
scroll to position [57, 0]
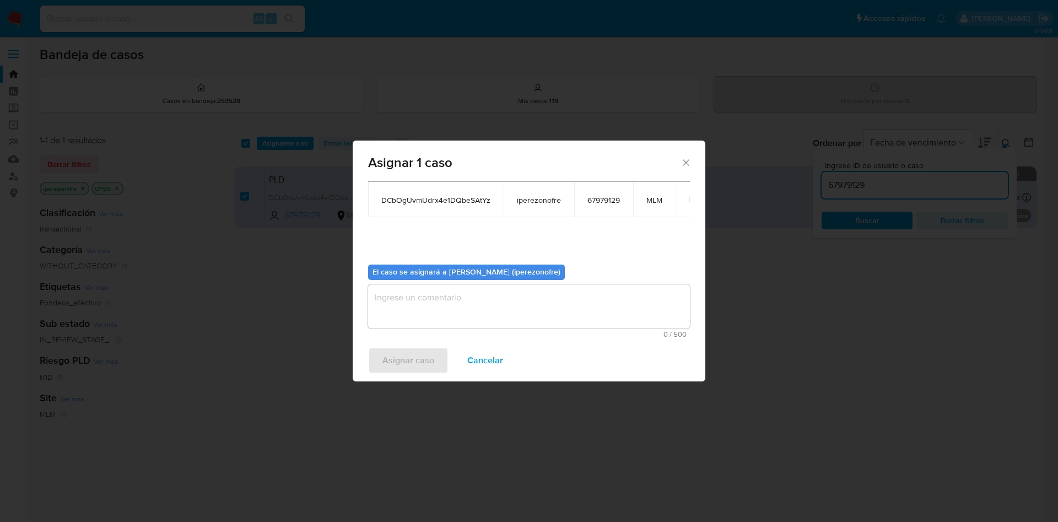
click at [560, 319] on textarea "assign-modal" at bounding box center [529, 306] width 322 height 44
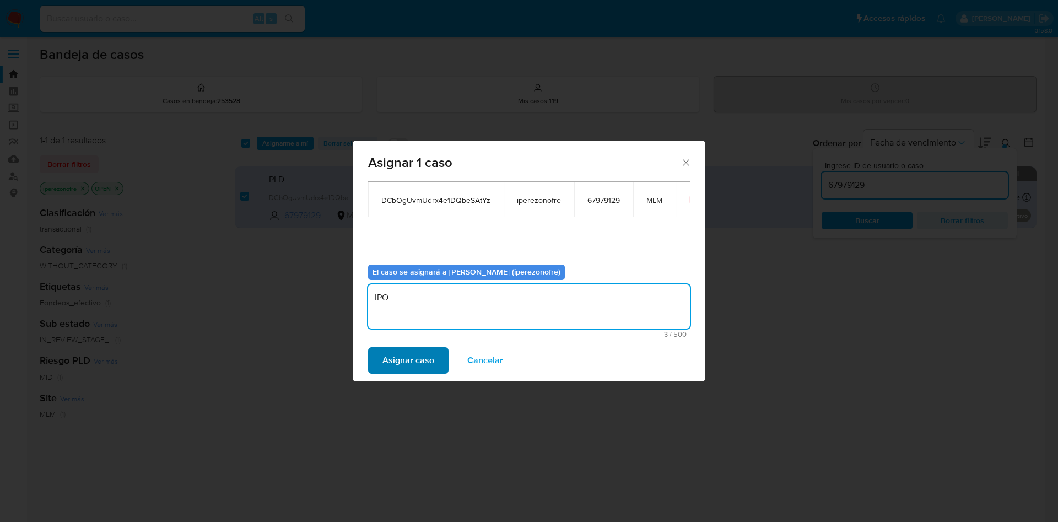
type textarea "IPO"
click at [425, 366] on span "Asignar caso" at bounding box center [409, 360] width 52 height 24
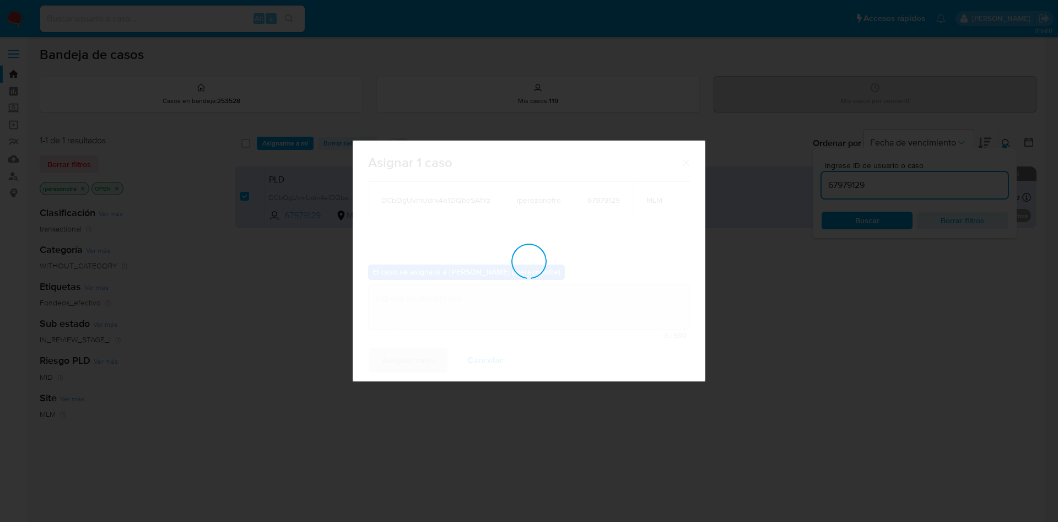
checkbox input "false"
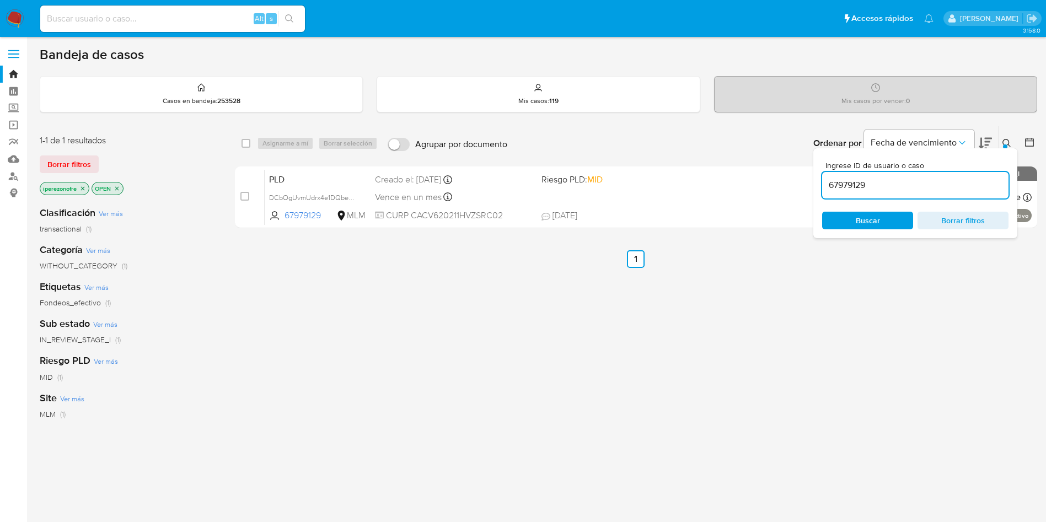
click at [649, 437] on div "select-all-cases-checkbox Asignarme a mí Borrar selección Agrupar por documento…" at bounding box center [636, 375] width 802 height 499
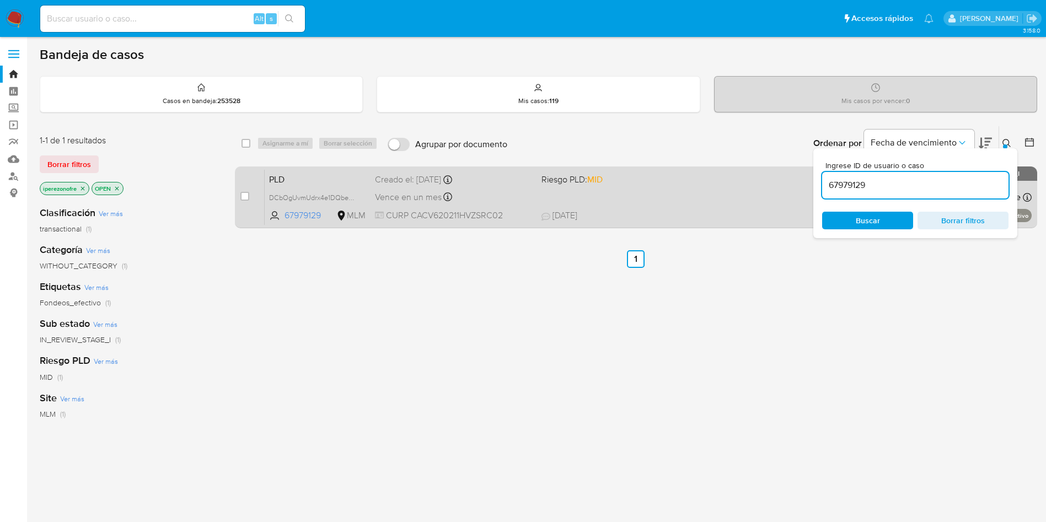
click at [685, 221] on span "11/09/2025 11/09/2025 16:03" at bounding box center [703, 215] width 324 height 12
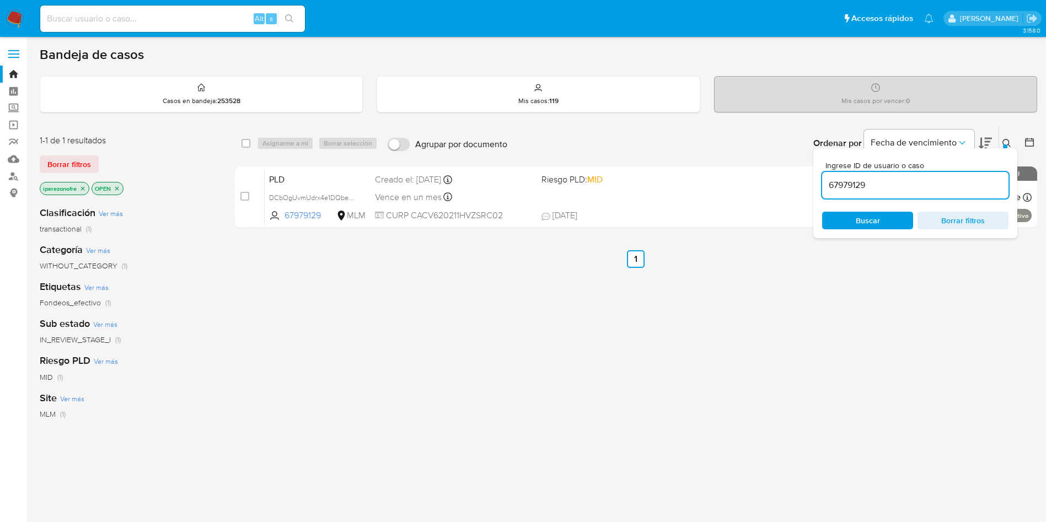
click at [654, 452] on div "select-all-cases-checkbox Asignarme a mí Borrar selección Agrupar por documento…" at bounding box center [636, 375] width 802 height 499
click at [546, 368] on div "select-all-cases-checkbox Asignarme a mí Borrar selección Agrupar por documento…" at bounding box center [636, 375] width 802 height 499
click at [879, 359] on div "select-all-cases-checkbox Asignarme a mí Borrar selección Agrupar por documento…" at bounding box center [636, 375] width 802 height 499
click at [1005, 148] on div "Ingrese ID de usuario o caso 67979129 Buscar Borrar filtros" at bounding box center [915, 193] width 204 height 90
click at [1008, 139] on icon at bounding box center [1006, 143] width 9 height 9
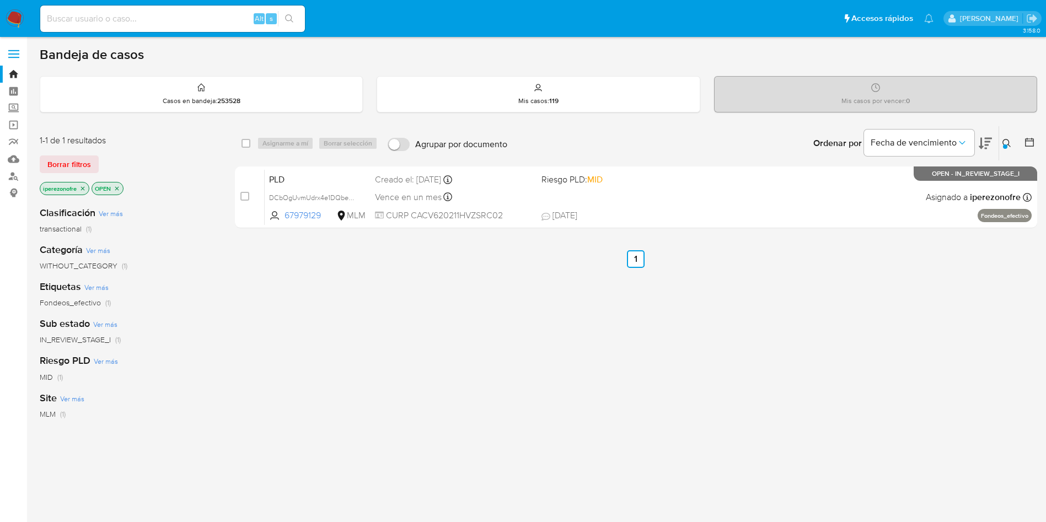
click at [812, 345] on div "select-all-cases-checkbox Asignarme a mí Borrar selección Agrupar por documento…" at bounding box center [636, 375] width 802 height 499
drag, startPoint x: 596, startPoint y: 444, endPoint x: 596, endPoint y: 497, distance: 52.9
click at [596, 444] on div "select-all-cases-checkbox Asignarme a mí Borrar selección Agrupar por documento…" at bounding box center [636, 375] width 802 height 499
click at [635, 405] on div "select-all-cases-checkbox Asignarme a mí Borrar selección Agrupar por documento…" at bounding box center [636, 375] width 802 height 499
click at [159, 15] on input at bounding box center [172, 19] width 265 height 14
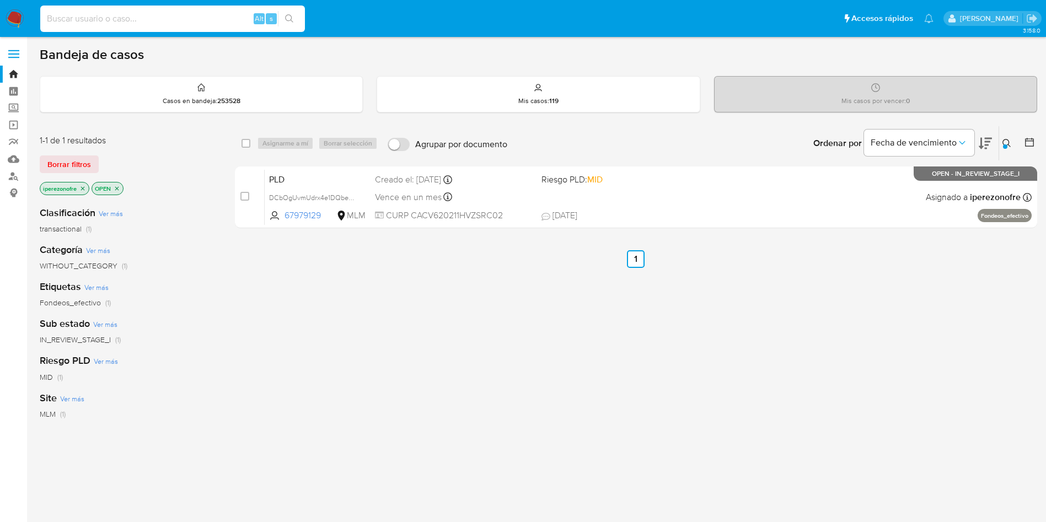
paste input "2437441752"
type input "2437441752"
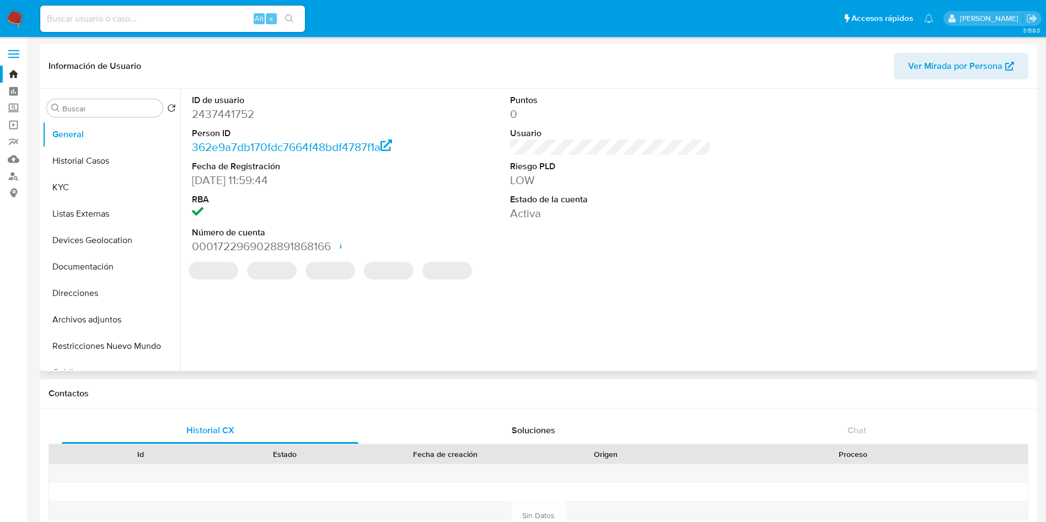
select select "10"
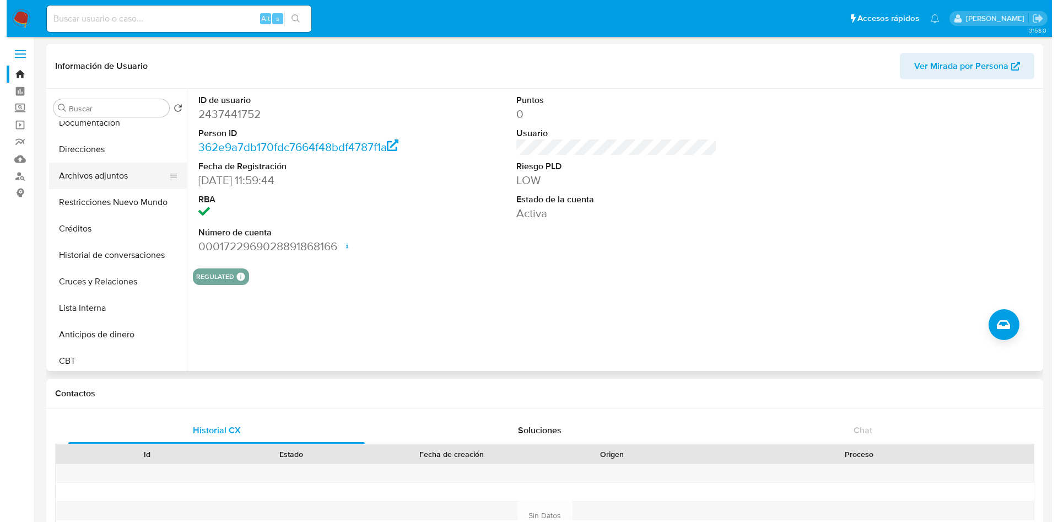
scroll to position [165, 0]
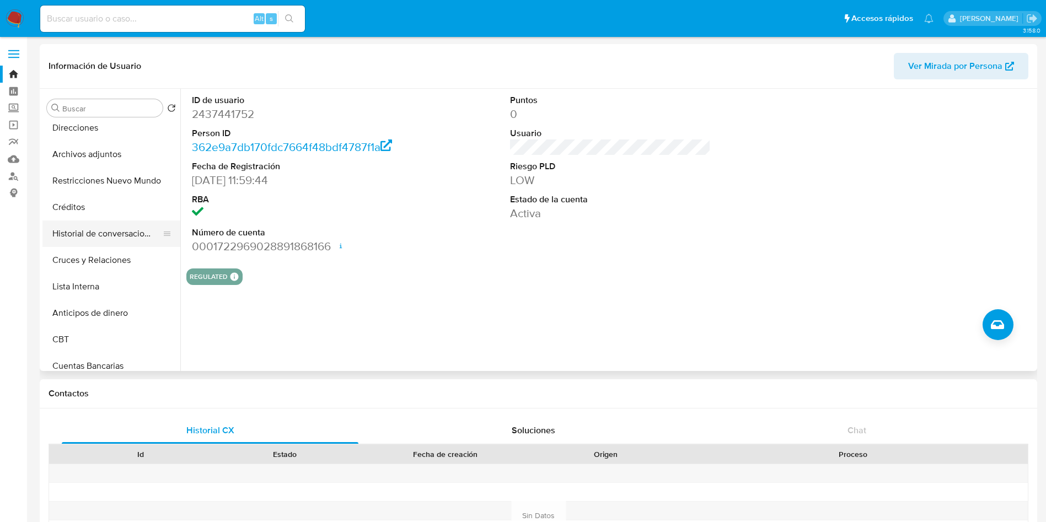
click at [102, 230] on button "Historial de conversaciones" at bounding box center [106, 234] width 129 height 26
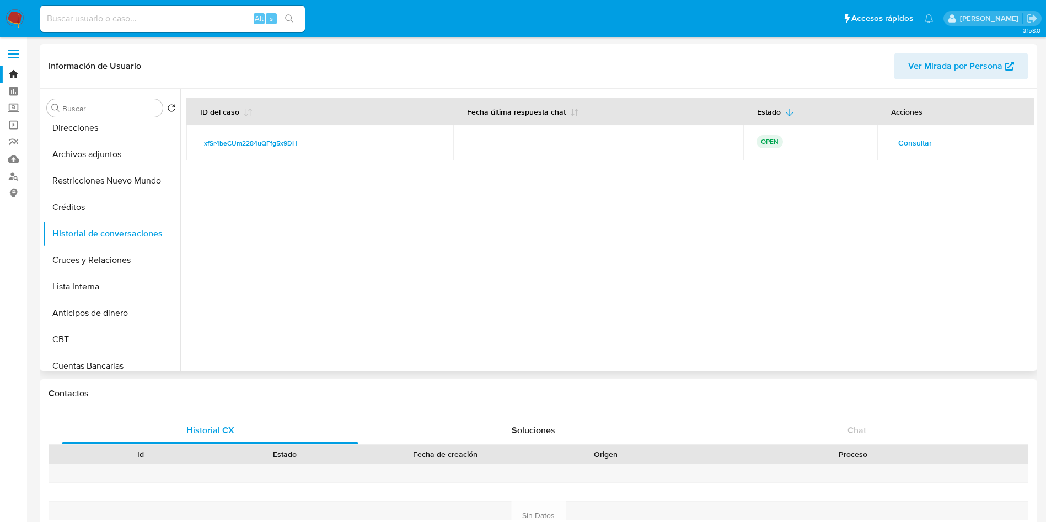
click at [902, 145] on span "Consultar" at bounding box center [915, 142] width 34 height 15
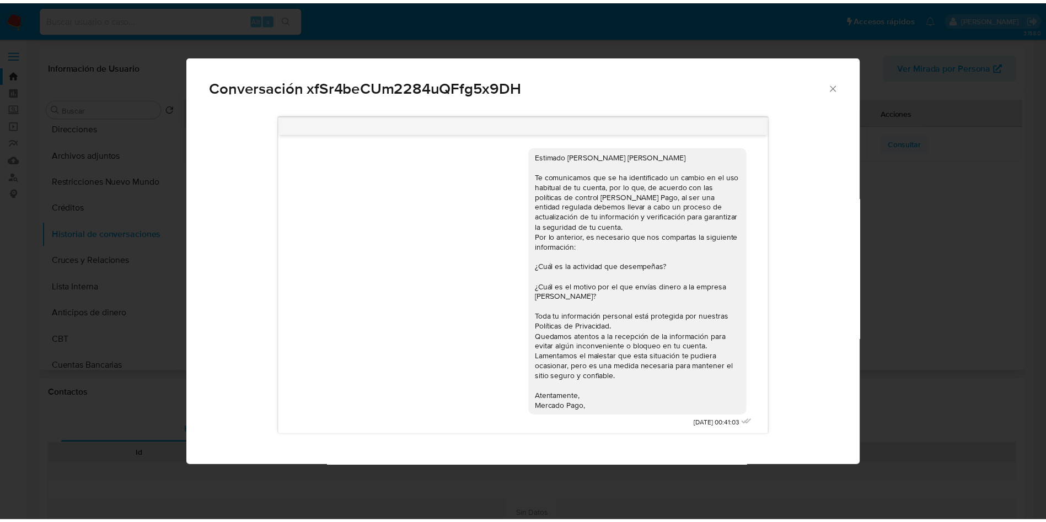
scroll to position [3, 0]
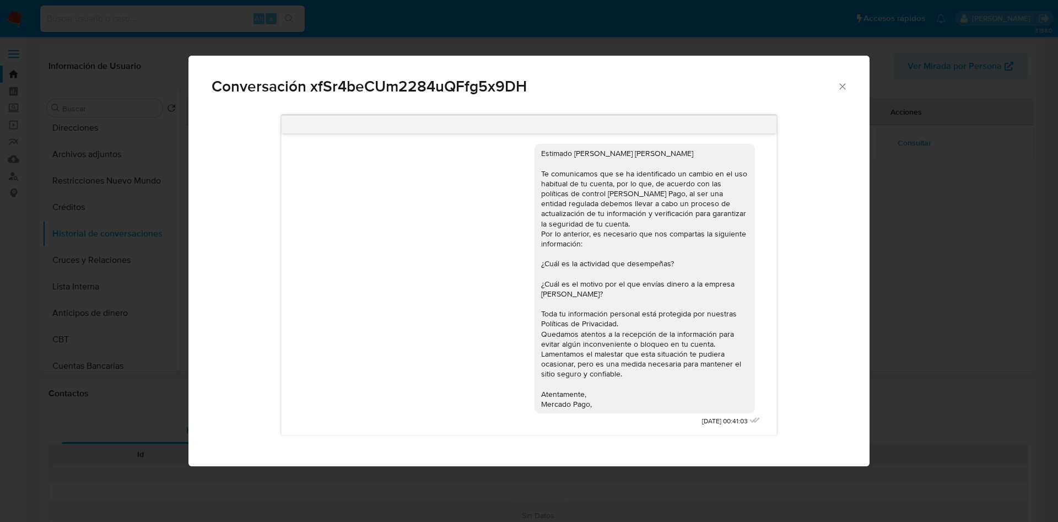
click at [842, 81] on icon "Cerrar" at bounding box center [842, 86] width 11 height 11
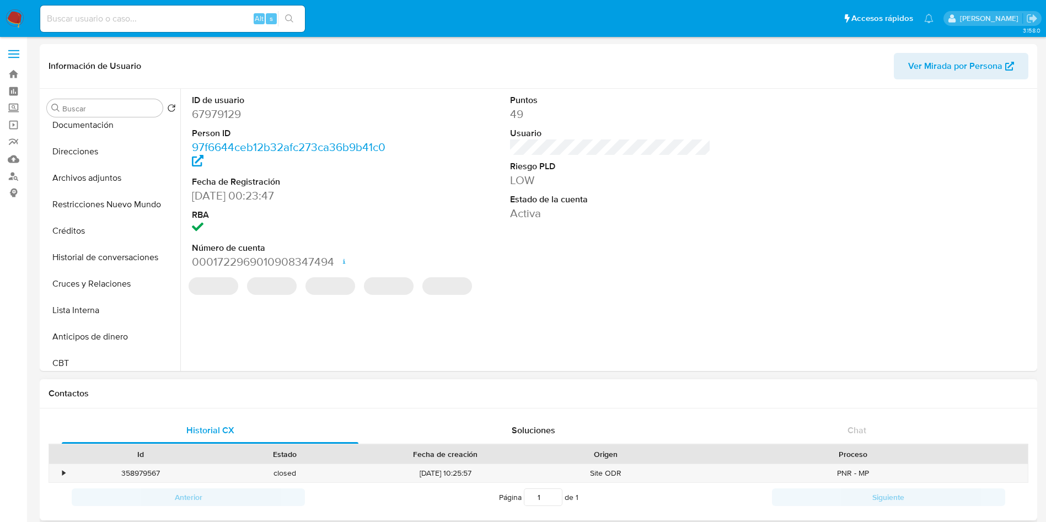
scroll to position [165, 0]
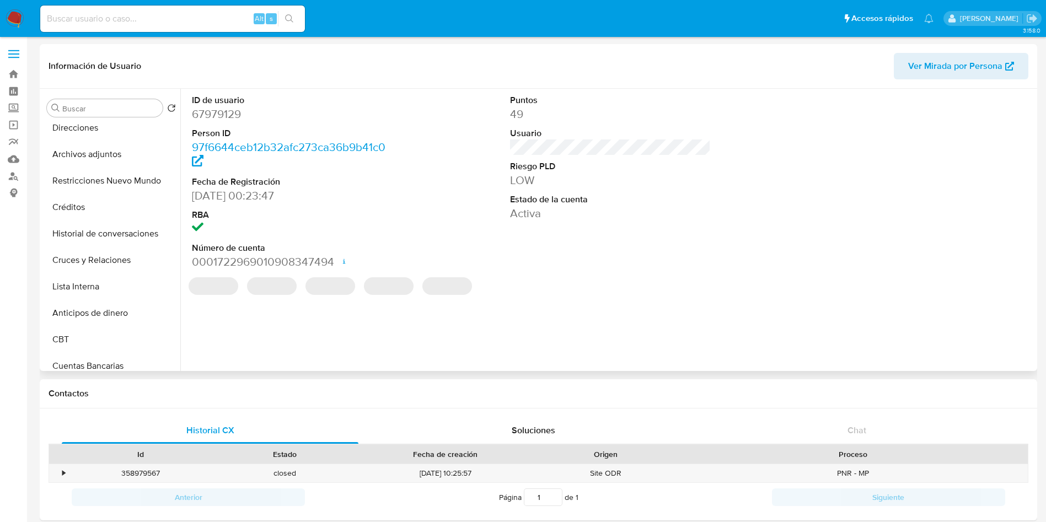
select select "10"
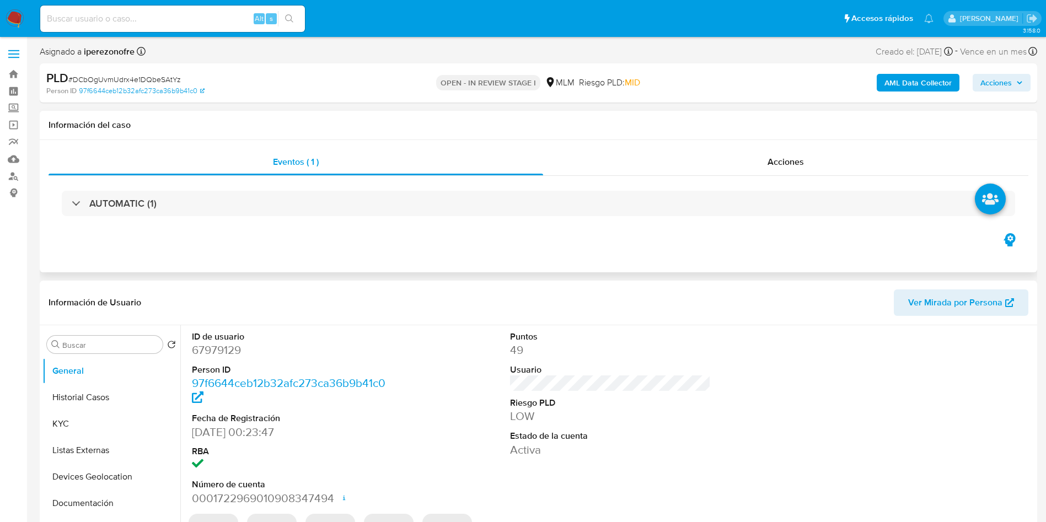
select select "10"
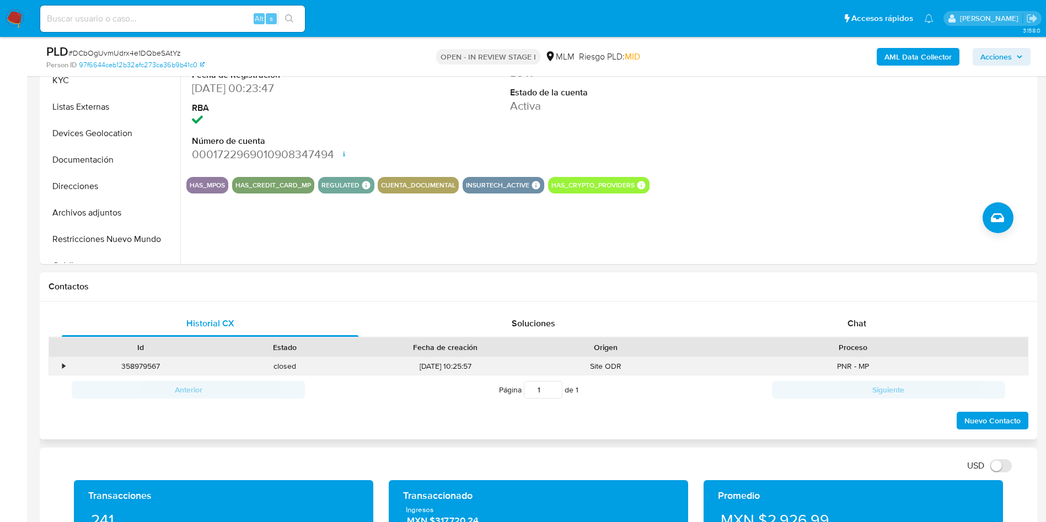
scroll to position [331, 0]
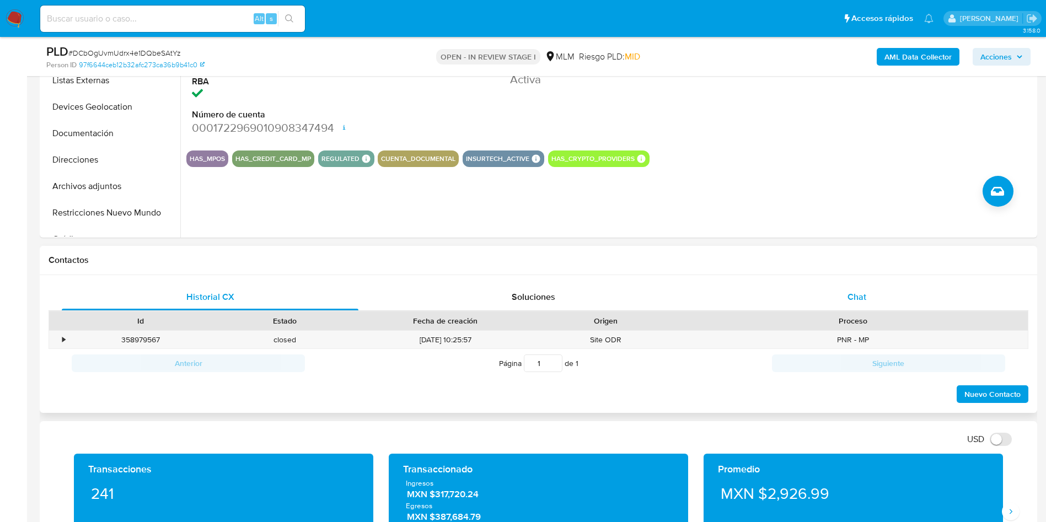
click at [850, 299] on span "Chat" at bounding box center [856, 297] width 19 height 13
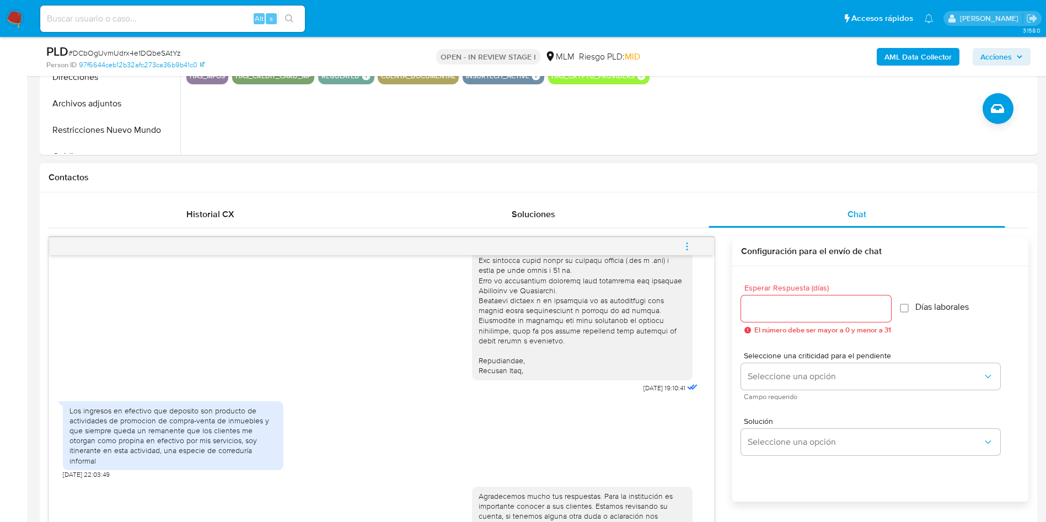
scroll to position [496, 0]
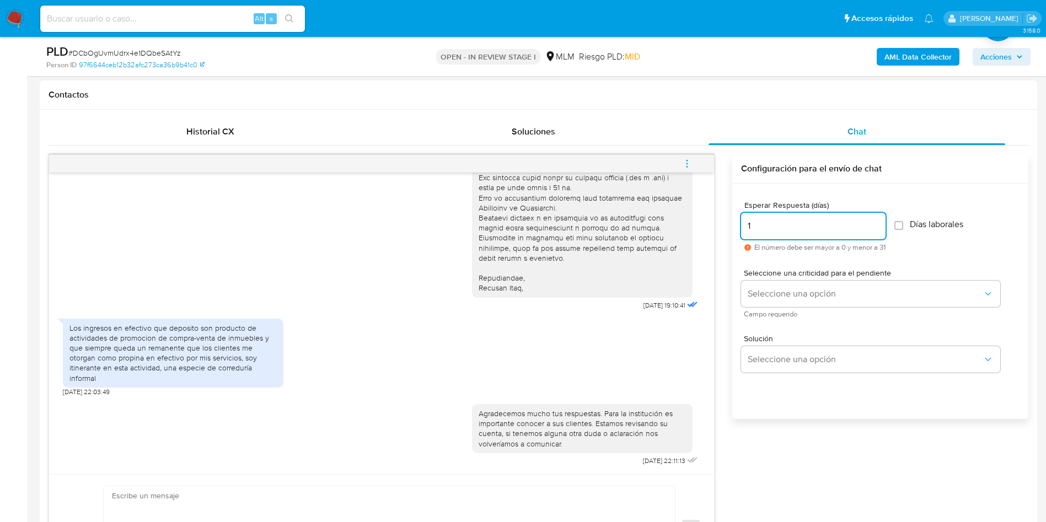
type input "1"
click at [881, 222] on input "1" at bounding box center [813, 226] width 144 height 14
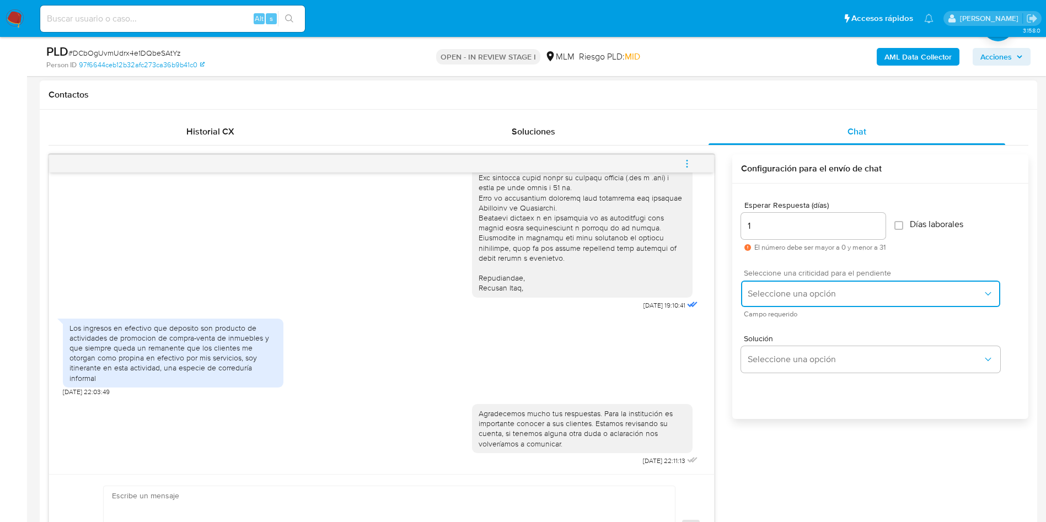
click at [845, 296] on span "Seleccione una opción" at bounding box center [865, 293] width 235 height 11
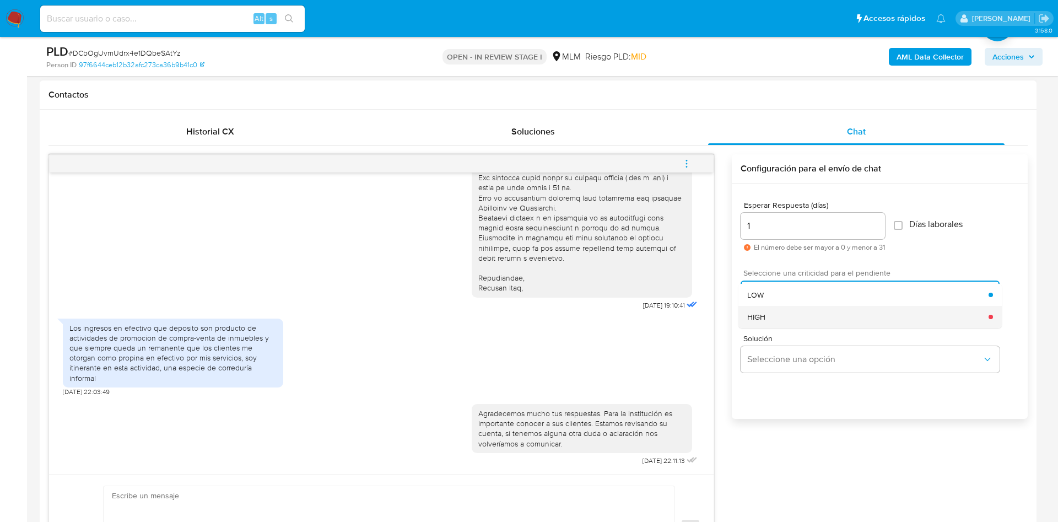
click at [808, 316] on div "HIGH" at bounding box center [868, 317] width 241 height 22
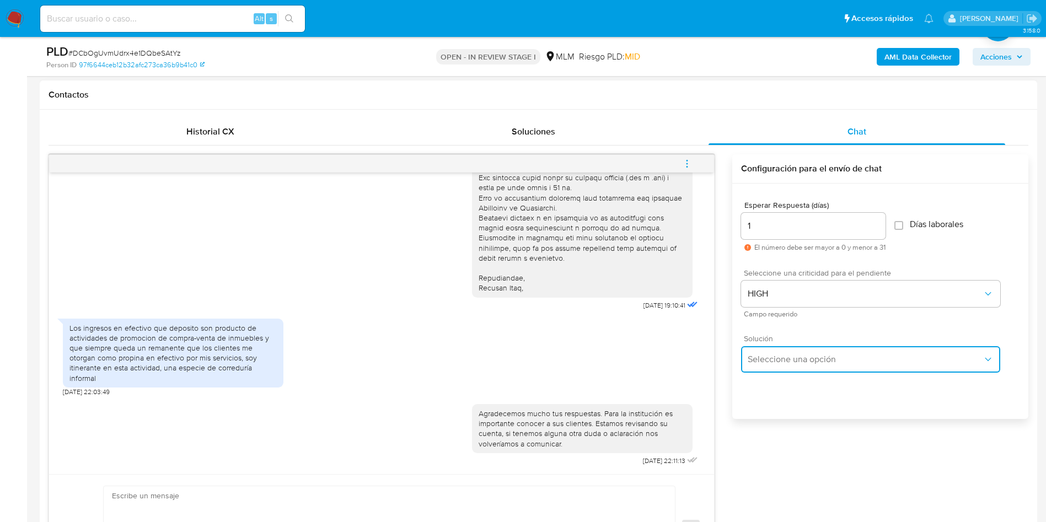
click at [916, 349] on button "Seleccione una opción" at bounding box center [870, 359] width 259 height 26
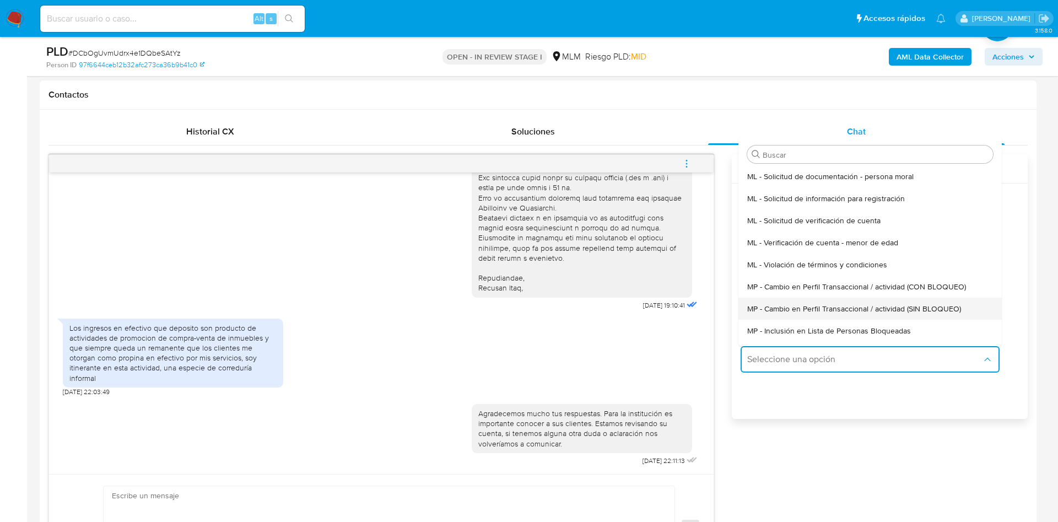
click at [929, 306] on span "MP - Cambio en Perfil Transaccional / actividad (SIN BLOQUEO)" at bounding box center [855, 309] width 214 height 10
type textarea "Estimado ,Te comunicamos que se ha identificado un cambio en el uso habitual de…"
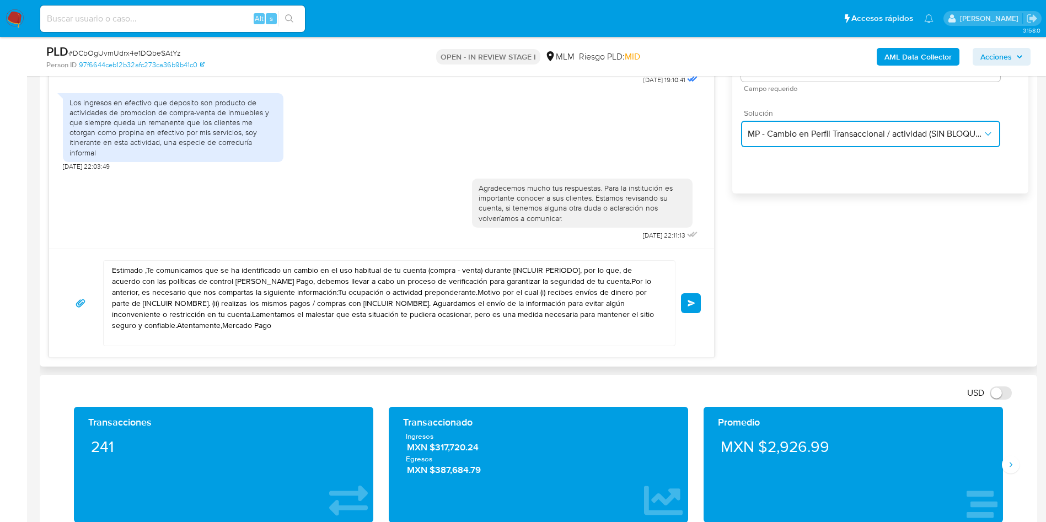
scroll to position [744, 0]
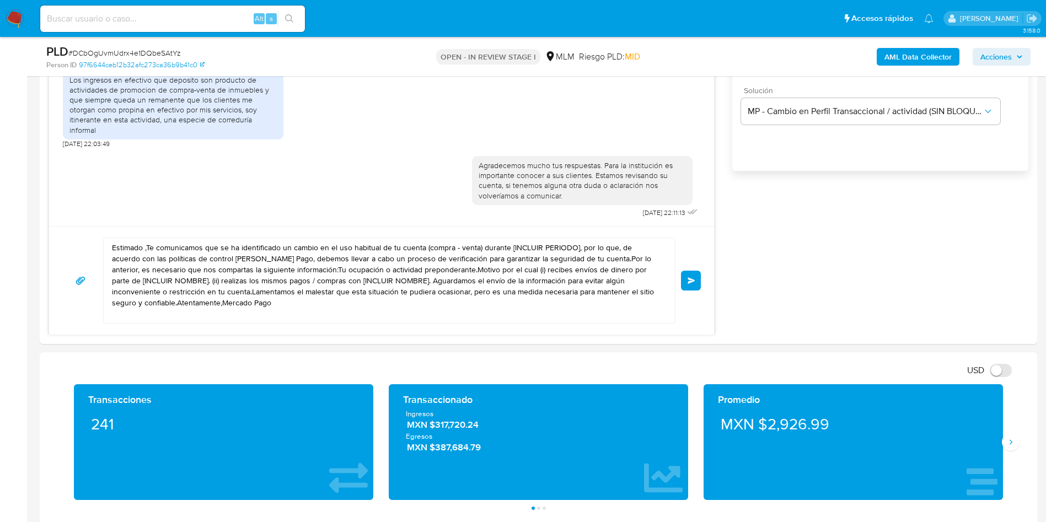
click at [256, 306] on textarea "Estimado ,Te comunicamos que se ha identificado un cambio en el uso habitual de…" at bounding box center [386, 280] width 549 height 85
drag, startPoint x: 273, startPoint y: 308, endPoint x: 304, endPoint y: 269, distance: 49.8
click at [27, 226] on main "3.158.0 Asignado a iperezonofre Asignado el: 03/09/2025 12:53:39 Creado el: 12/…" at bounding box center [523, 512] width 1046 height 2513
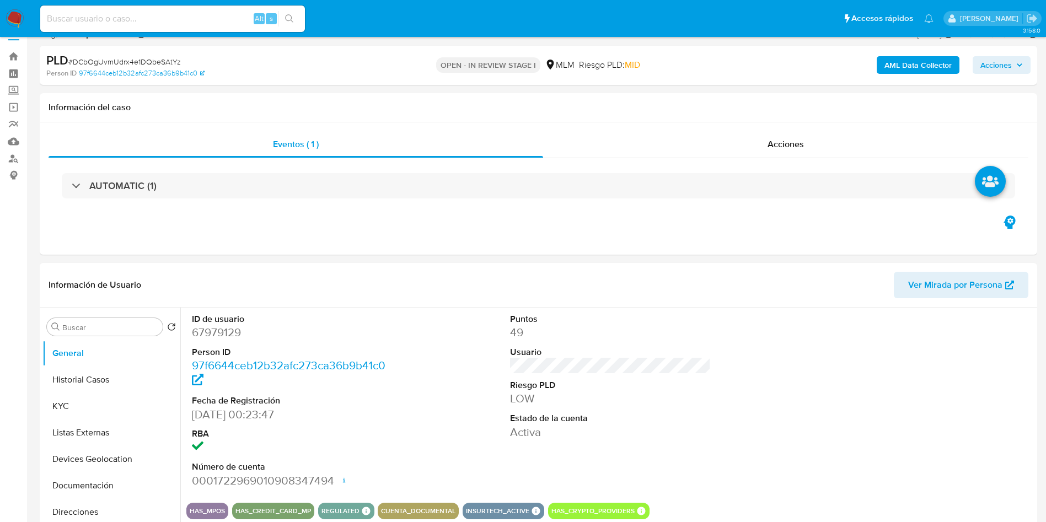
scroll to position [0, 0]
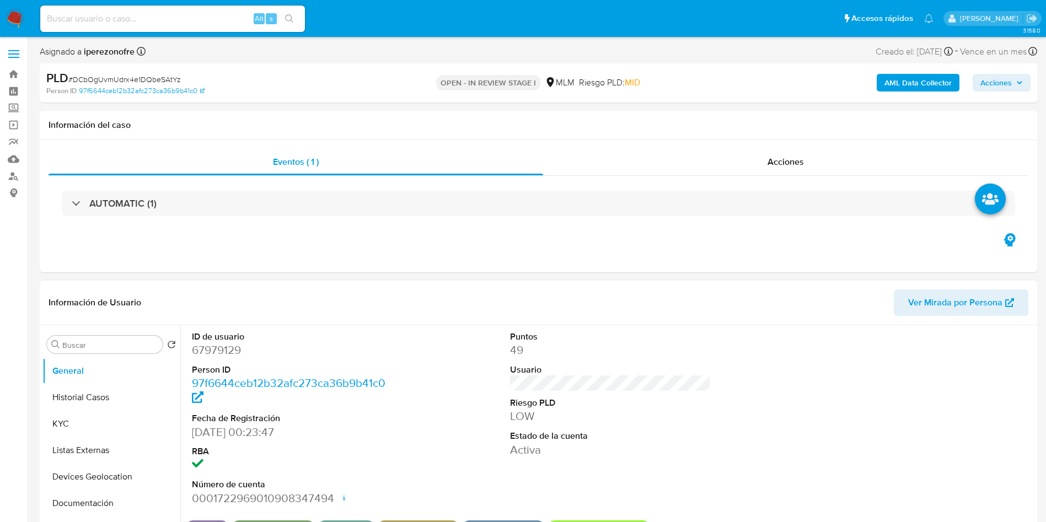
click at [216, 346] on dd "67979129" at bounding box center [292, 349] width 201 height 15
click at [219, 347] on dd "67979129" at bounding box center [292, 349] width 201 height 15
click at [220, 347] on dd "67979129" at bounding box center [292, 349] width 201 height 15
copy dd "67979129"
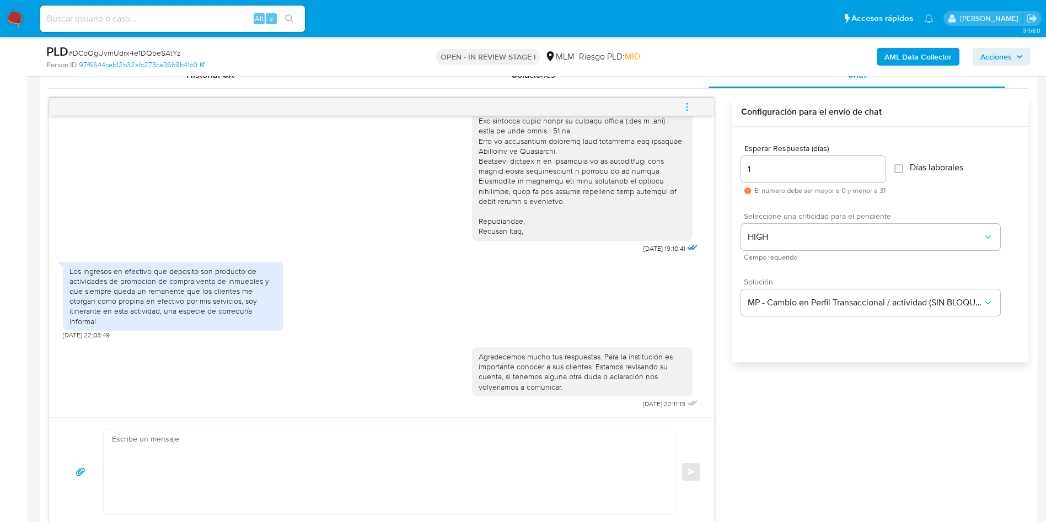
scroll to position [579, 0]
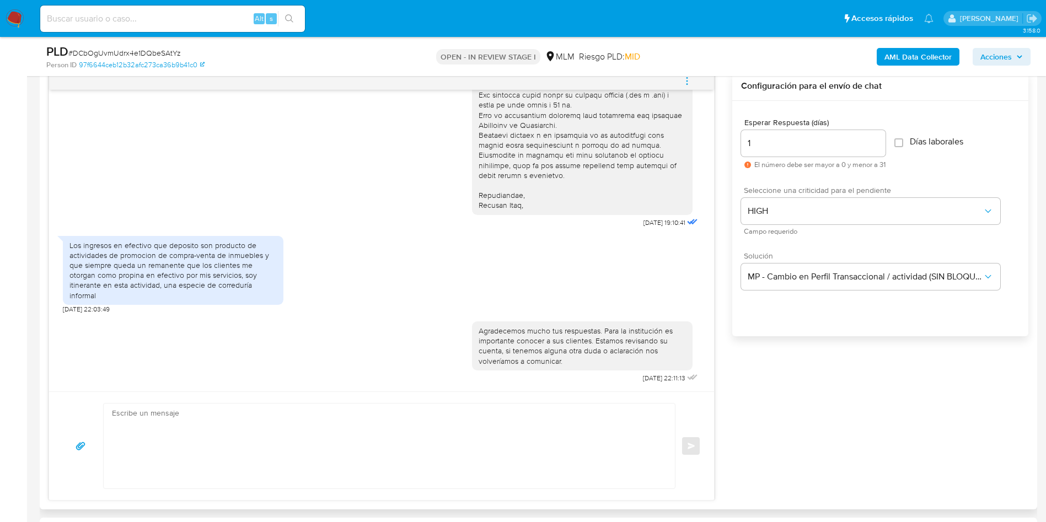
click at [311, 438] on textarea at bounding box center [386, 446] width 549 height 85
click at [175, 429] on textarea at bounding box center [386, 446] width 549 height 85
click at [234, 266] on div "Los ingresos en efectivo que deposito son producto de actividades de promocion …" at bounding box center [172, 270] width 207 height 60
drag, startPoint x: 168, startPoint y: 255, endPoint x: 272, endPoint y: 266, distance: 104.8
click at [264, 251] on div "Los ingresos en efectivo que deposito son producto de actividades de promocion …" at bounding box center [172, 270] width 207 height 60
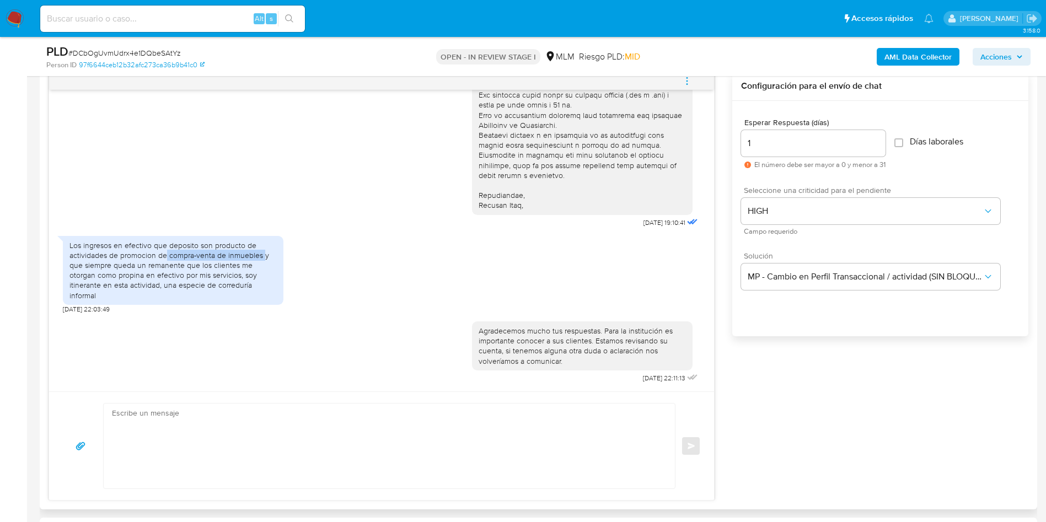
copy div "compra-venta de inmuebles"
click at [168, 428] on textarea at bounding box center [386, 446] width 549 height 85
paste textarea "Estimado Victor Manuel Castelan Crivelli Te comunicamos que se ha identificado …"
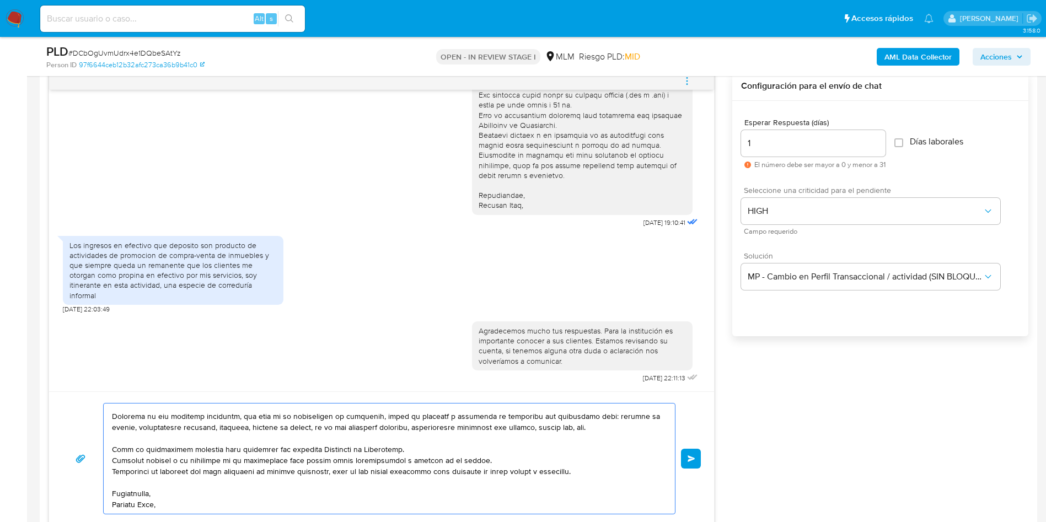
scroll to position [63, 0]
type textarea "Estimado Victor Manuel Castelan Crivelli Te comunicamos que se ha identificado …"
click at [694, 465] on button "Enviar" at bounding box center [691, 459] width 20 height 20
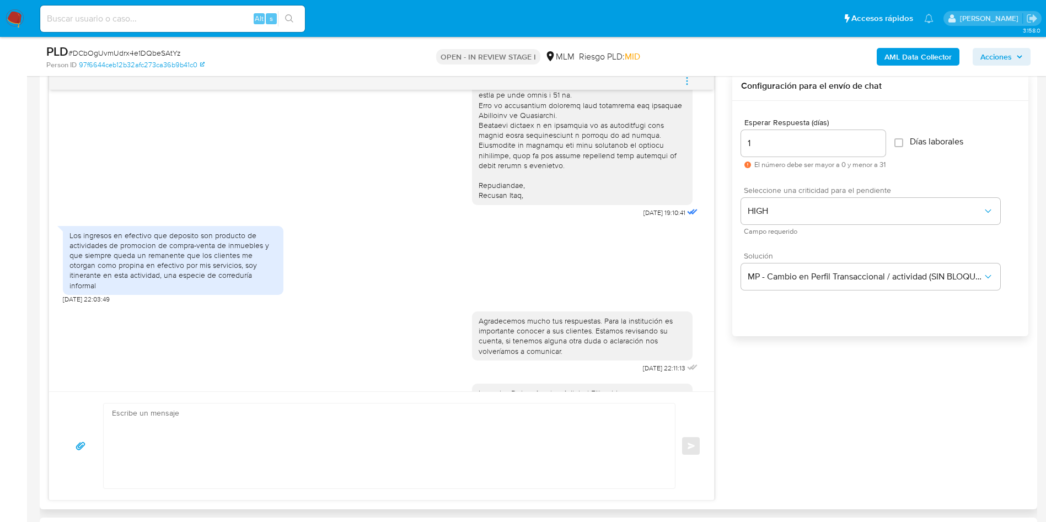
scroll to position [591, 0]
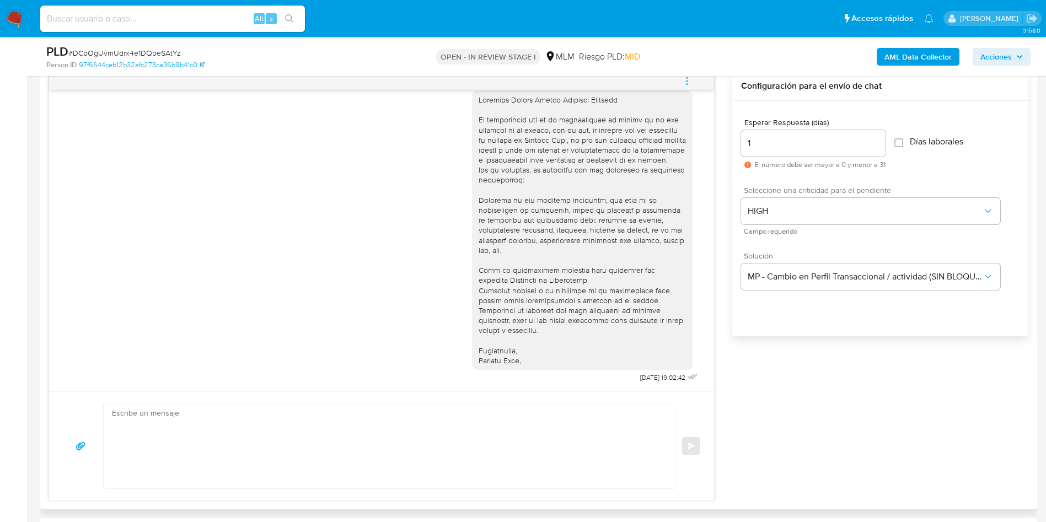
click at [220, 279] on div "12/09/2025 19:02:42" at bounding box center [381, 234] width 637 height 303
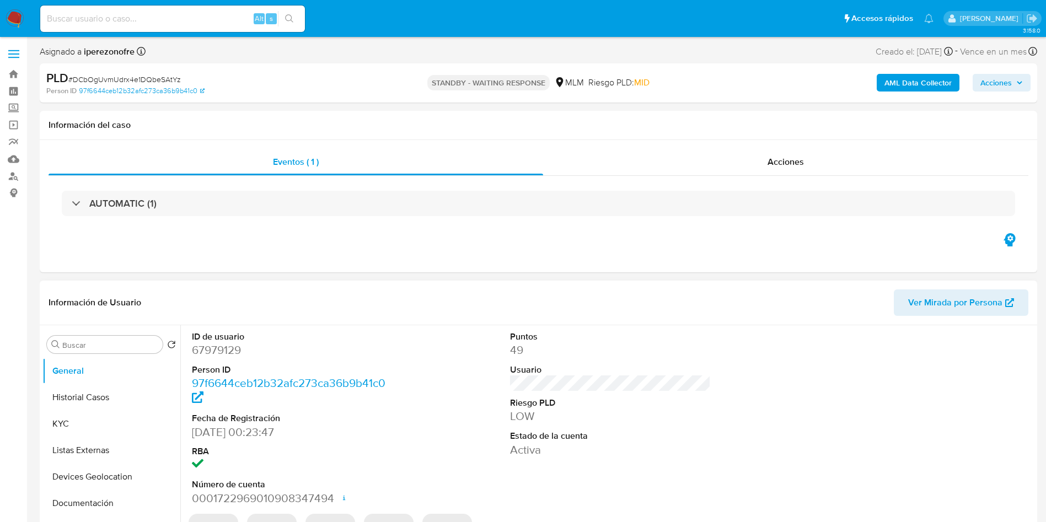
select select "10"
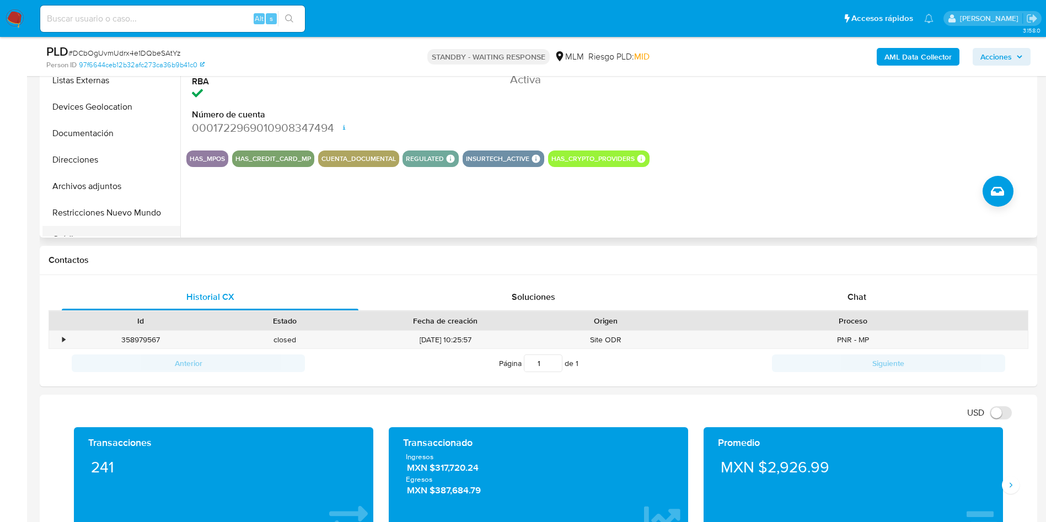
scroll to position [83, 0]
click at [90, 190] on button "Historial de conversaciones" at bounding box center [106, 183] width 129 height 26
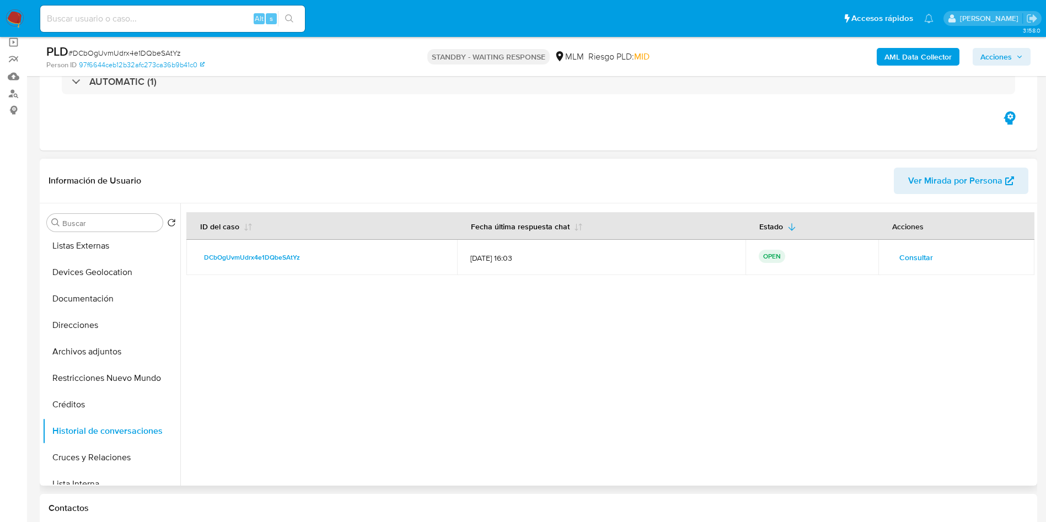
click at [891, 259] on button "Consultar" at bounding box center [915, 258] width 49 height 18
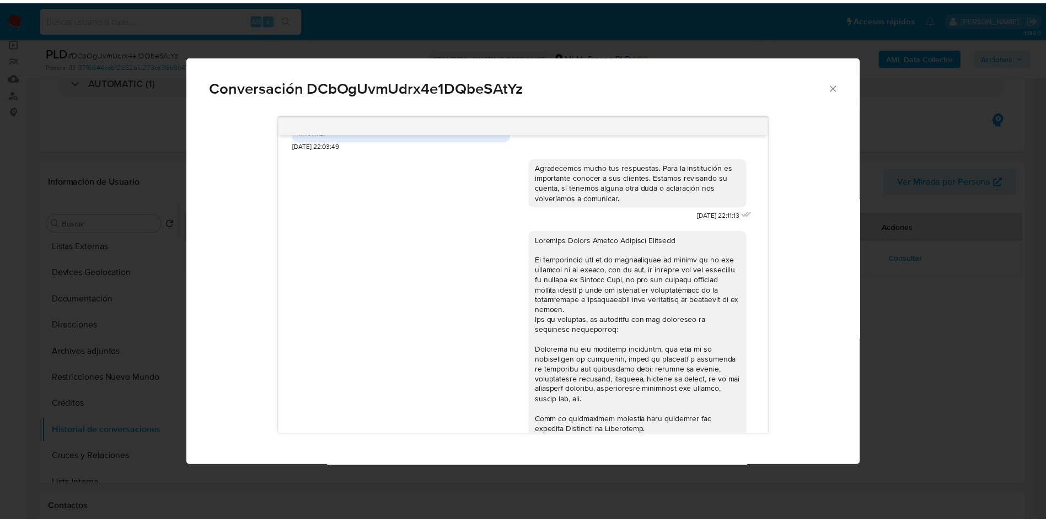
scroll to position [592, 0]
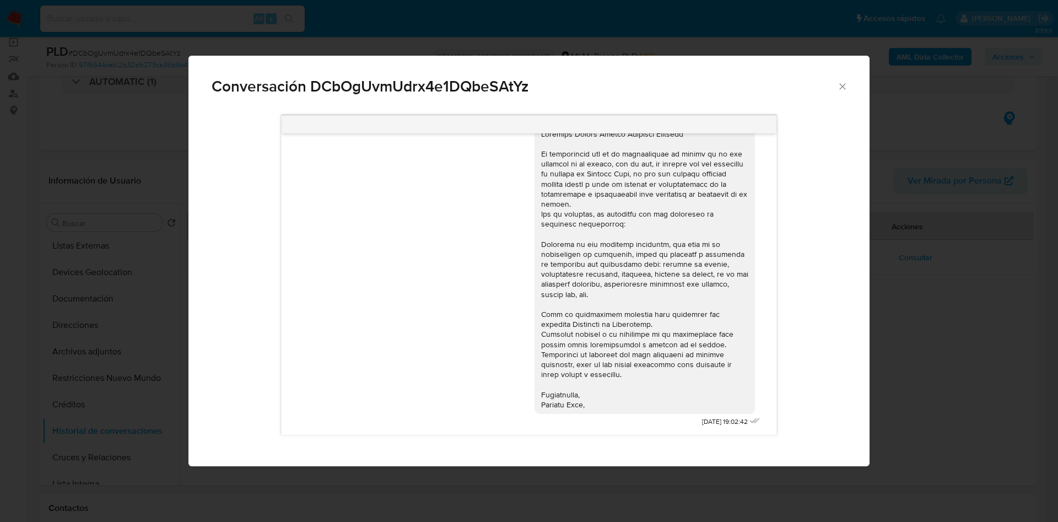
click at [849, 85] on div "Conversación DCbOgUvmUdrx4e1DQbeSAtYz" at bounding box center [529, 82] width 681 height 52
click at [842, 89] on icon "Cerrar" at bounding box center [842, 86] width 11 height 11
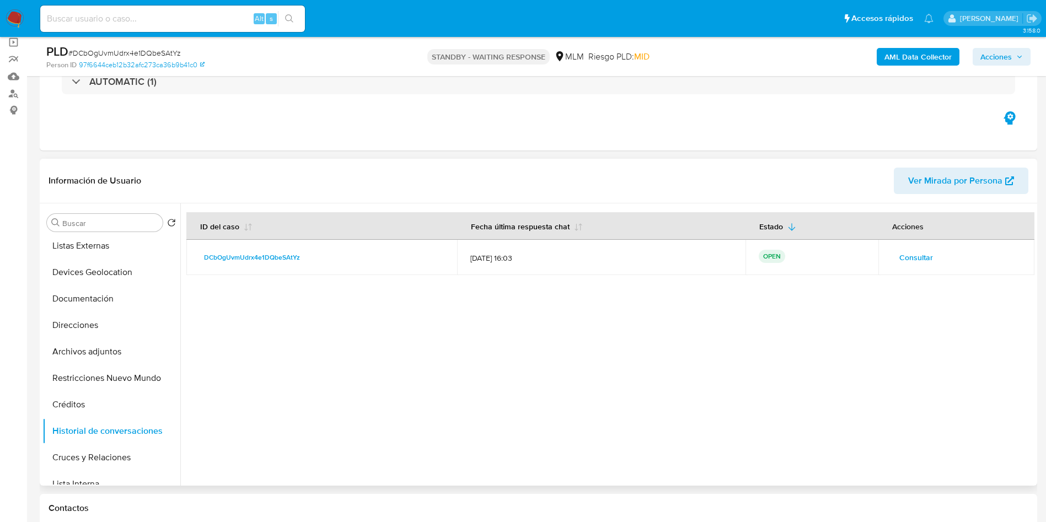
click at [487, 357] on div at bounding box center [607, 344] width 854 height 282
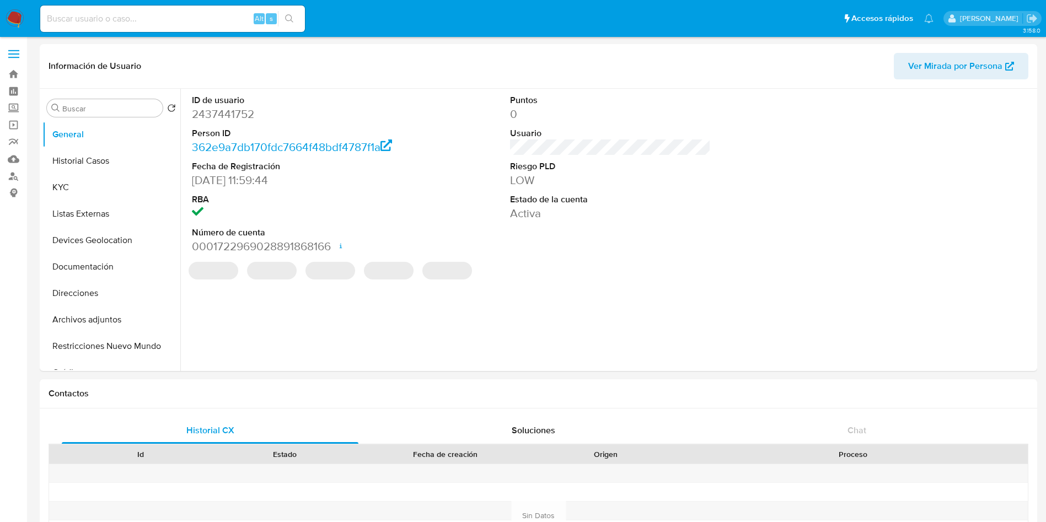
select select "10"
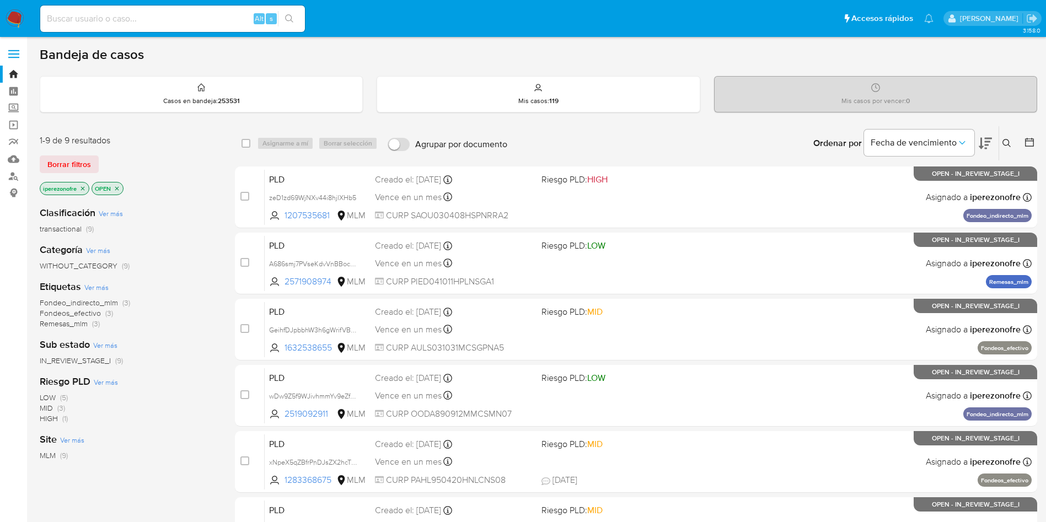
click at [1007, 139] on icon at bounding box center [1006, 143] width 9 height 9
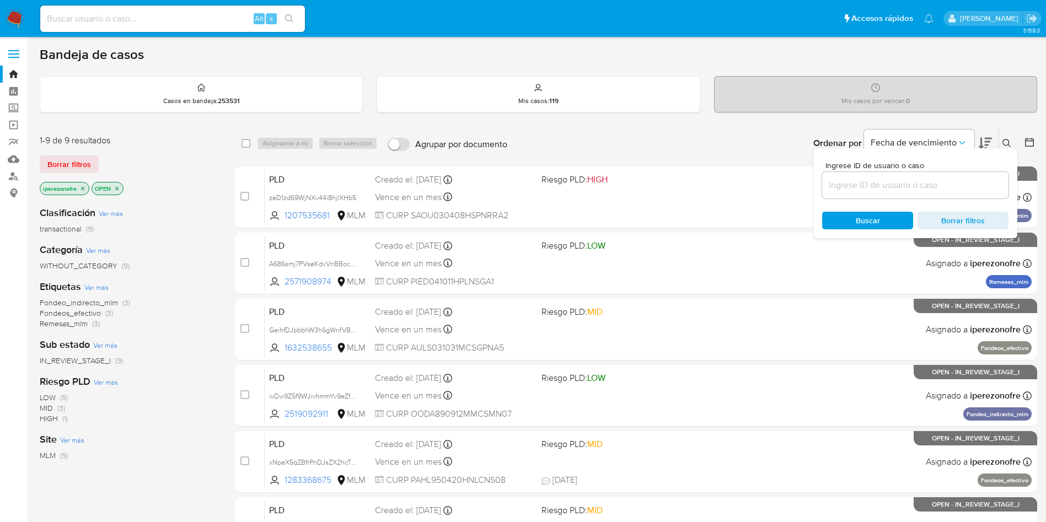
click at [881, 181] on input at bounding box center [915, 185] width 186 height 14
type input "2461722564"
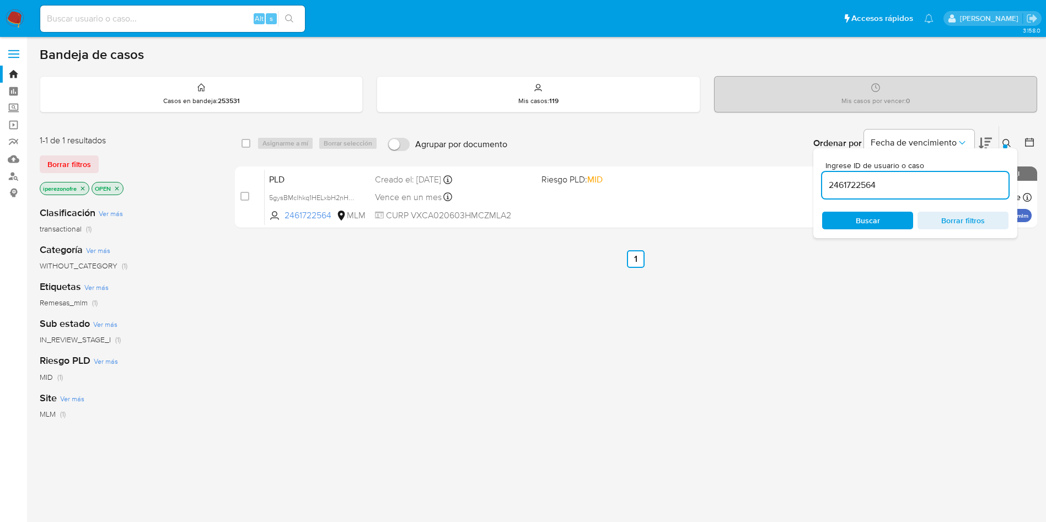
click at [870, 221] on span "Buscar" at bounding box center [868, 221] width 24 height 18
click at [704, 208] on div "PLD 5gysBMclhkq1HELxbH2nHsg4 2461722564 MLM Riesgo PLD: MID Creado el: 12/08/20…" at bounding box center [648, 197] width 767 height 56
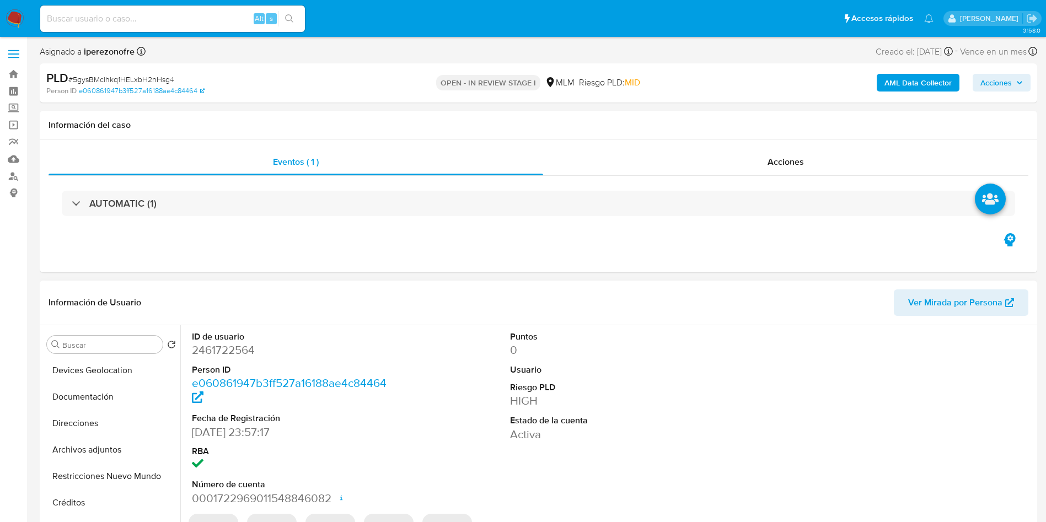
scroll to position [165, 0]
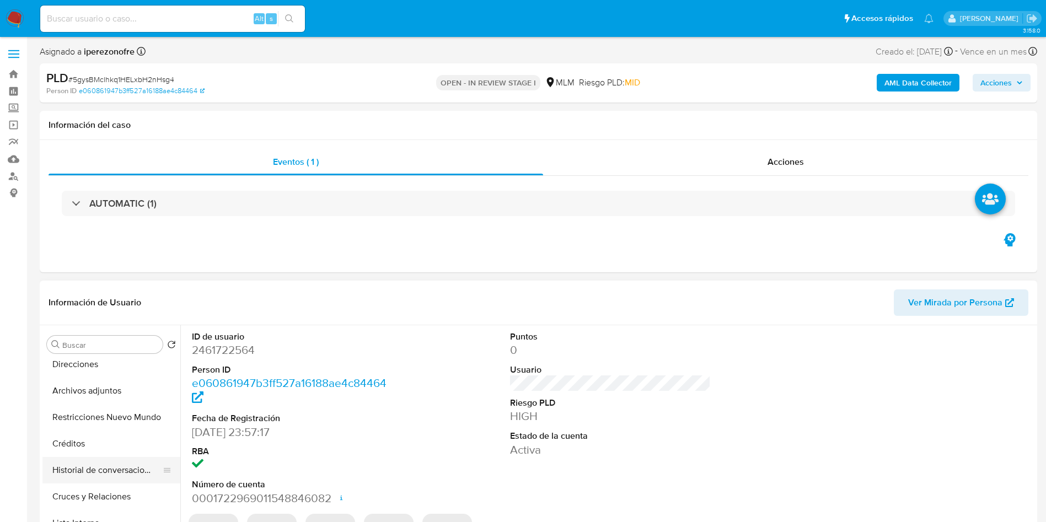
select select "10"
click at [109, 465] on button "Anticipos de dinero" at bounding box center [106, 467] width 129 height 26
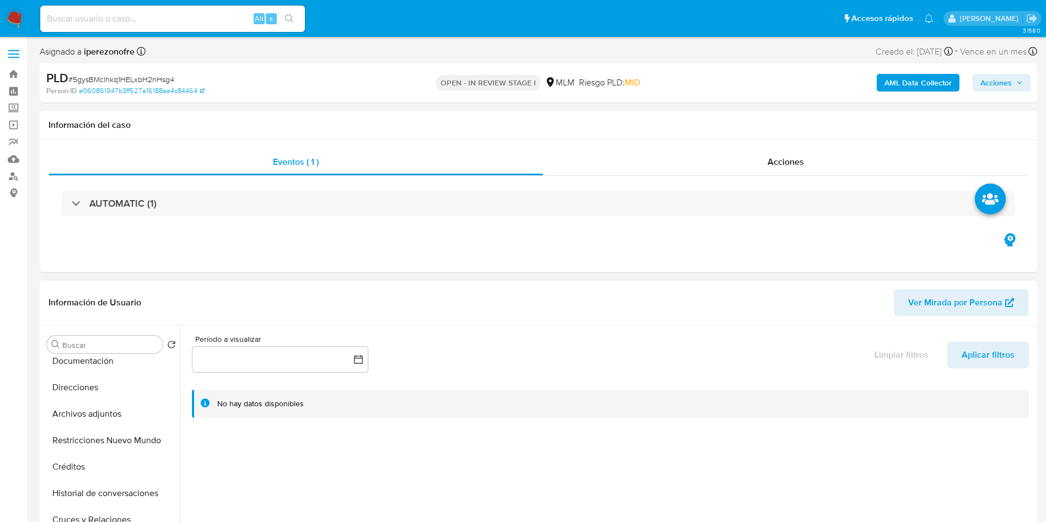
scroll to position [165, 0]
click at [85, 394] on button "Archivos adjuntos" at bounding box center [106, 391] width 129 height 26
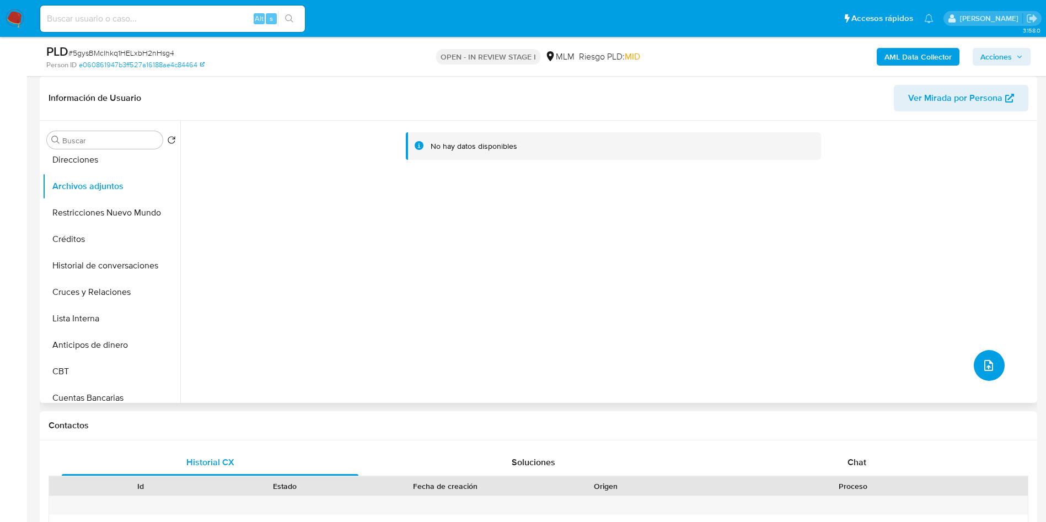
click at [982, 369] on icon "upload-file" at bounding box center [988, 365] width 13 height 13
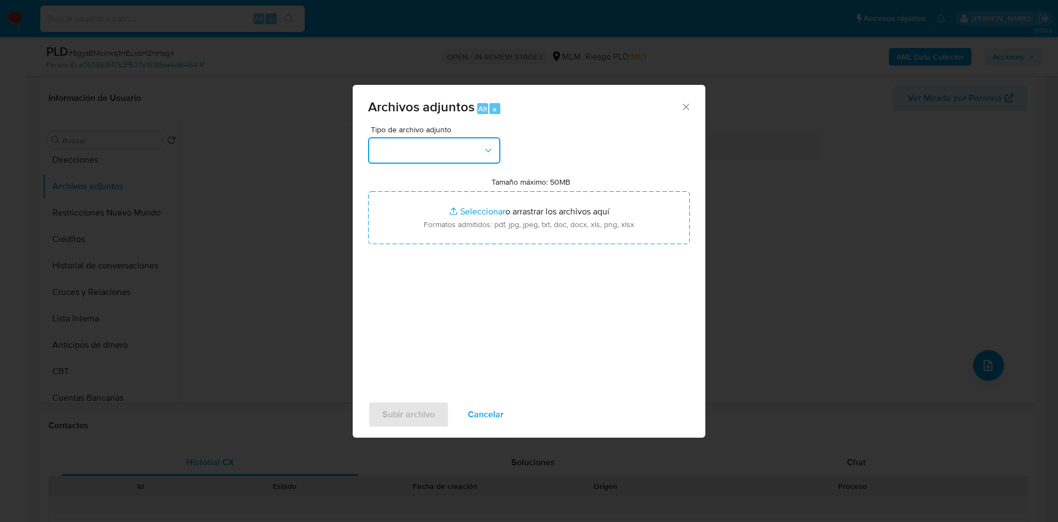
click at [415, 143] on button "button" at bounding box center [434, 150] width 132 height 26
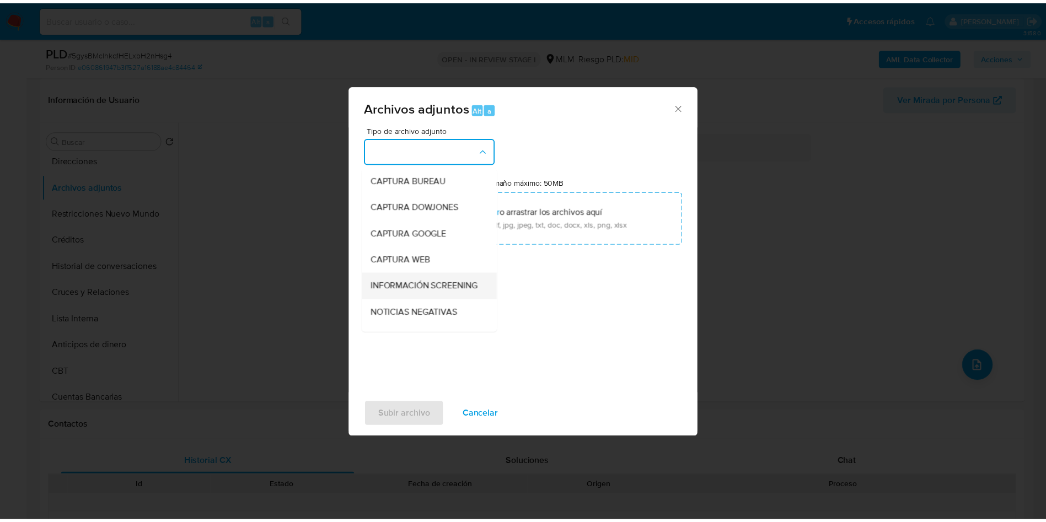
scroll to position [83, 0]
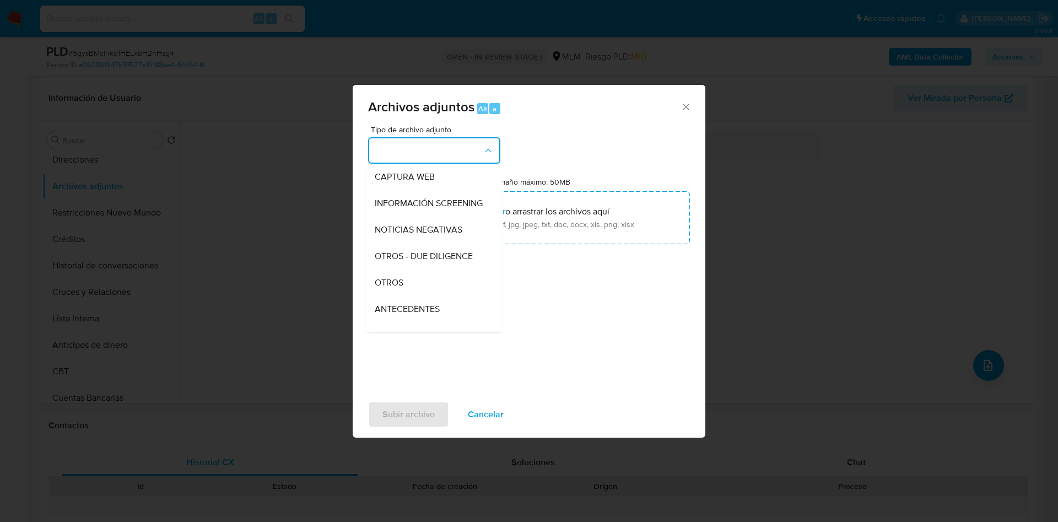
drag, startPoint x: 405, startPoint y: 293, endPoint x: 555, endPoint y: 292, distance: 150.0
click at [405, 294] on div "OTROS" at bounding box center [431, 283] width 112 height 26
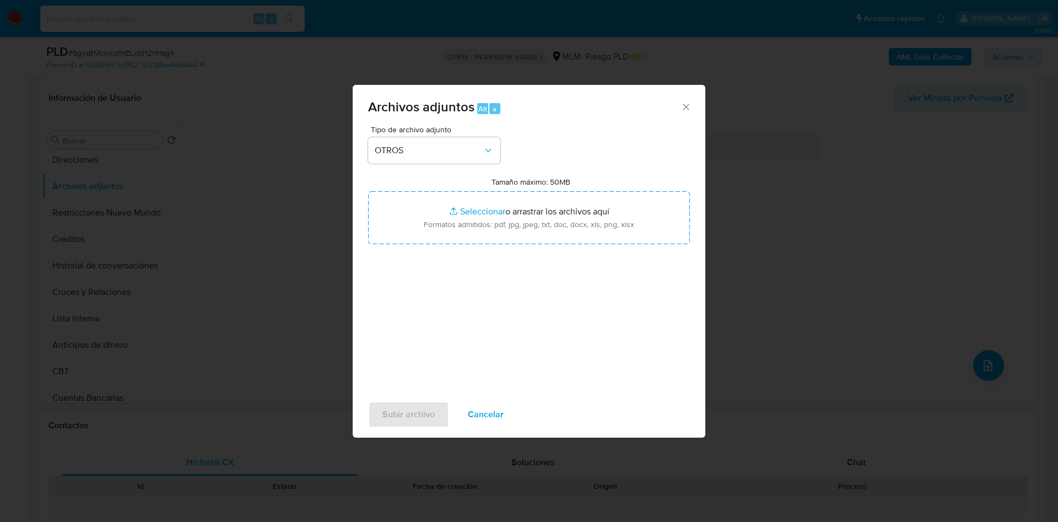
click at [544, 297] on div "Tipo de archivo adjunto OTROS Tamaño máximo: 50MB Seleccionar archivos Seleccio…" at bounding box center [529, 256] width 322 height 260
click at [398, 403] on span "Subir archivo" at bounding box center [409, 414] width 52 height 24
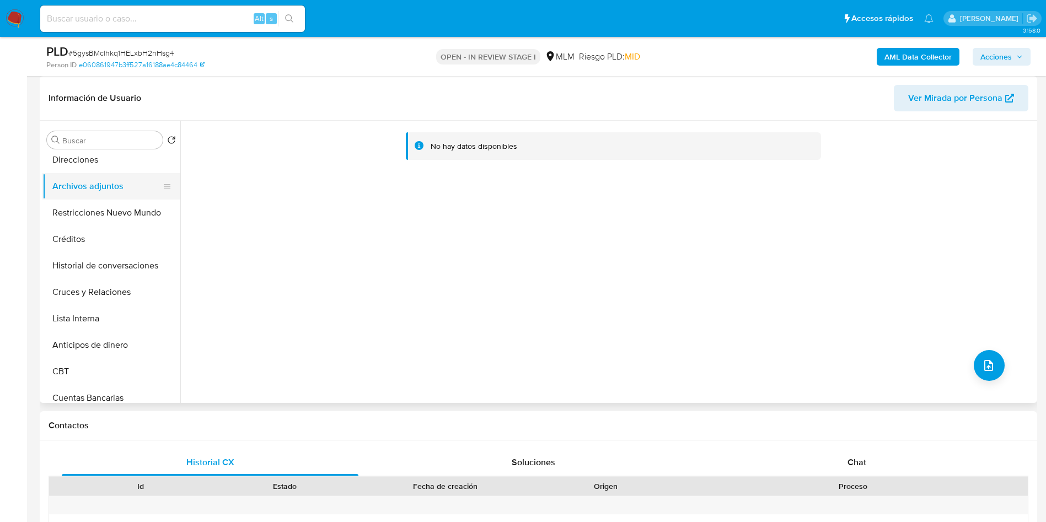
drag, startPoint x: 72, startPoint y: 214, endPoint x: 79, endPoint y: 175, distance: 40.3
click at [73, 213] on button "Restricciones Nuevo Mundo" at bounding box center [111, 213] width 138 height 26
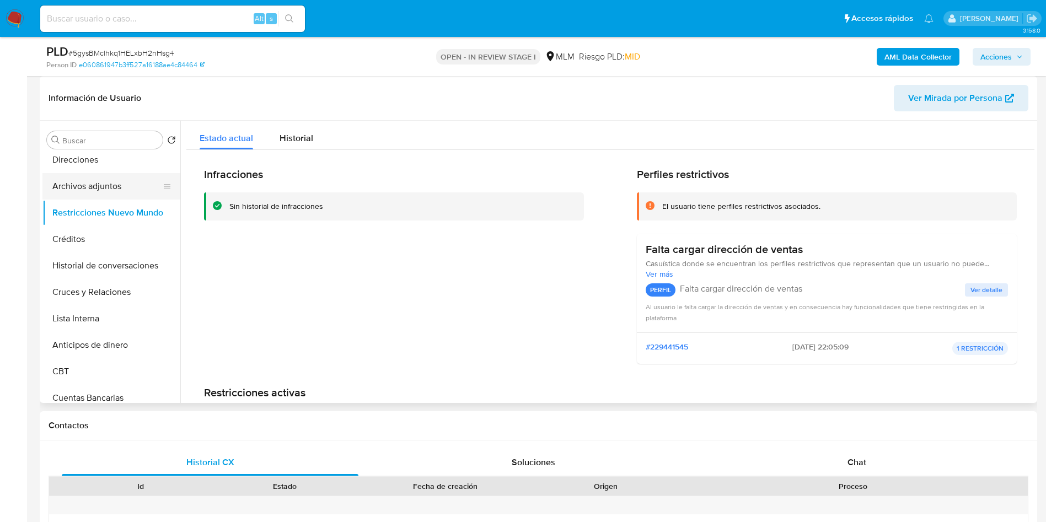
click at [94, 182] on button "Archivos adjuntos" at bounding box center [106, 186] width 129 height 26
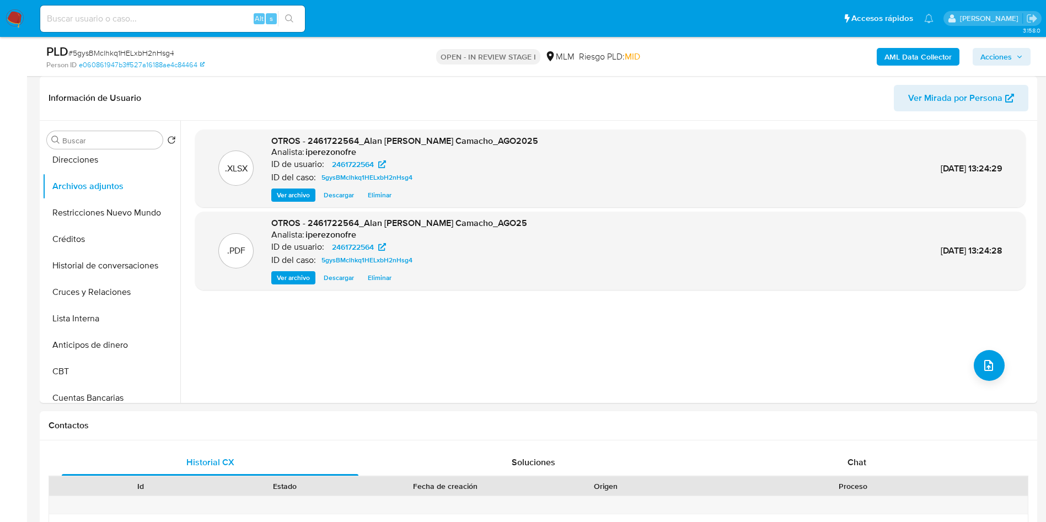
click at [1020, 51] on span "Acciones" at bounding box center [1001, 56] width 42 height 15
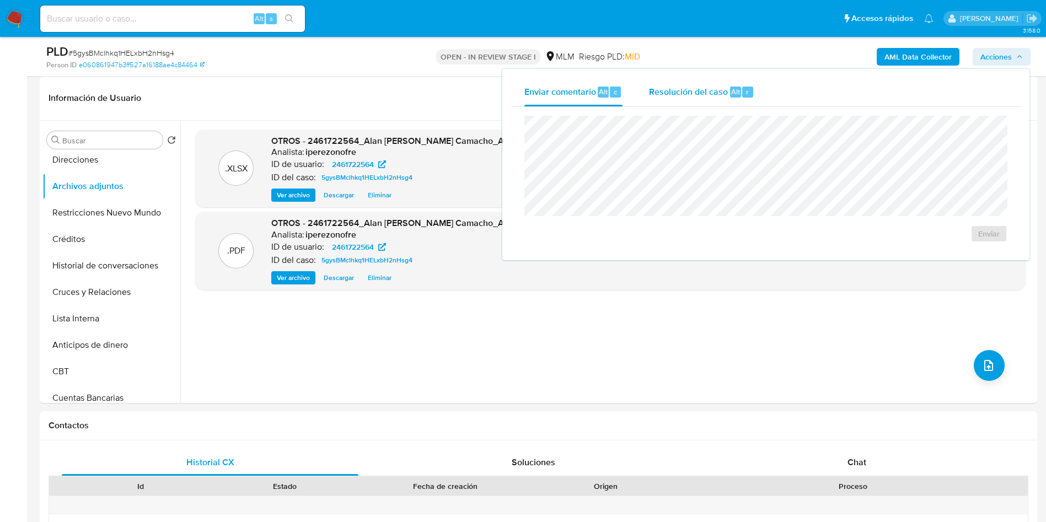
click at [693, 84] on div "Resolución del caso Alt r" at bounding box center [701, 92] width 105 height 29
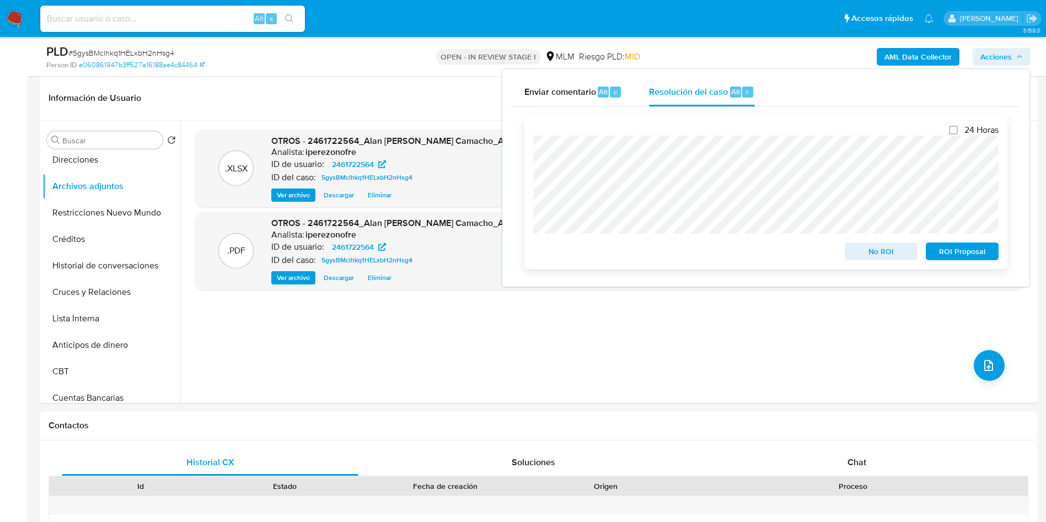
click at [959, 259] on span "ROI Proposal" at bounding box center [961, 251] width 57 height 15
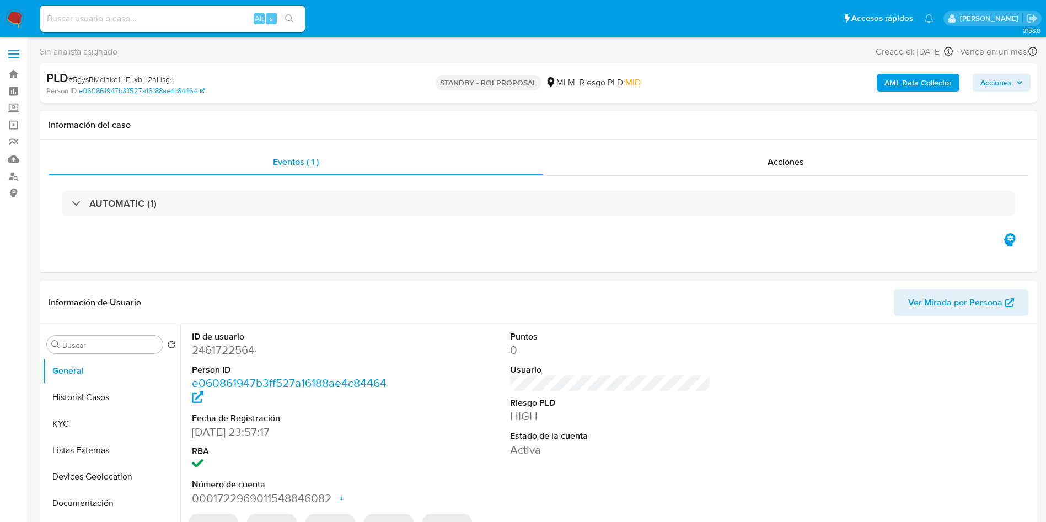
select select "10"
click at [175, 25] on input at bounding box center [172, 19] width 265 height 14
paste input "2437441752"
type input "2437441752"
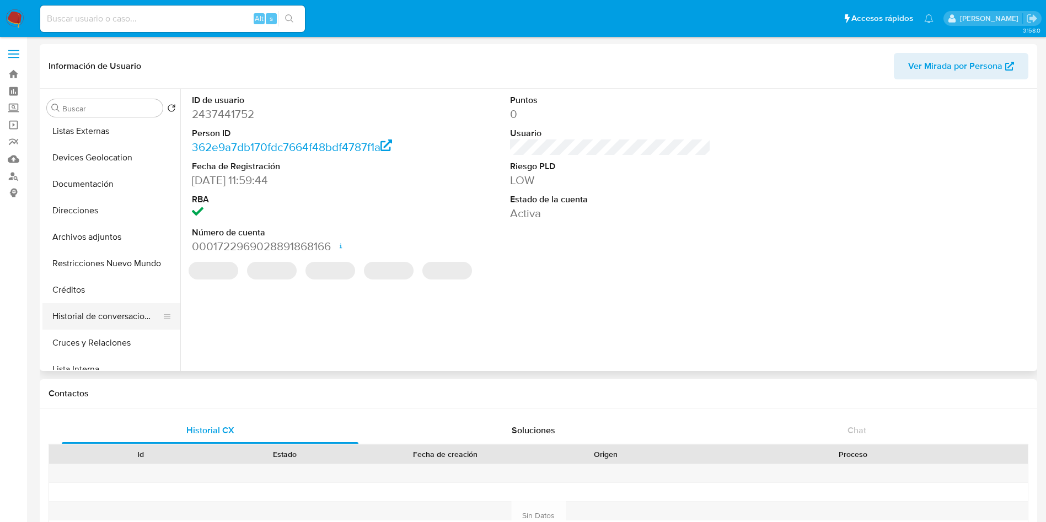
select select "10"
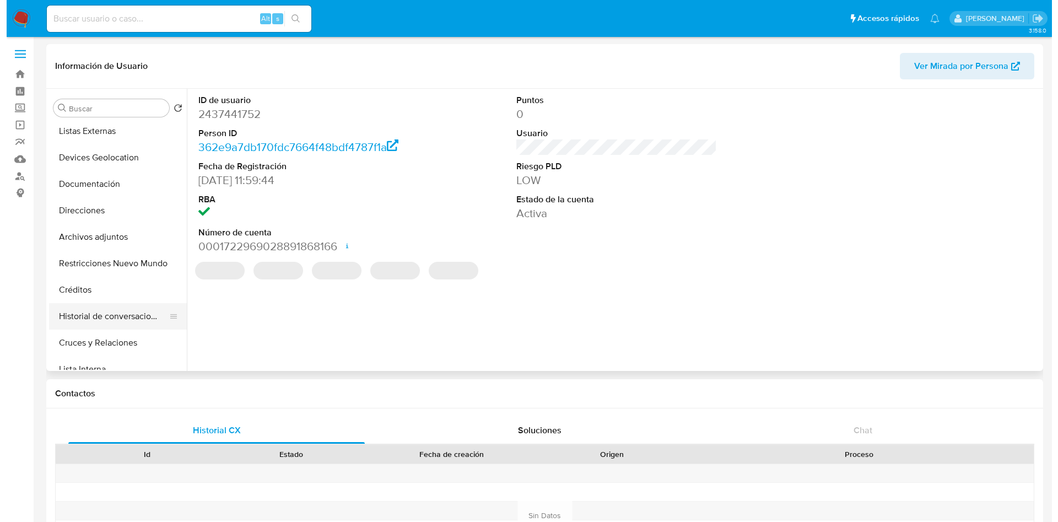
scroll to position [165, 0]
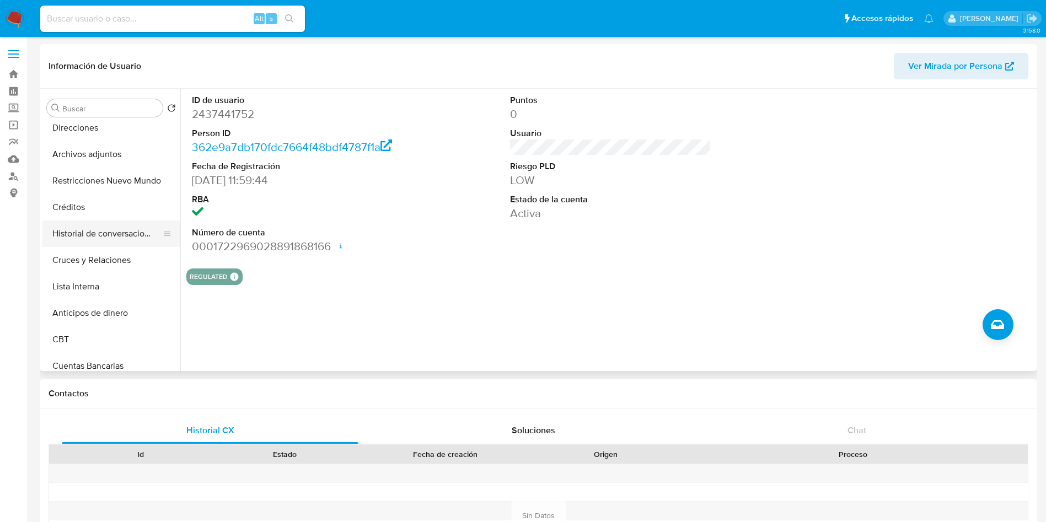
click at [103, 233] on button "Historial de conversaciones" at bounding box center [106, 234] width 129 height 26
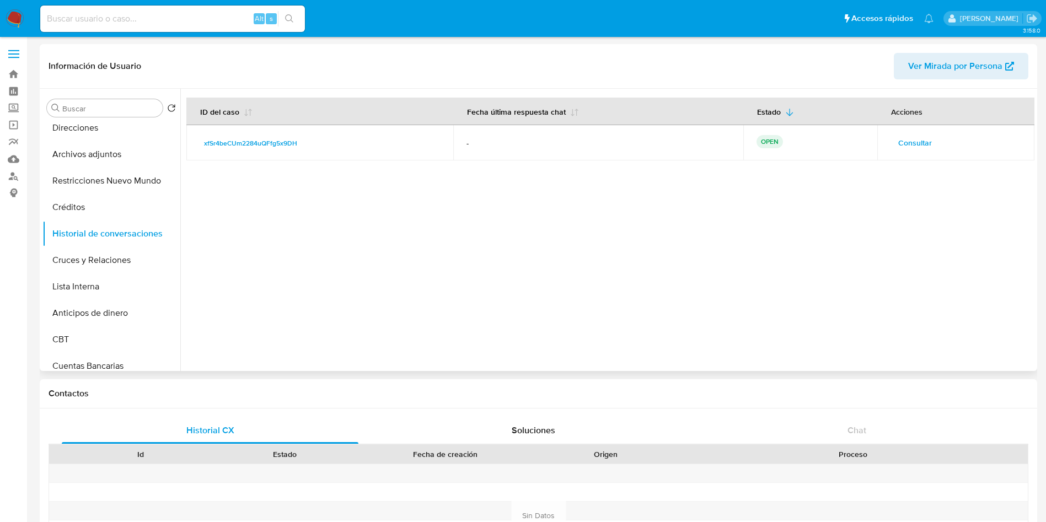
click at [925, 137] on span "Consultar" at bounding box center [915, 142] width 34 height 15
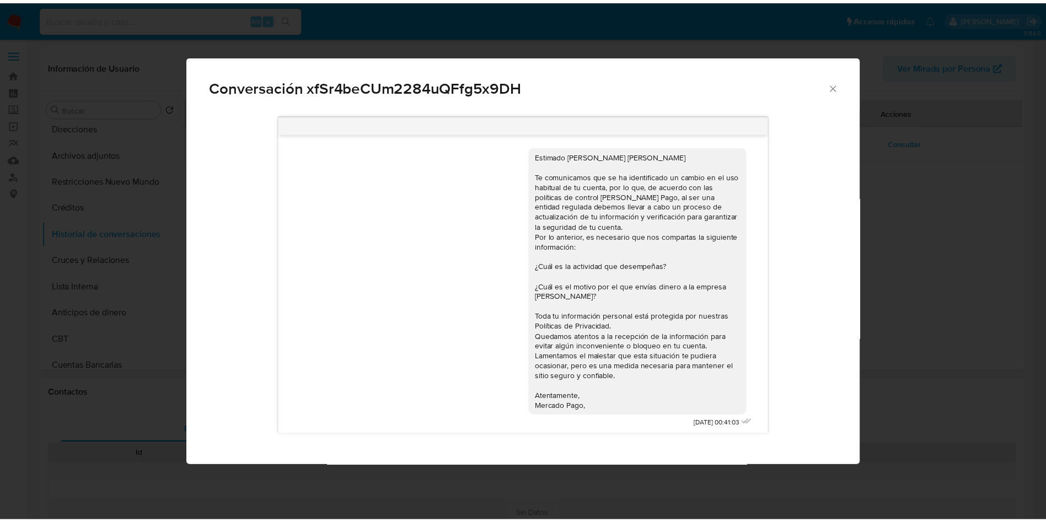
scroll to position [3, 0]
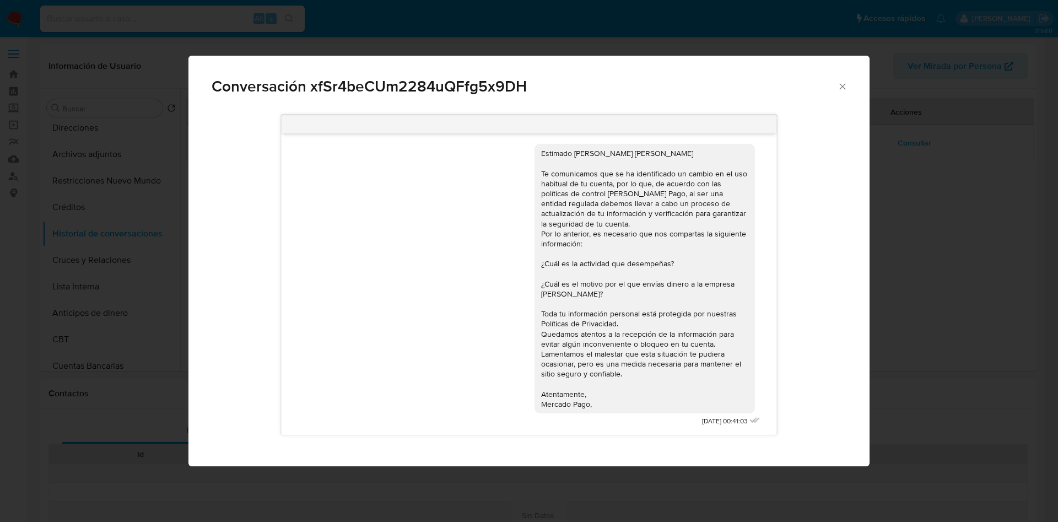
click at [843, 90] on icon "Cerrar" at bounding box center [842, 86] width 11 height 11
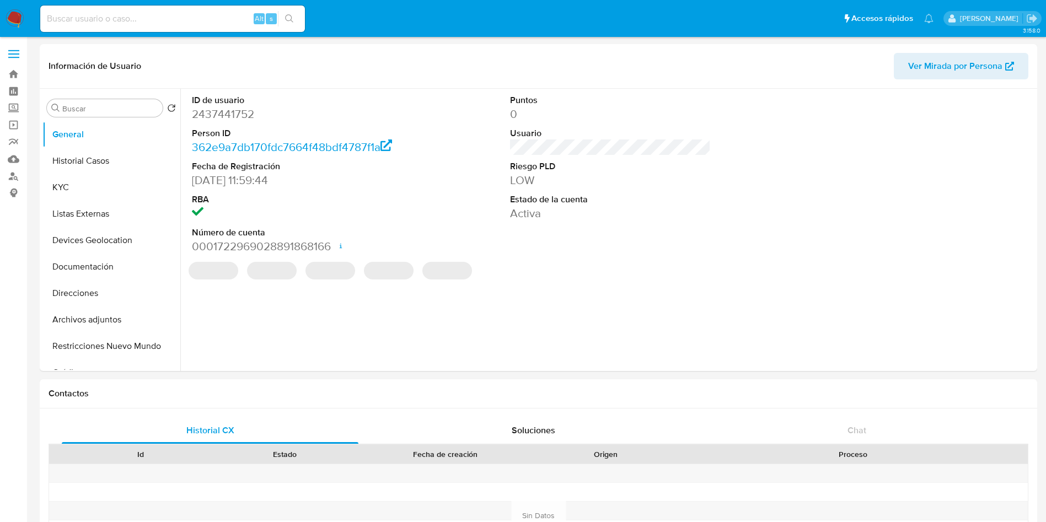
select select "10"
click at [378, 338] on div "ID de usuario 2437441752 Person ID 362e9a7db170fdc7664f48bdf4787f1a Fecha de Re…" at bounding box center [607, 230] width 854 height 282
click at [162, 10] on div "Alt s" at bounding box center [172, 19] width 265 height 26
click at [131, 14] on input at bounding box center [172, 19] width 265 height 14
paste input "2571908974"
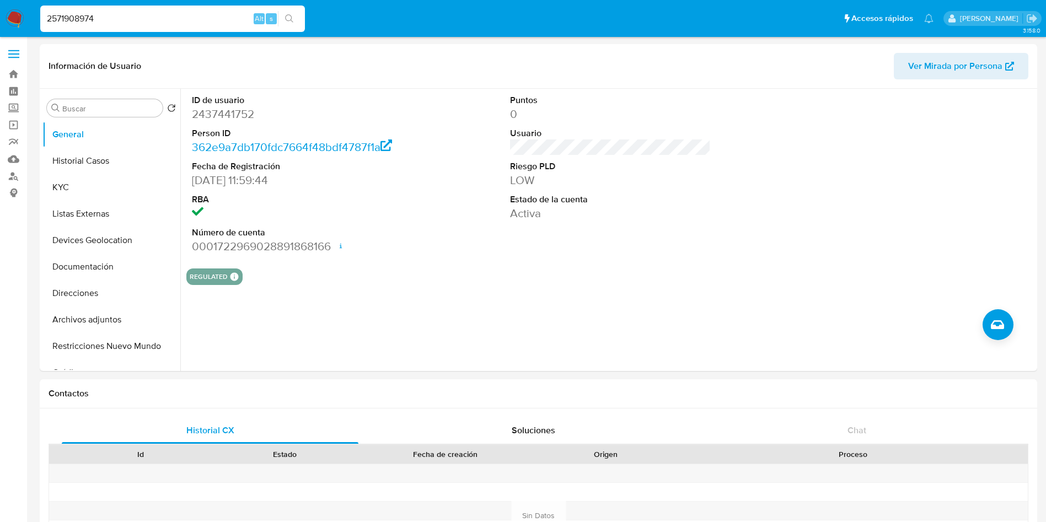
type input "2571908974"
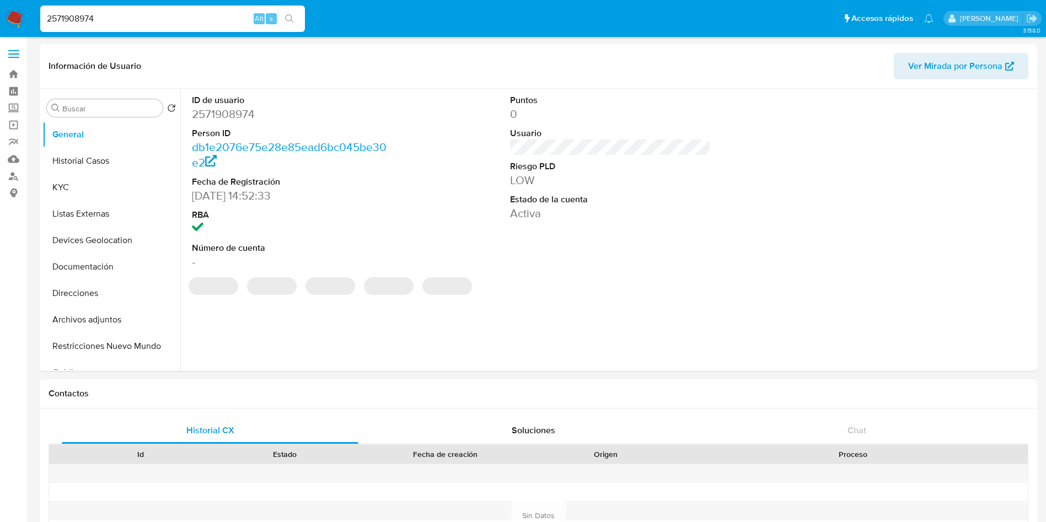
select select "10"
click at [142, 29] on div "2571908974 Alt s" at bounding box center [172, 19] width 265 height 26
click at [164, 23] on input "2571908974" at bounding box center [172, 19] width 265 height 14
drag, startPoint x: 170, startPoint y: 20, endPoint x: 0, endPoint y: -7, distance: 171.9
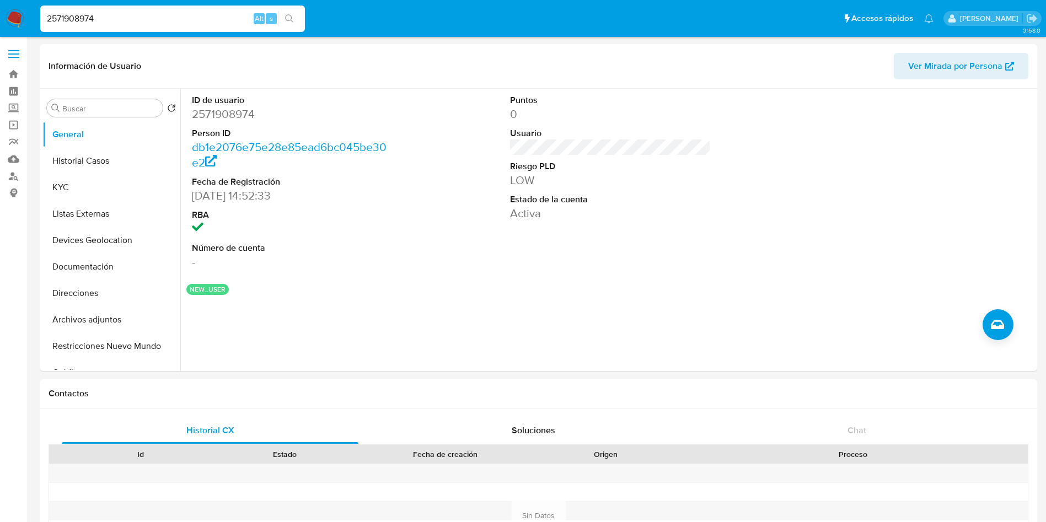
click at [123, 19] on input "2571908974" at bounding box center [172, 19] width 265 height 14
click at [330, 294] on div "NEW_USER" at bounding box center [610, 289] width 848 height 11
click at [306, 270] on div "ID de usuario 2571908974 Person ID db1e2076e75e28e85ead6bc045be30e2 Fecha de Re…" at bounding box center [292, 182] width 212 height 186
click at [61, 148] on button "Historial Casos" at bounding box center [106, 161] width 129 height 26
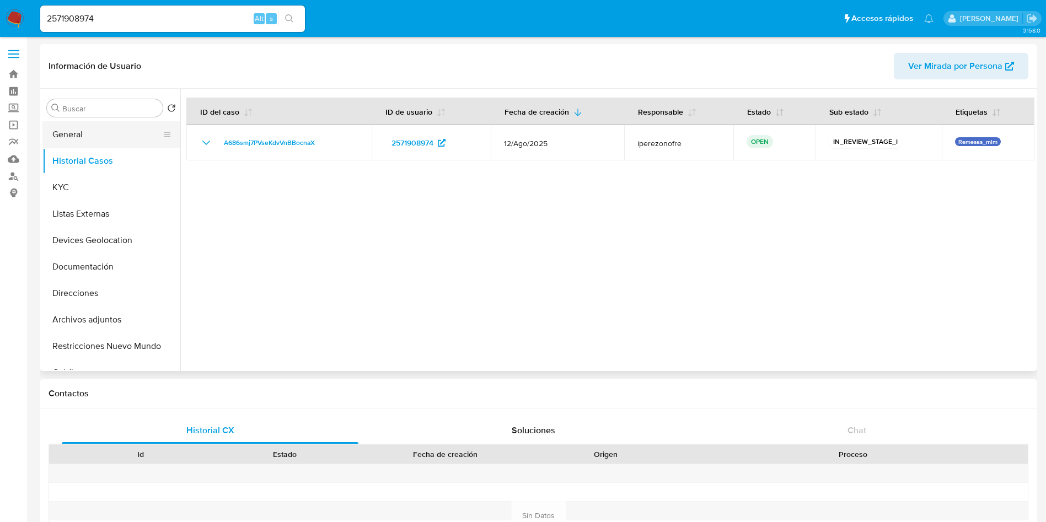
click at [90, 144] on button "General" at bounding box center [106, 134] width 129 height 26
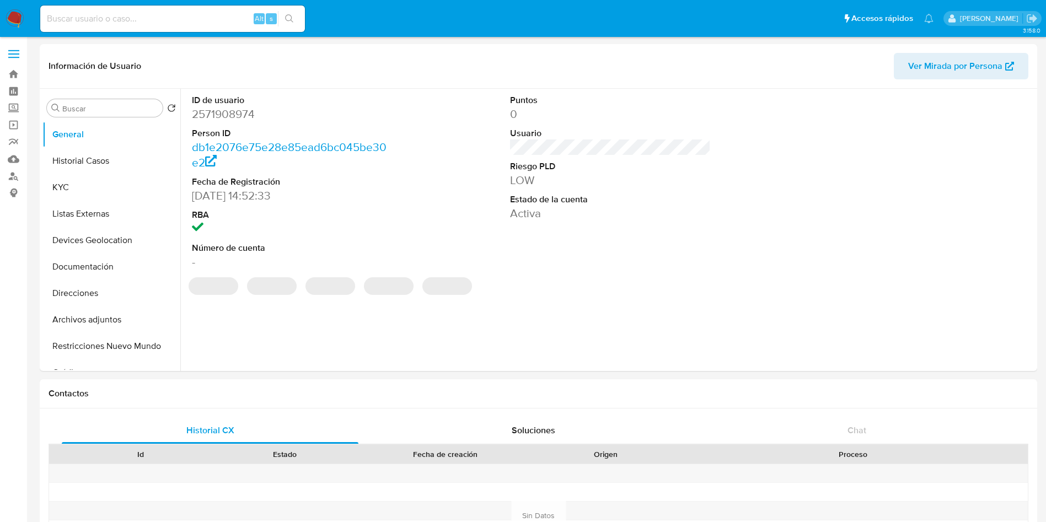
select select "10"
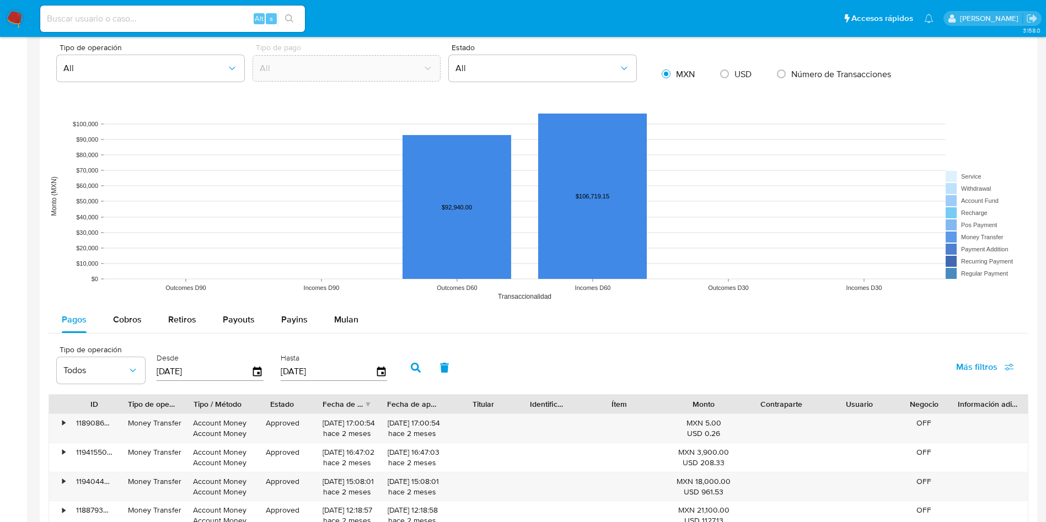
scroll to position [910, 0]
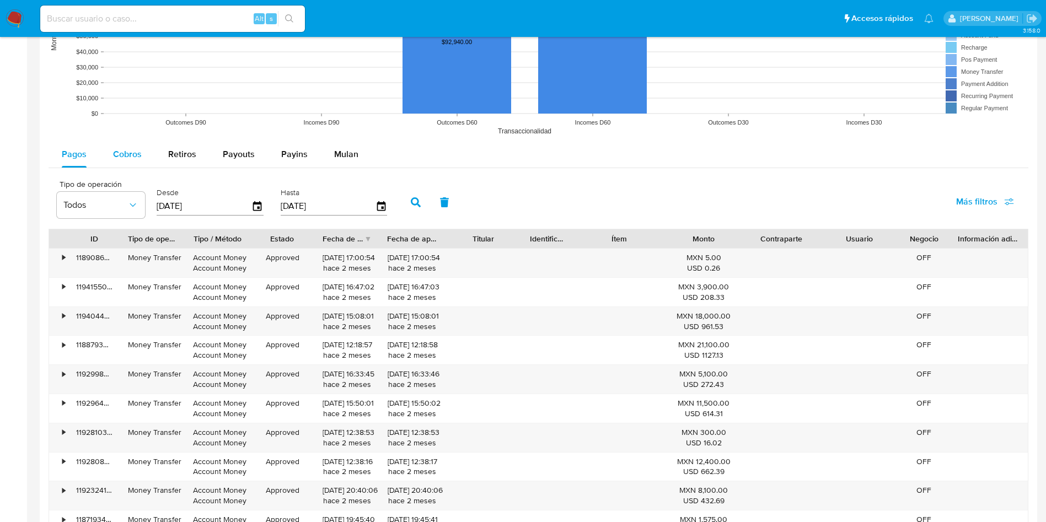
click at [131, 159] on span "Cobros" at bounding box center [127, 154] width 29 height 13
select select "10"
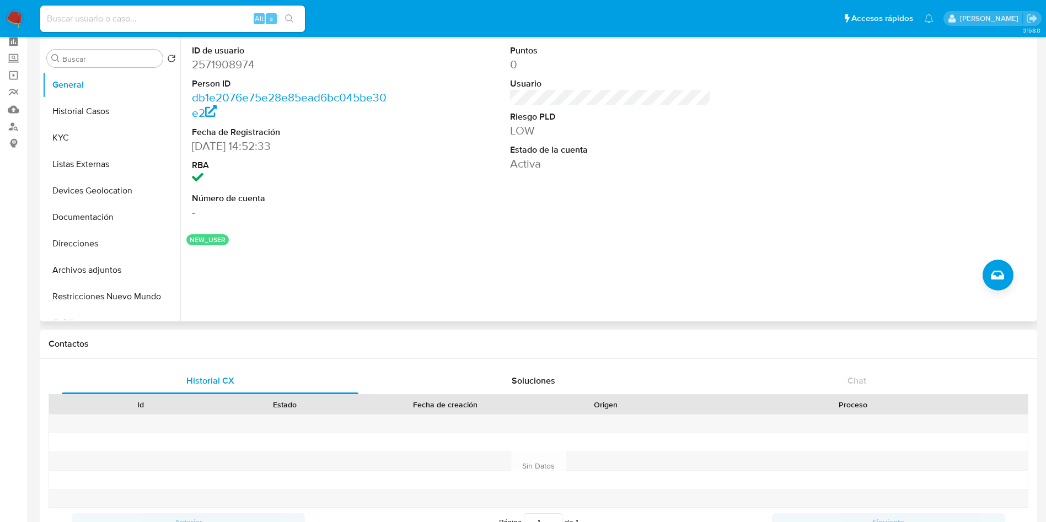
scroll to position [0, 0]
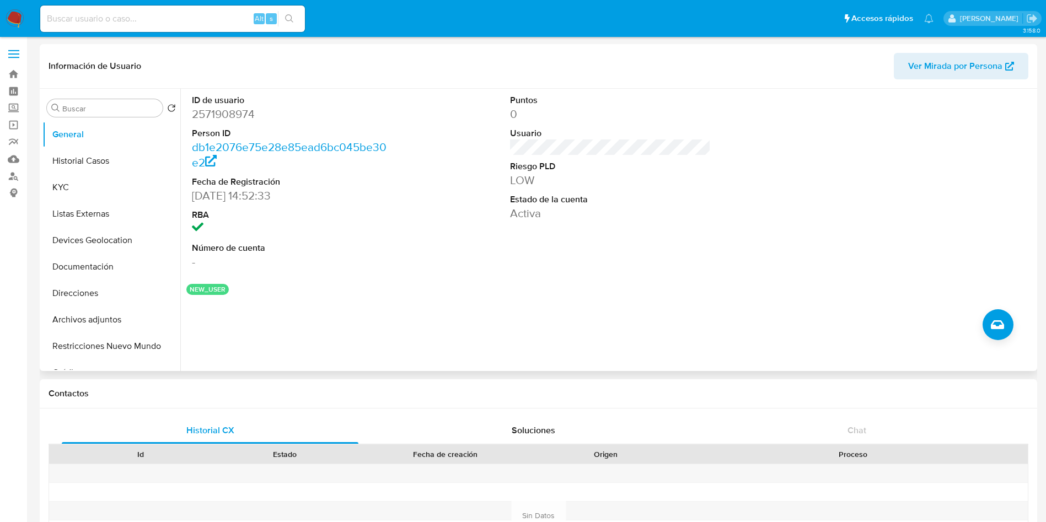
click at [388, 342] on div "ID de usuario 2571908974 Person ID db1e2076e75e28e85ead6bc045be30e2 Fecha de Re…" at bounding box center [607, 230] width 854 height 282
click at [77, 153] on button "Historial Casos" at bounding box center [106, 161] width 129 height 26
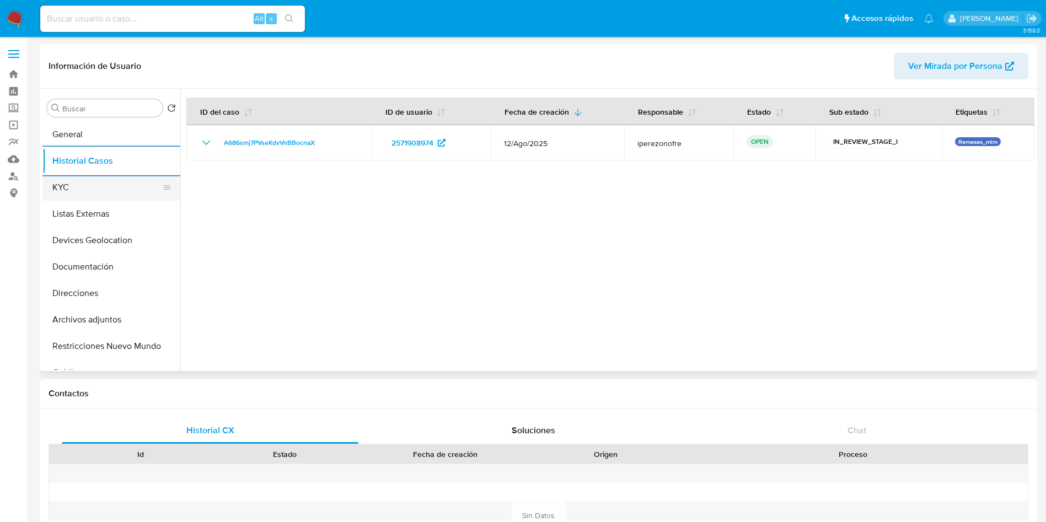
click at [85, 192] on button "KYC" at bounding box center [106, 187] width 129 height 26
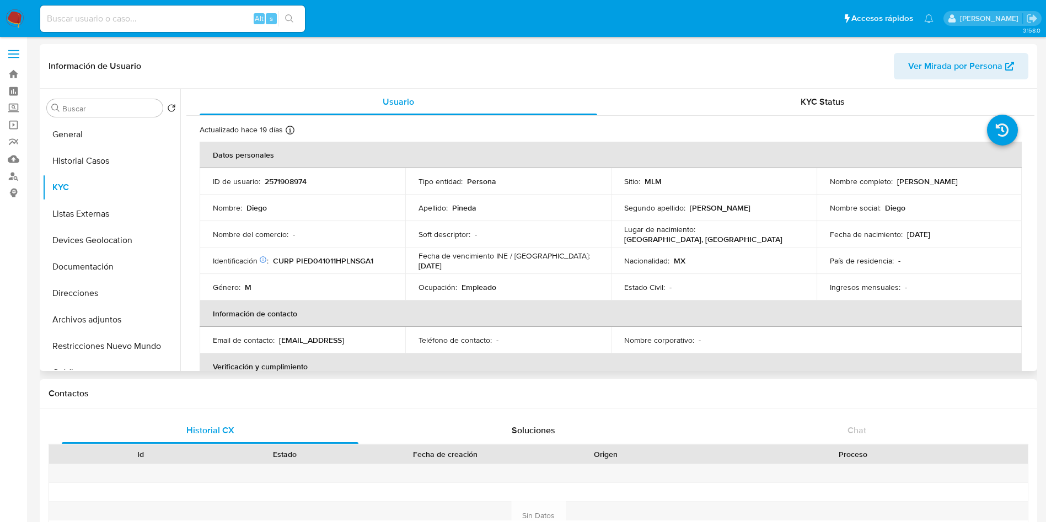
drag, startPoint x: 277, startPoint y: 338, endPoint x: 406, endPoint y: 352, distance: 129.7
click at [392, 345] on td "Email de contacto : diegopinedaespejel@gmail.con" at bounding box center [303, 340] width 206 height 26
copy div "[EMAIL_ADDRESS]"
click at [944, 352] on table "Datos personales ID de usuario : 2571908974 Tipo entidad : Persona Sitio : MLM …" at bounding box center [611, 340] width 822 height 397
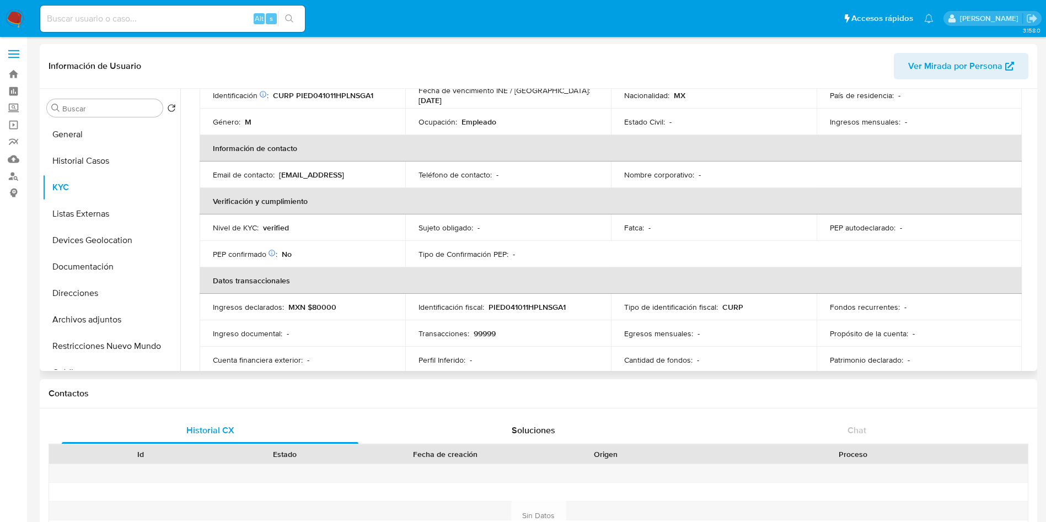
scroll to position [248, 0]
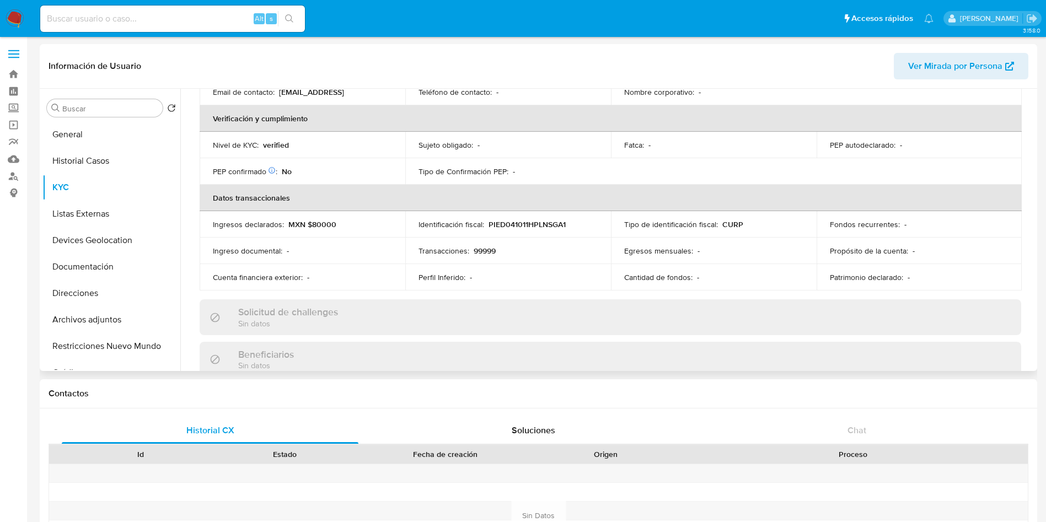
drag, startPoint x: 1035, startPoint y: 182, endPoint x: 1031, endPoint y: 187, distance: 6.4
click at [1031, 187] on div "Buscar Volver al orden por defecto General Historial Casos KYC Listas Externas …" at bounding box center [538, 230] width 997 height 282
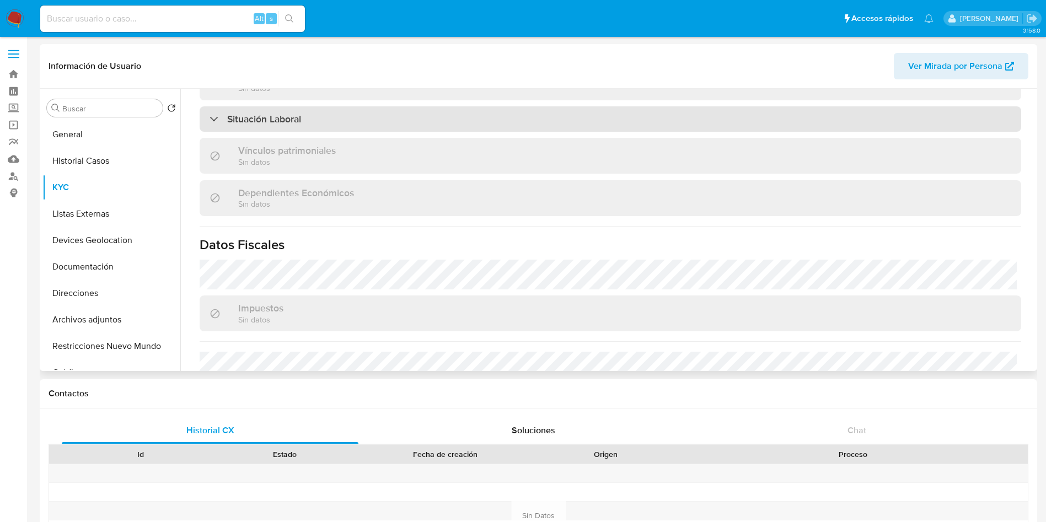
scroll to position [590, 0]
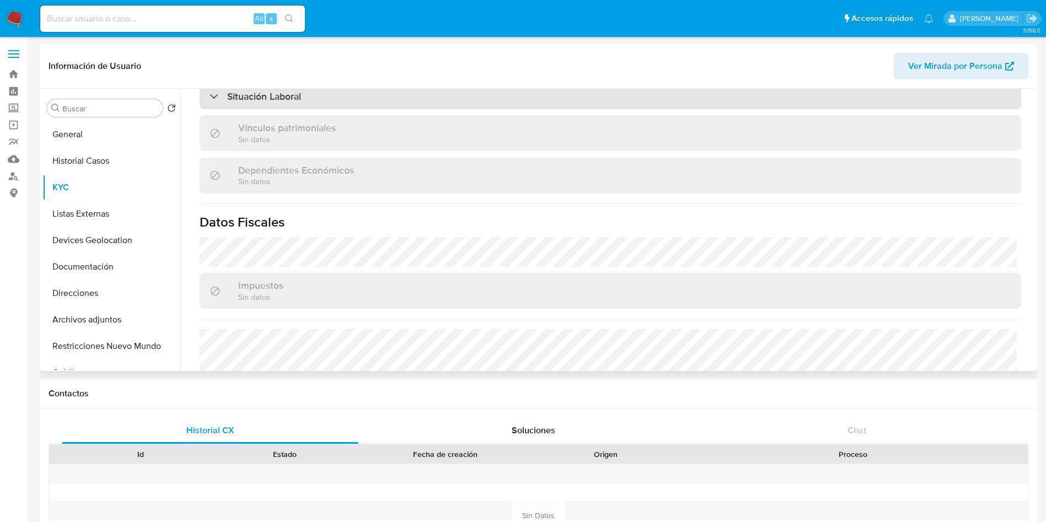
drag, startPoint x: 401, startPoint y: 94, endPoint x: 392, endPoint y: 89, distance: 9.6
click at [395, 90] on div "Situación Laboral" at bounding box center [610, 96] width 821 height 25
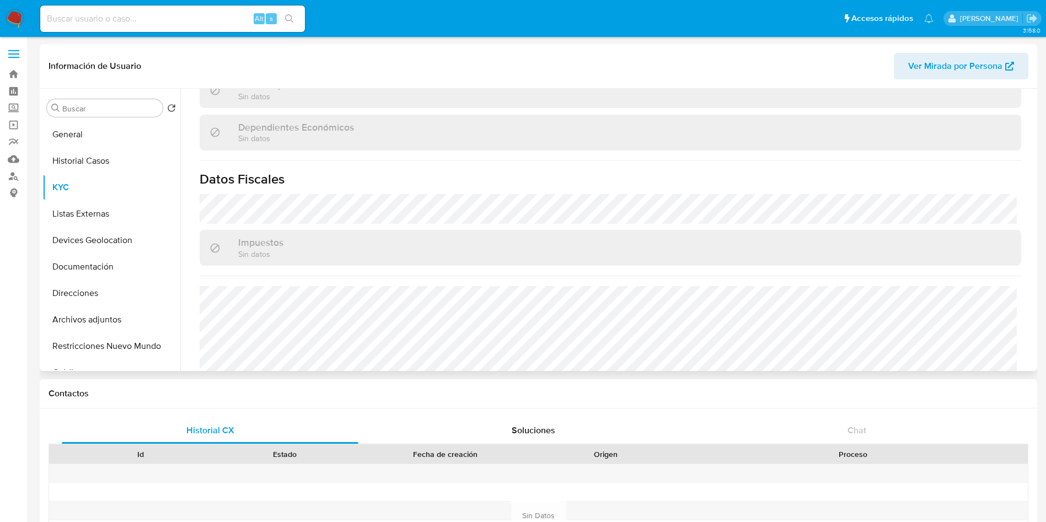
scroll to position [842, 0]
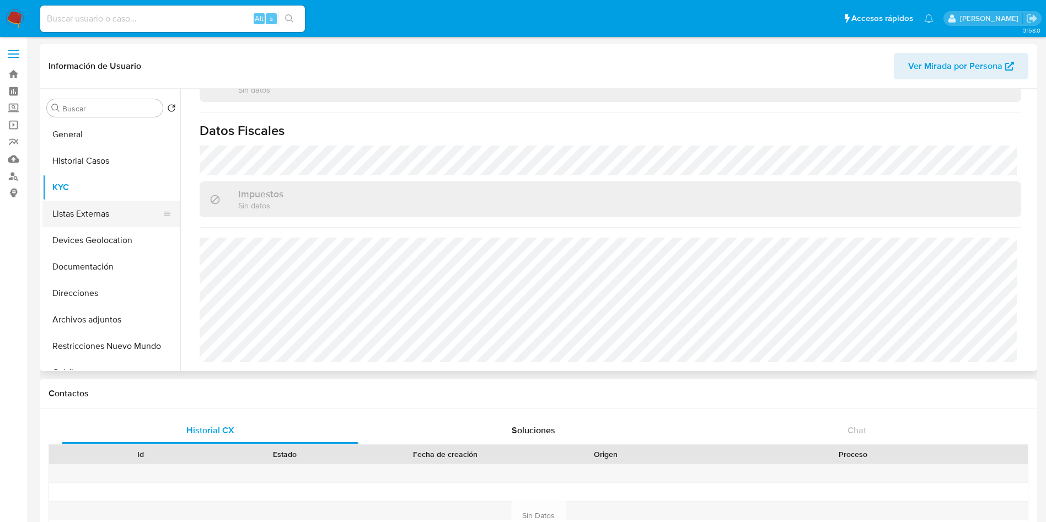
click at [83, 221] on button "Listas Externas" at bounding box center [106, 214] width 129 height 26
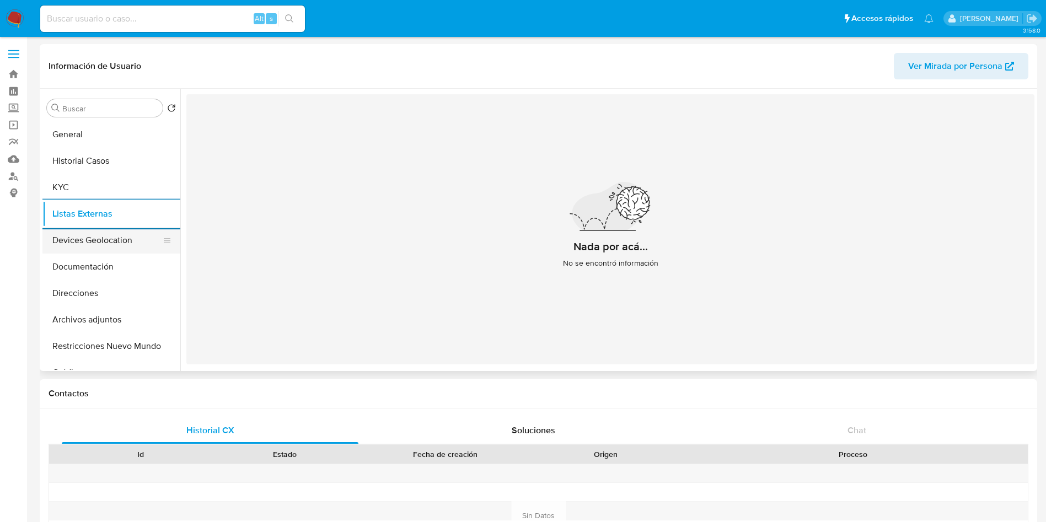
click at [76, 251] on button "Devices Geolocation" at bounding box center [106, 240] width 129 height 26
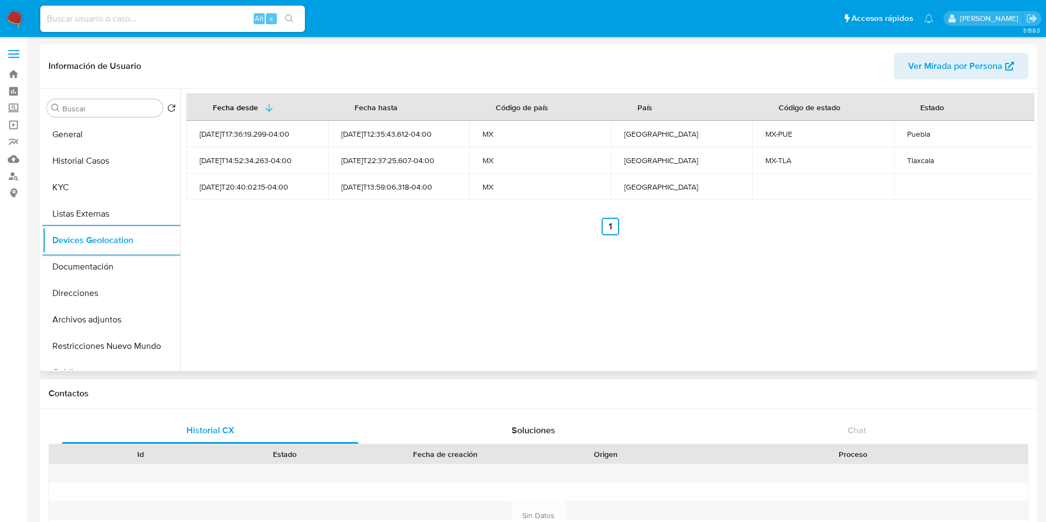
click at [907, 131] on div "Puebla" at bounding box center [964, 134] width 115 height 10
copy div "Puebla"
click at [915, 157] on div "Tlaxcala" at bounding box center [964, 160] width 115 height 10
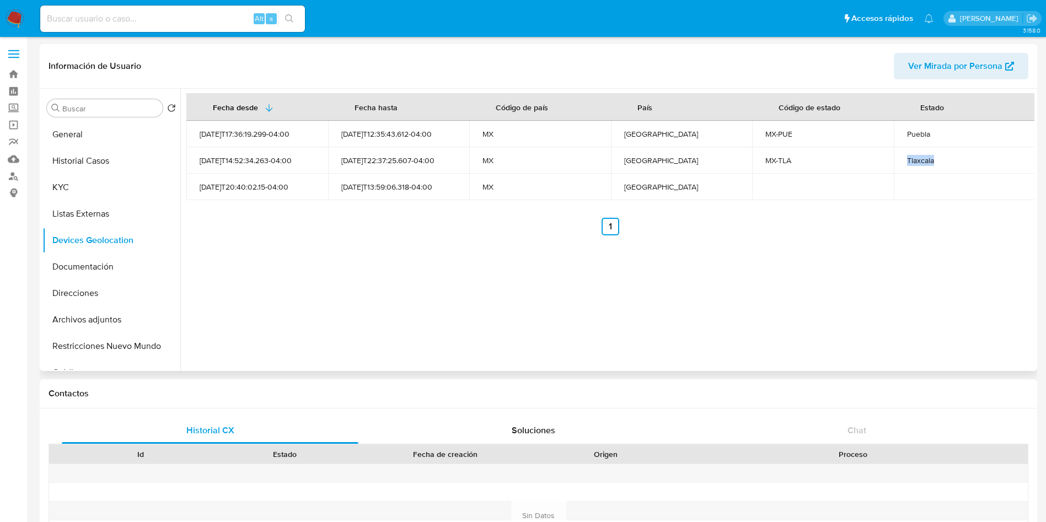
copy div "Tlaxcala"
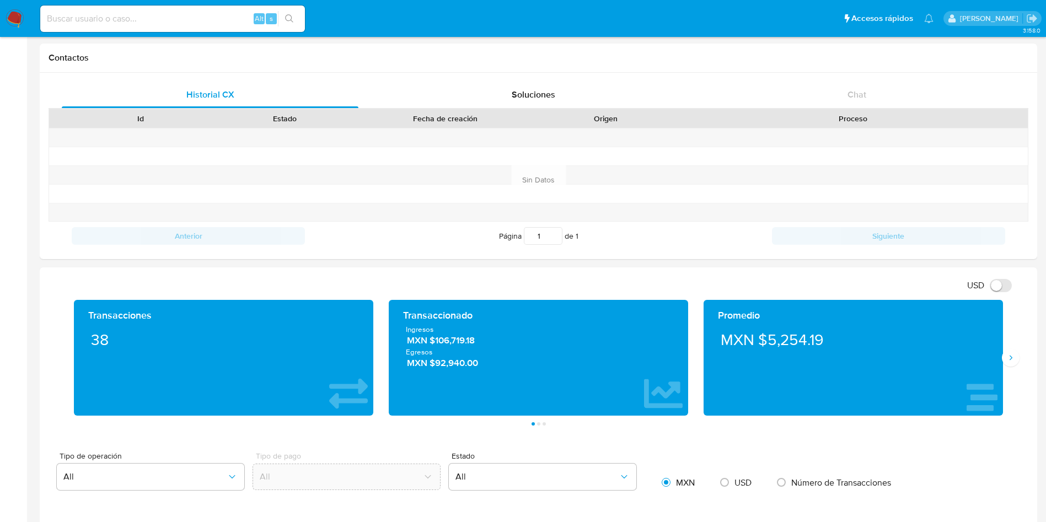
scroll to position [413, 0]
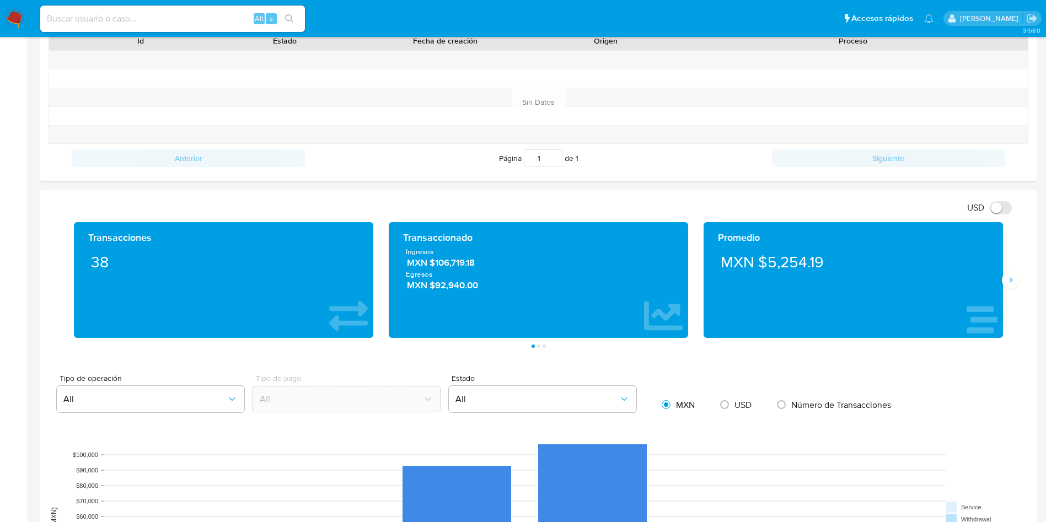
click at [1008, 293] on div "Promedio MXN $5,254.19" at bounding box center [853, 280] width 315 height 116
click at [1014, 284] on icon "Siguiente" at bounding box center [1010, 280] width 9 height 9
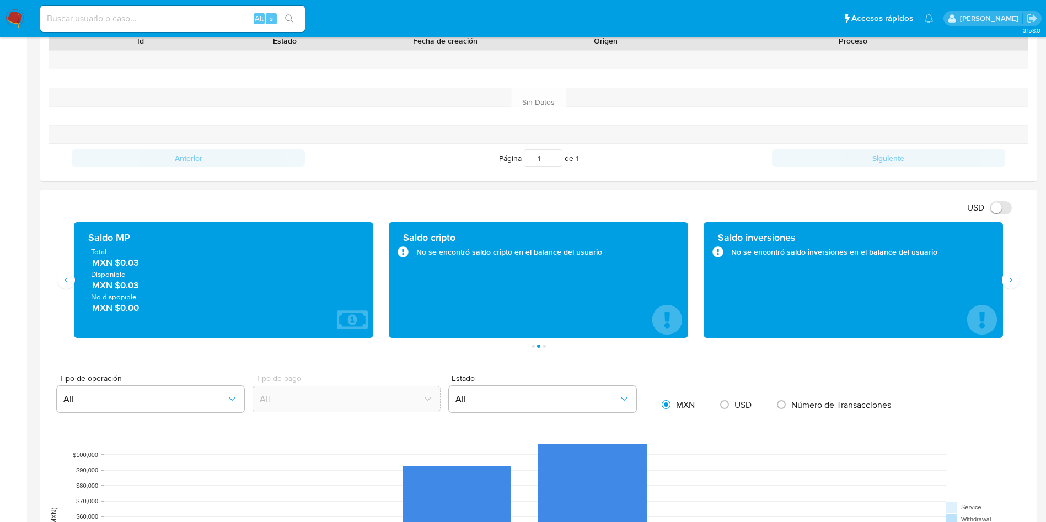
drag, startPoint x: 148, startPoint y: 264, endPoint x: 117, endPoint y: 265, distance: 30.4
click at [117, 265] on span "MXN $0.03" at bounding box center [224, 262] width 264 height 13
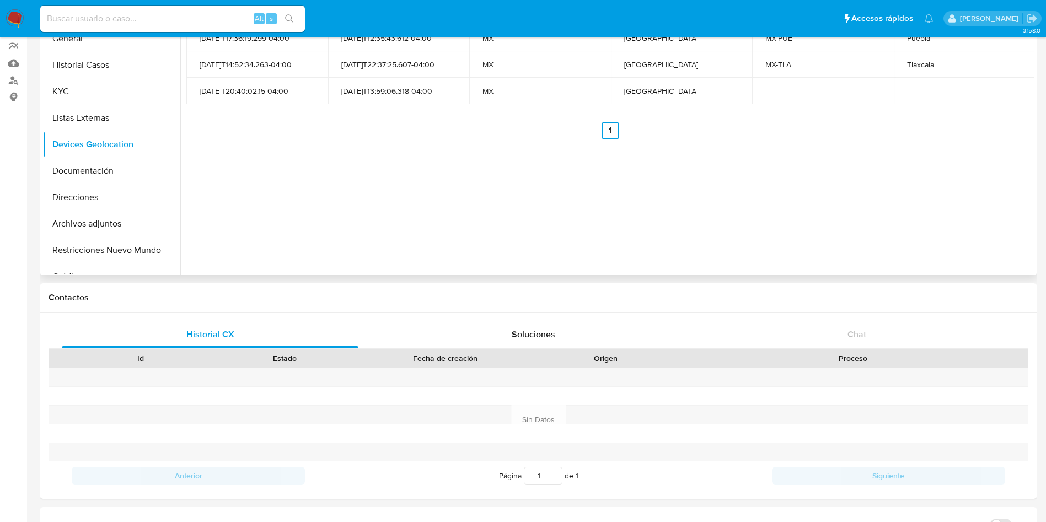
scroll to position [0, 0]
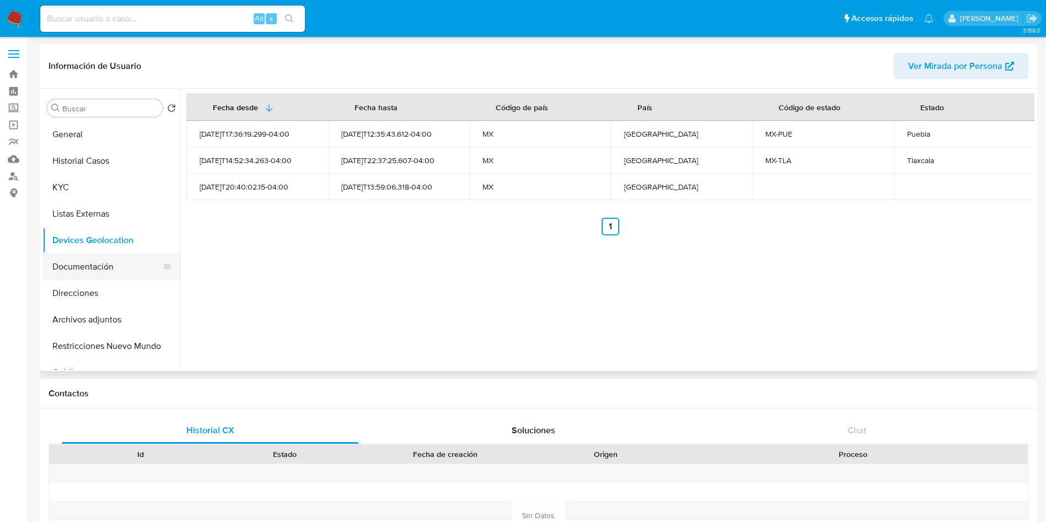
click at [99, 266] on button "Documentación" at bounding box center [106, 267] width 129 height 26
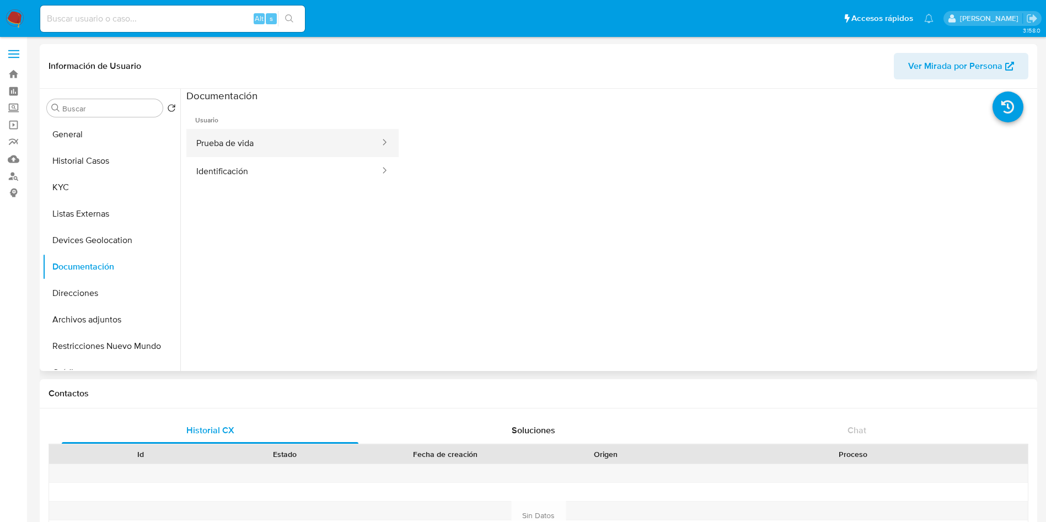
click at [281, 141] on button "Prueba de vida" at bounding box center [283, 143] width 195 height 28
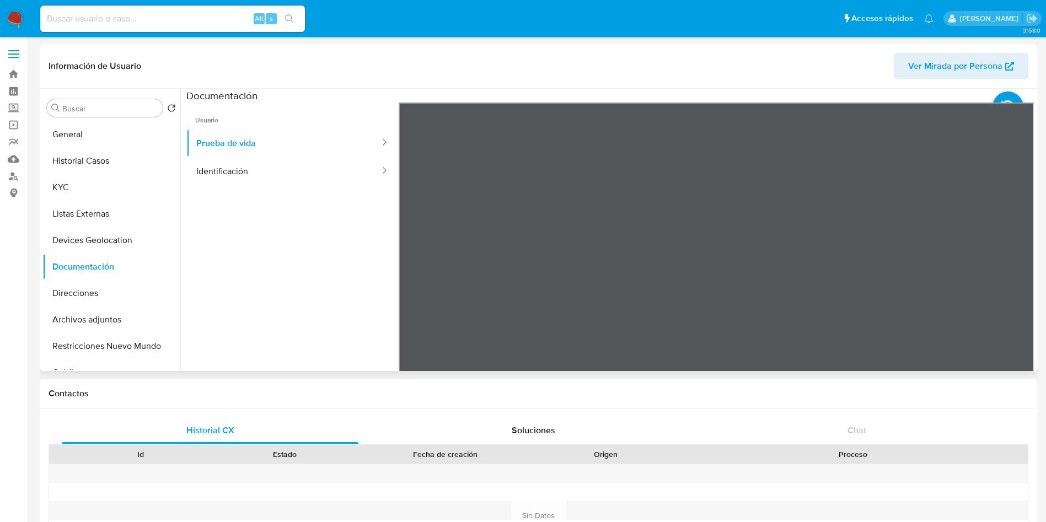
drag, startPoint x: 271, startPoint y: 172, endPoint x: 373, endPoint y: 187, distance: 103.6
click at [271, 171] on button "Identificación" at bounding box center [283, 171] width 195 height 28
click at [1013, 271] on icon at bounding box center [1020, 282] width 22 height 22
click at [80, 194] on button "KYC" at bounding box center [106, 187] width 129 height 26
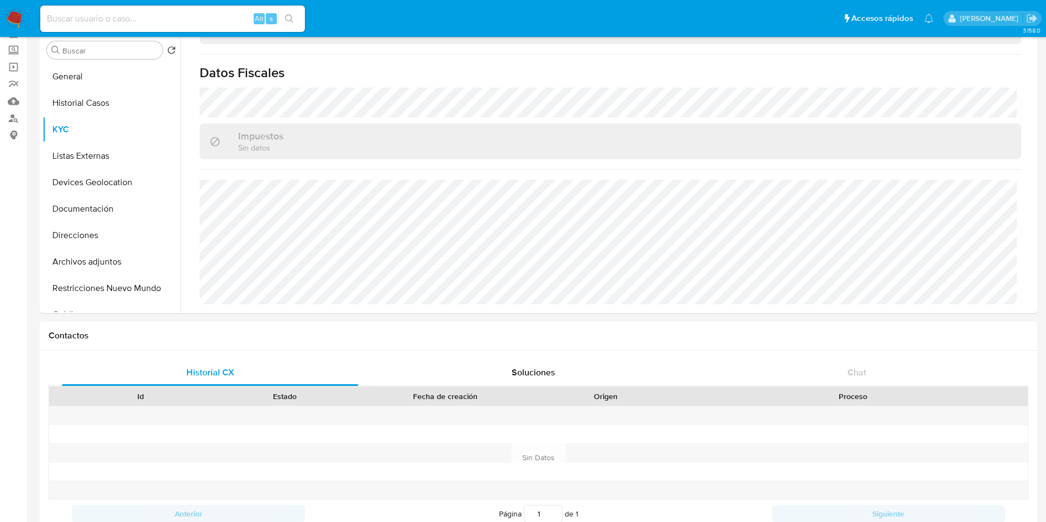
scroll to position [83, 0]
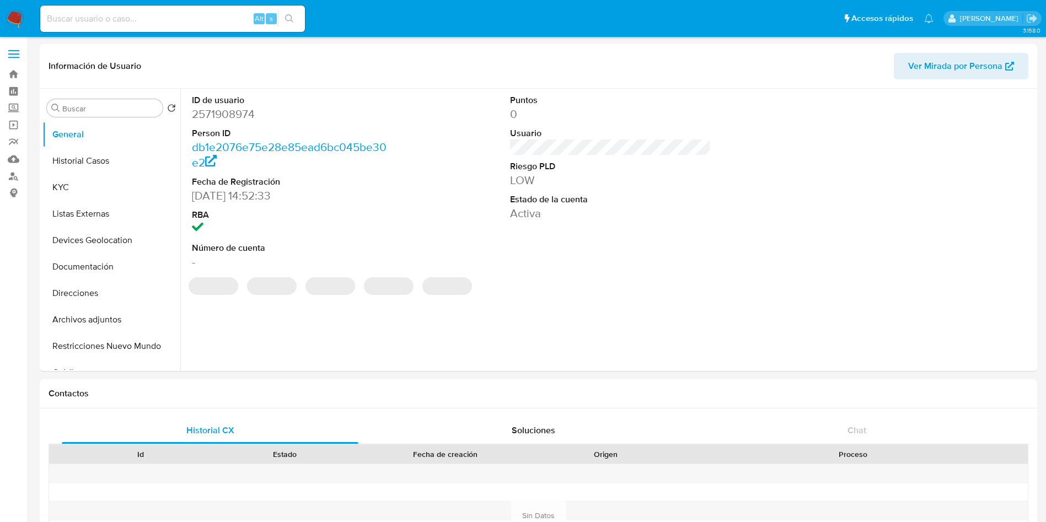
select select "10"
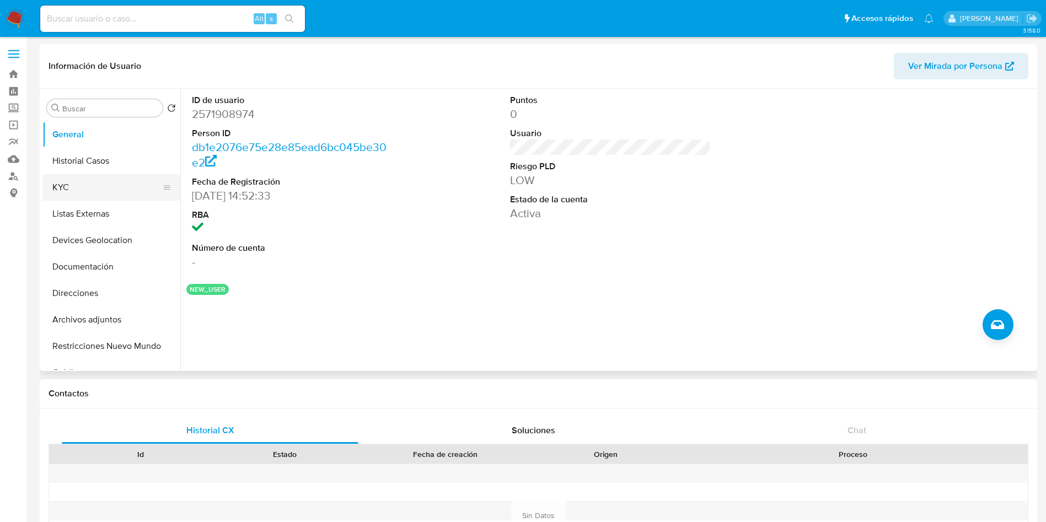
drag, startPoint x: 72, startPoint y: 188, endPoint x: 93, endPoint y: 189, distance: 21.5
click at [72, 188] on button "KYC" at bounding box center [106, 187] width 129 height 26
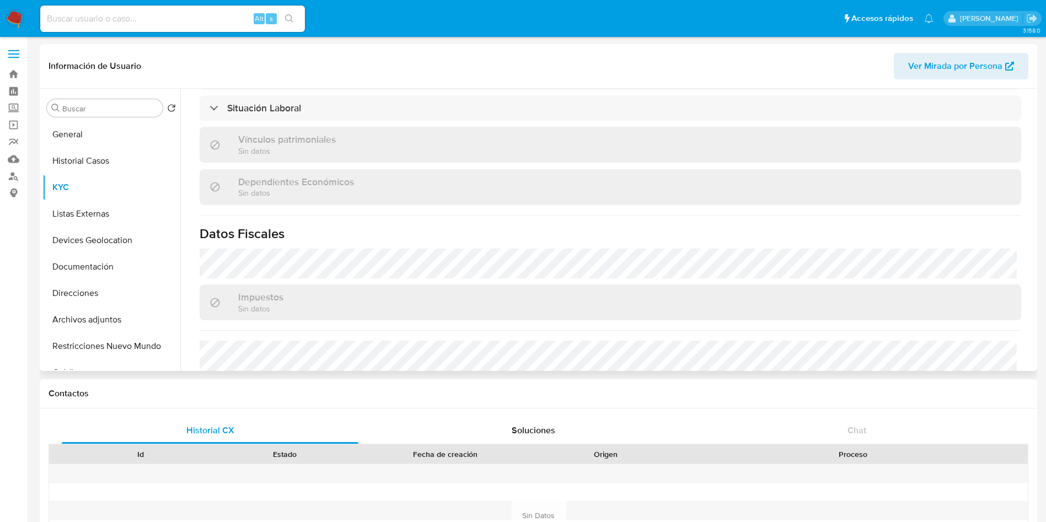
scroll to position [682, 0]
